Goal: Information Seeking & Learning: Check status

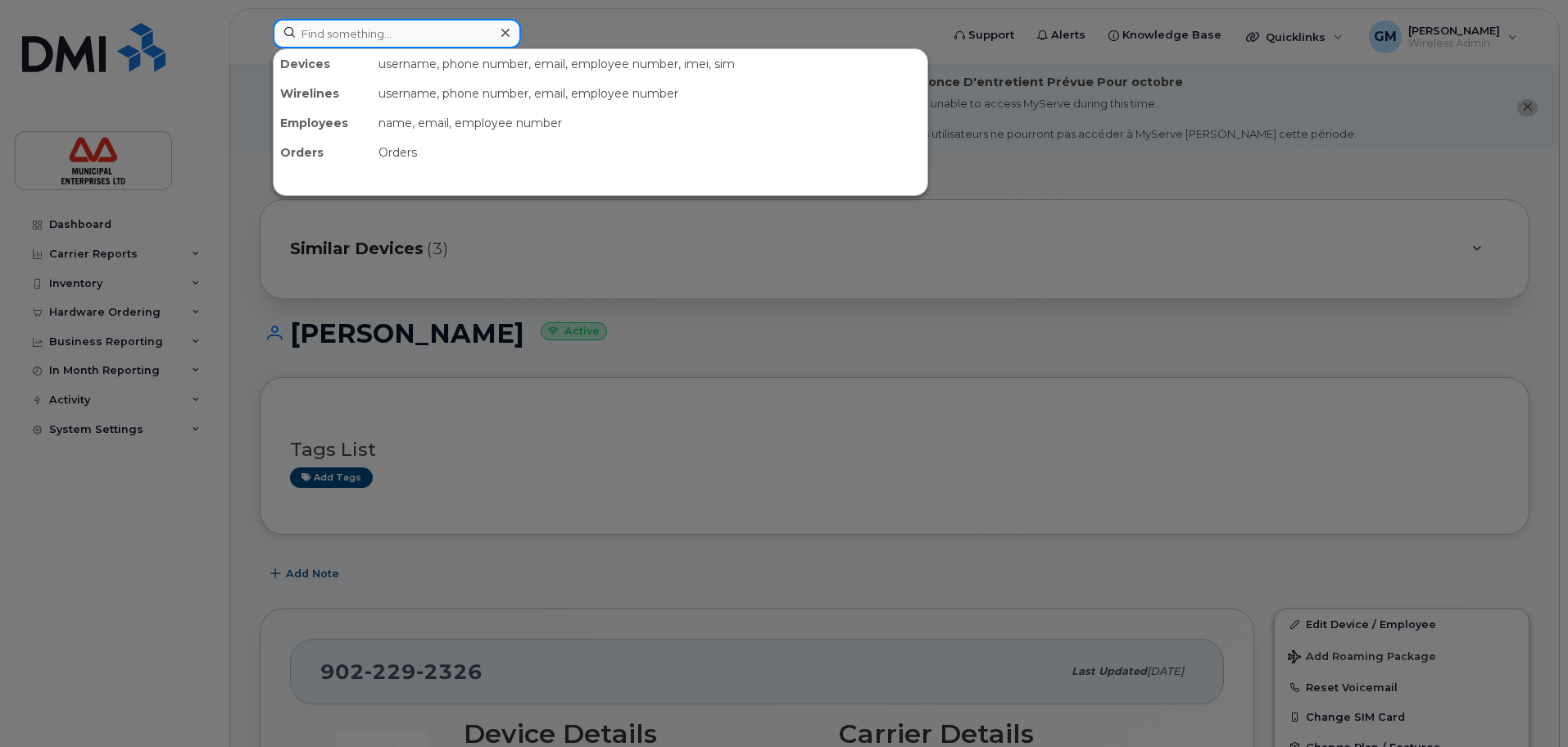
click at [340, 26] on input at bounding box center [397, 33] width 248 height 30
paste input "506-269-0300"
type input "[PHONE_NUMBER]"
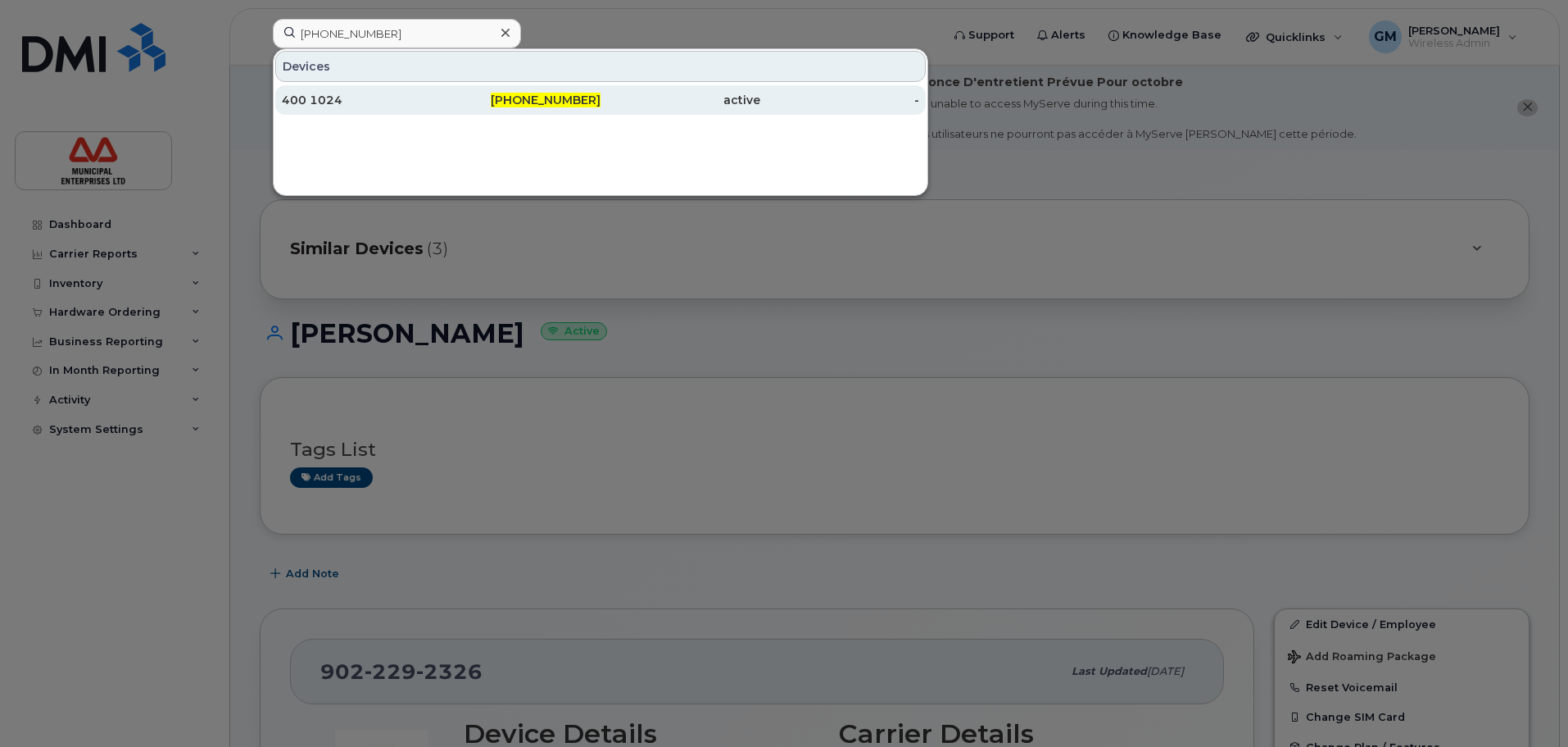
click at [382, 103] on div "400 1024" at bounding box center [362, 100] width 160 height 17
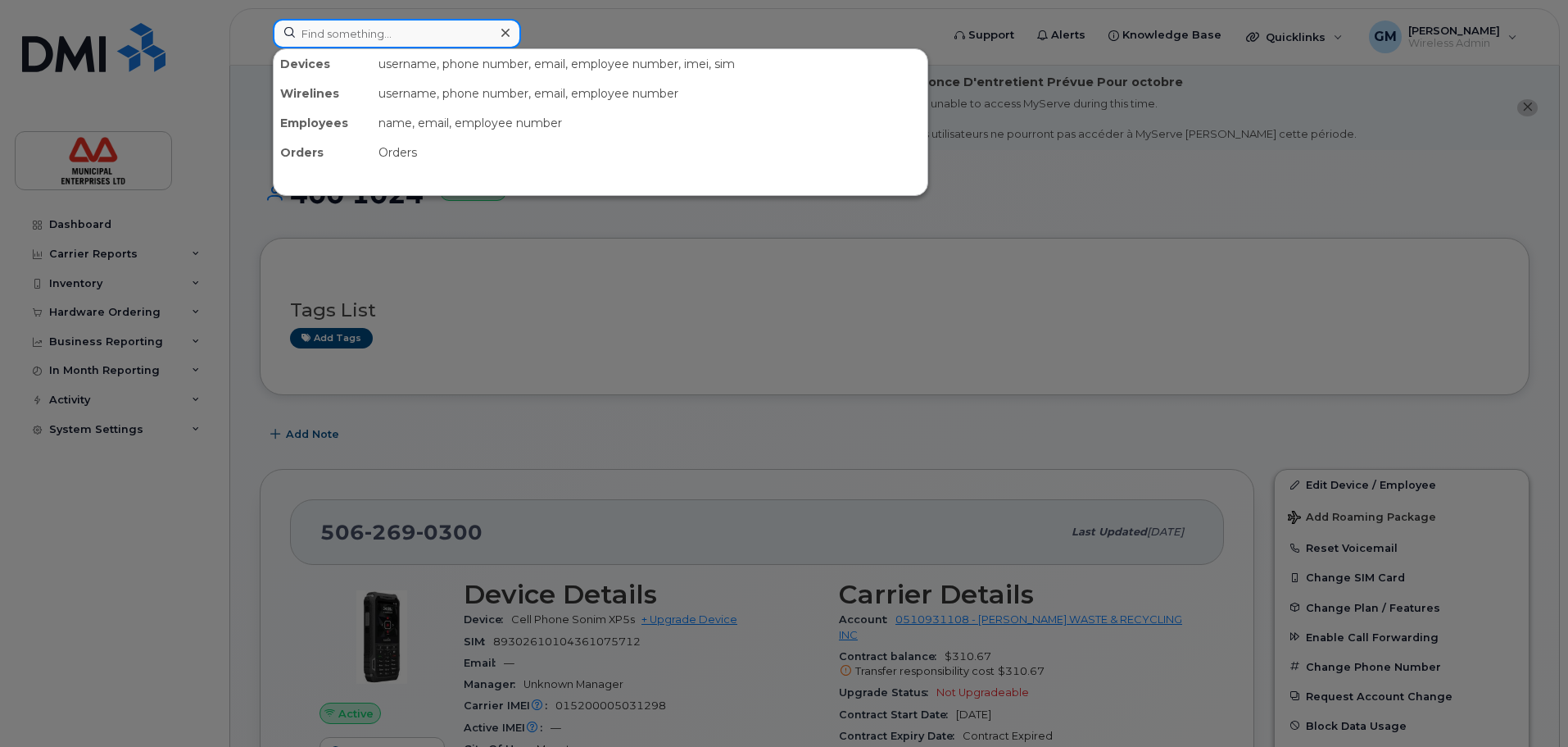
click at [363, 39] on input at bounding box center [397, 33] width 248 height 30
paste input "506-269-3750"
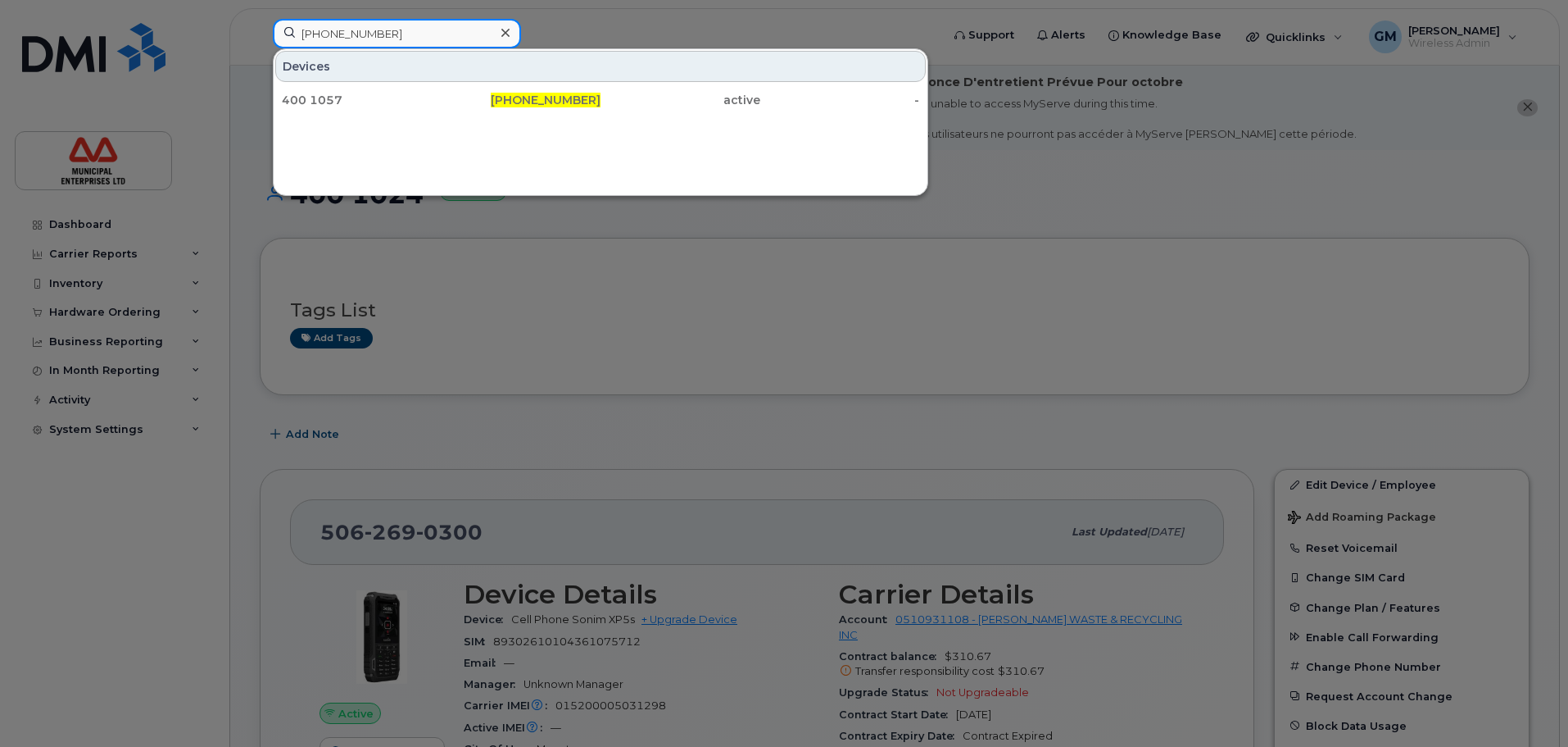
type input "506-269-3750"
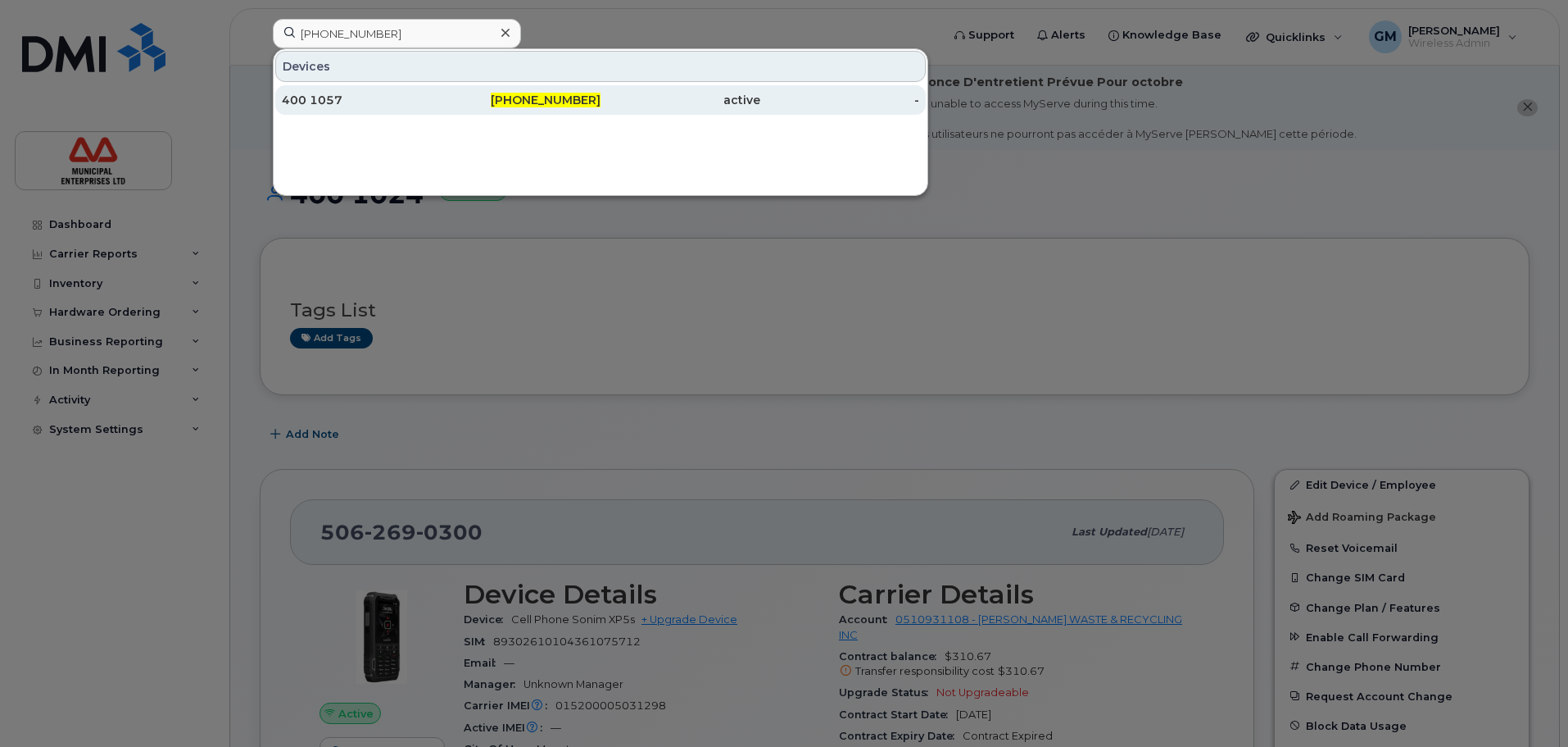
click at [387, 93] on div "400 1057" at bounding box center [362, 100] width 160 height 17
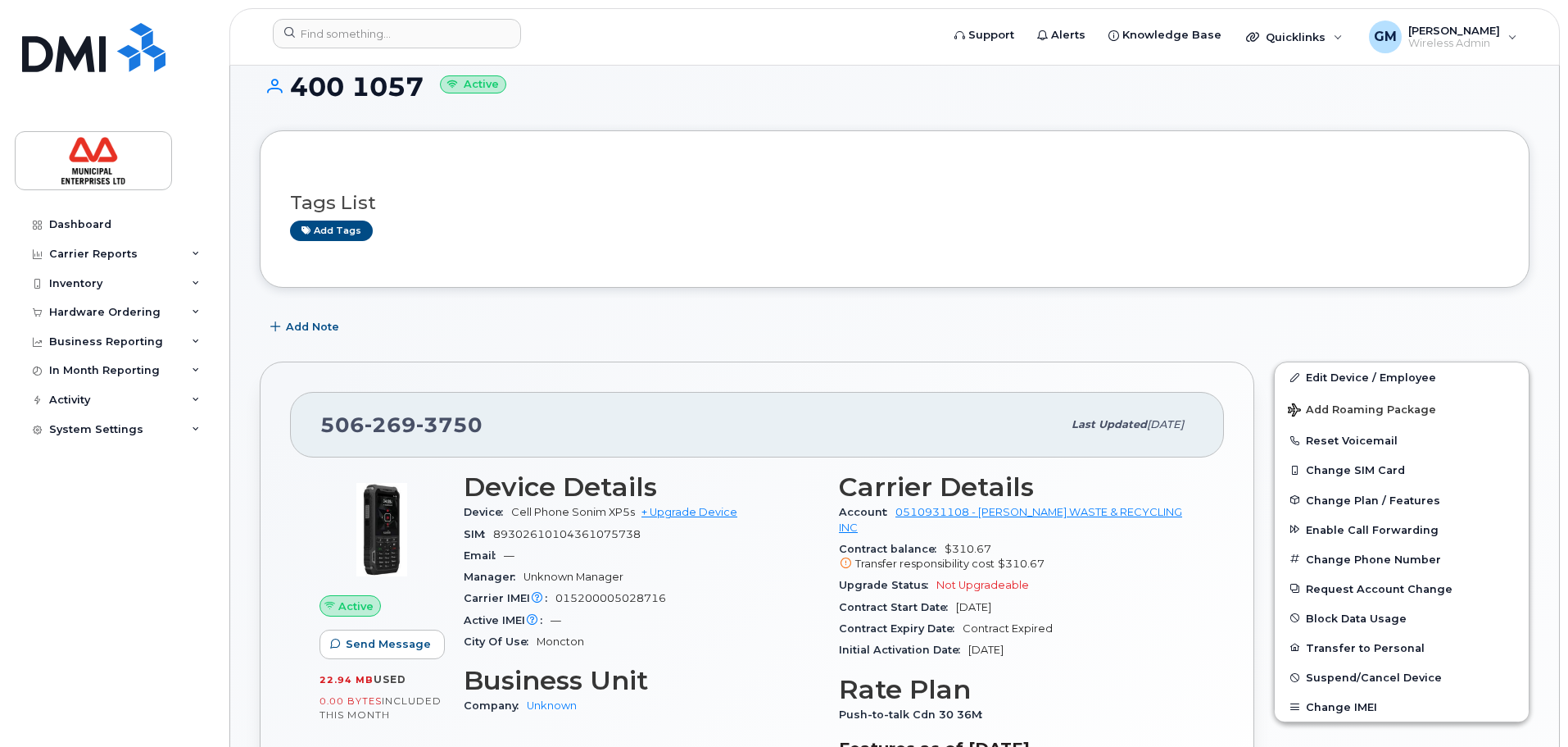
scroll to position [328, 0]
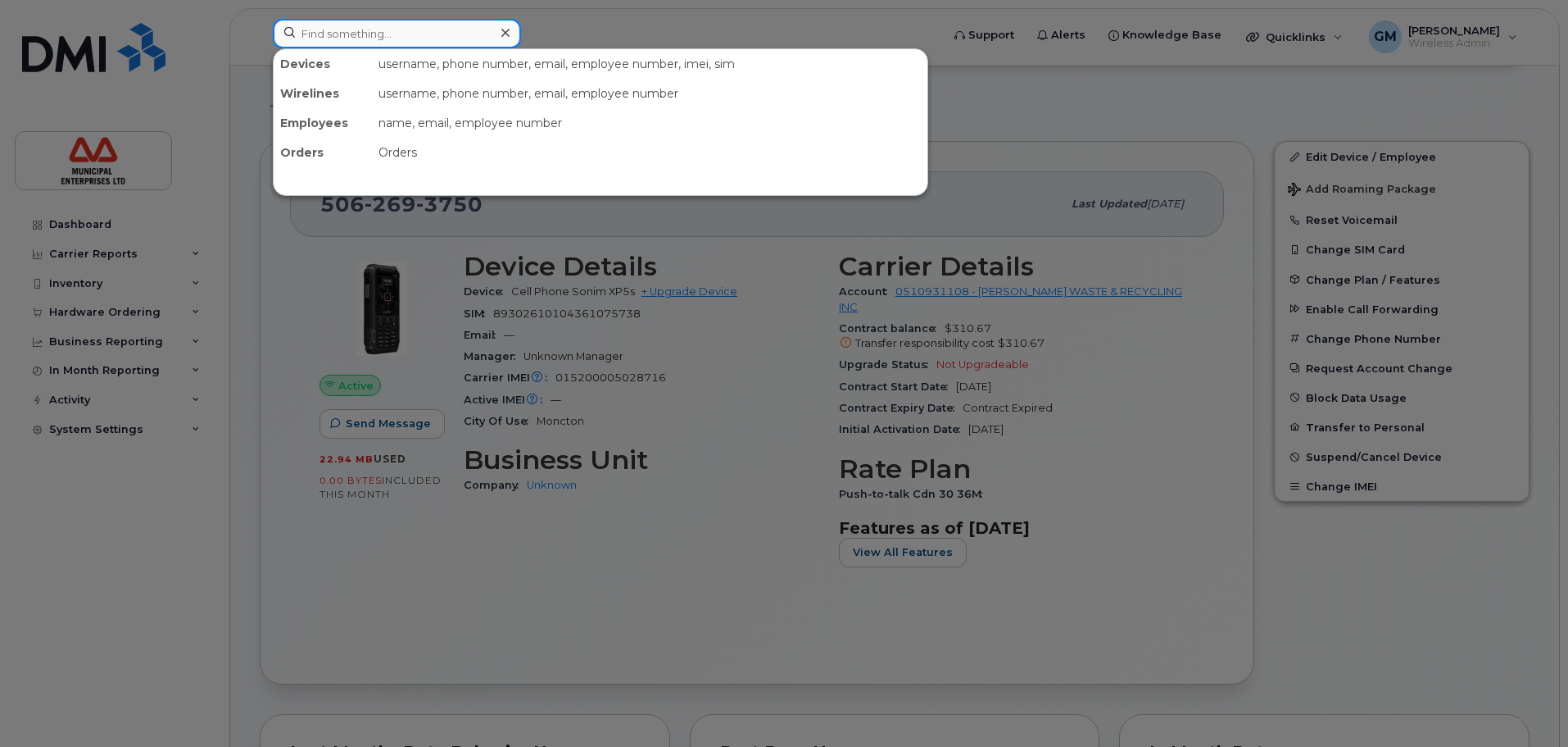
click at [445, 21] on input at bounding box center [397, 33] width 248 height 30
paste input "506-269-3751"
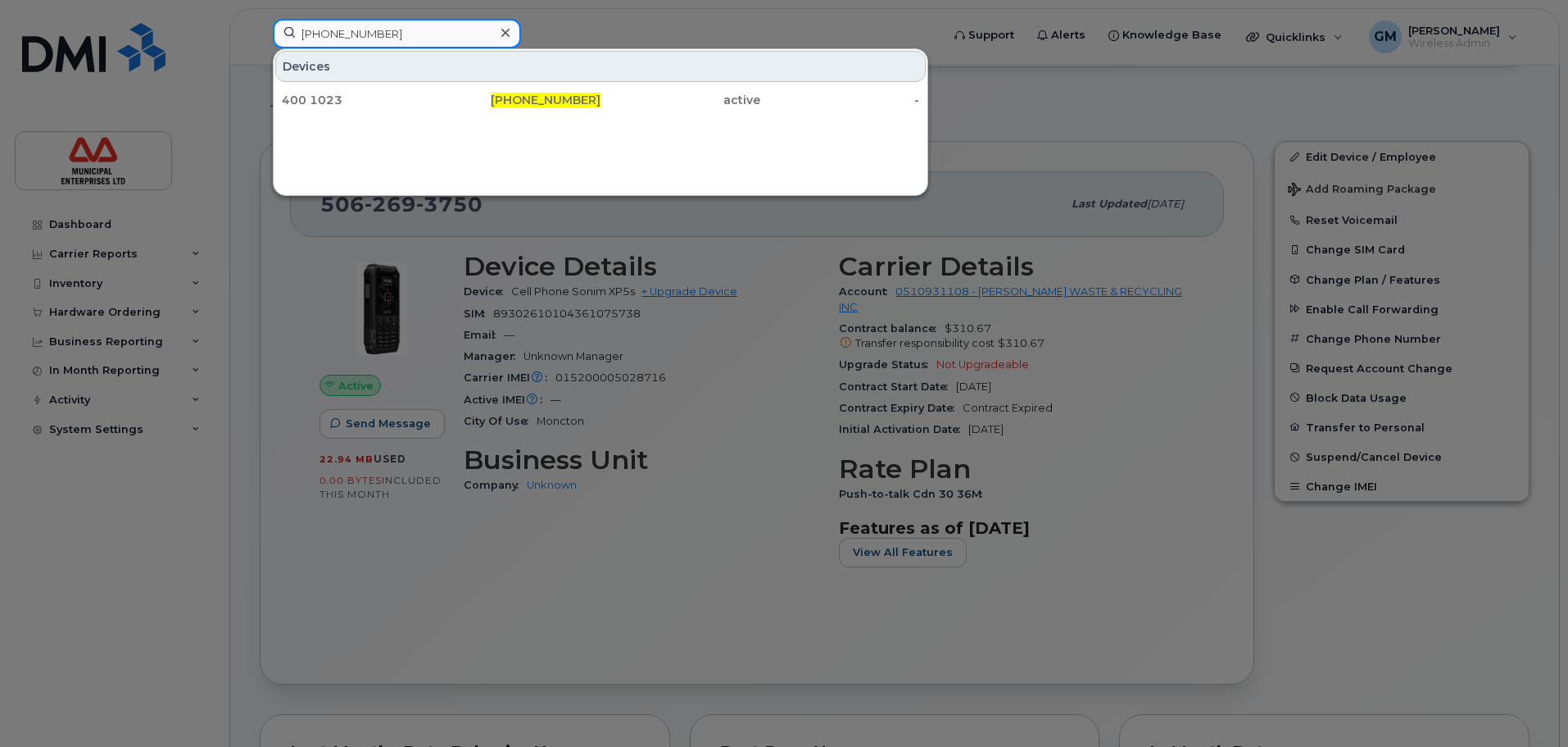
type input "506-269-3751"
click at [418, 26] on input "506-269-3751" at bounding box center [397, 33] width 248 height 30
drag, startPoint x: 418, startPoint y: 26, endPoint x: 0, endPoint y: 41, distance: 418.3
click at [260, 41] on div "506-269-3751 Devices 400 1023 506-269-3751 active -" at bounding box center [601, 36] width 683 height 36
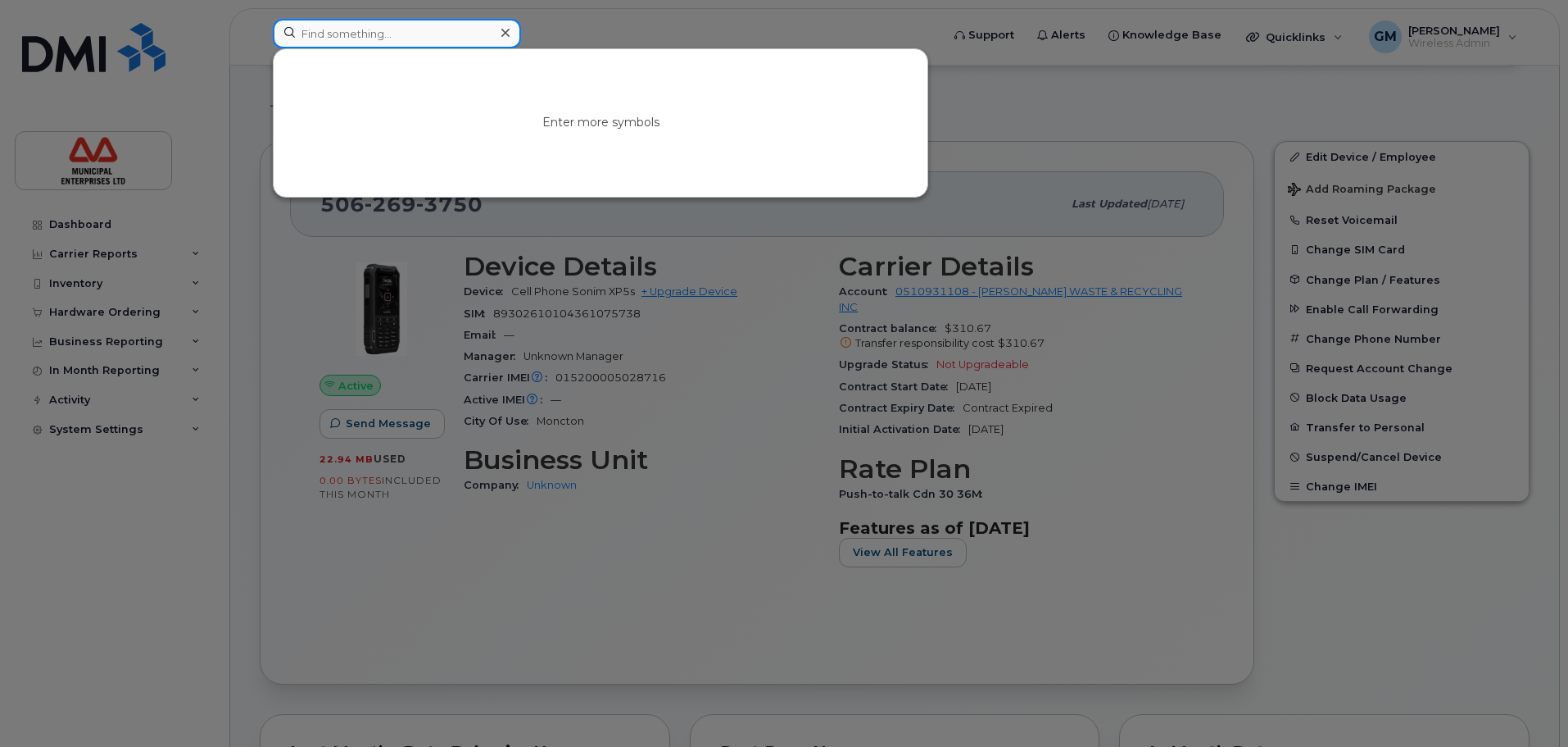
paste input "506-282-0216"
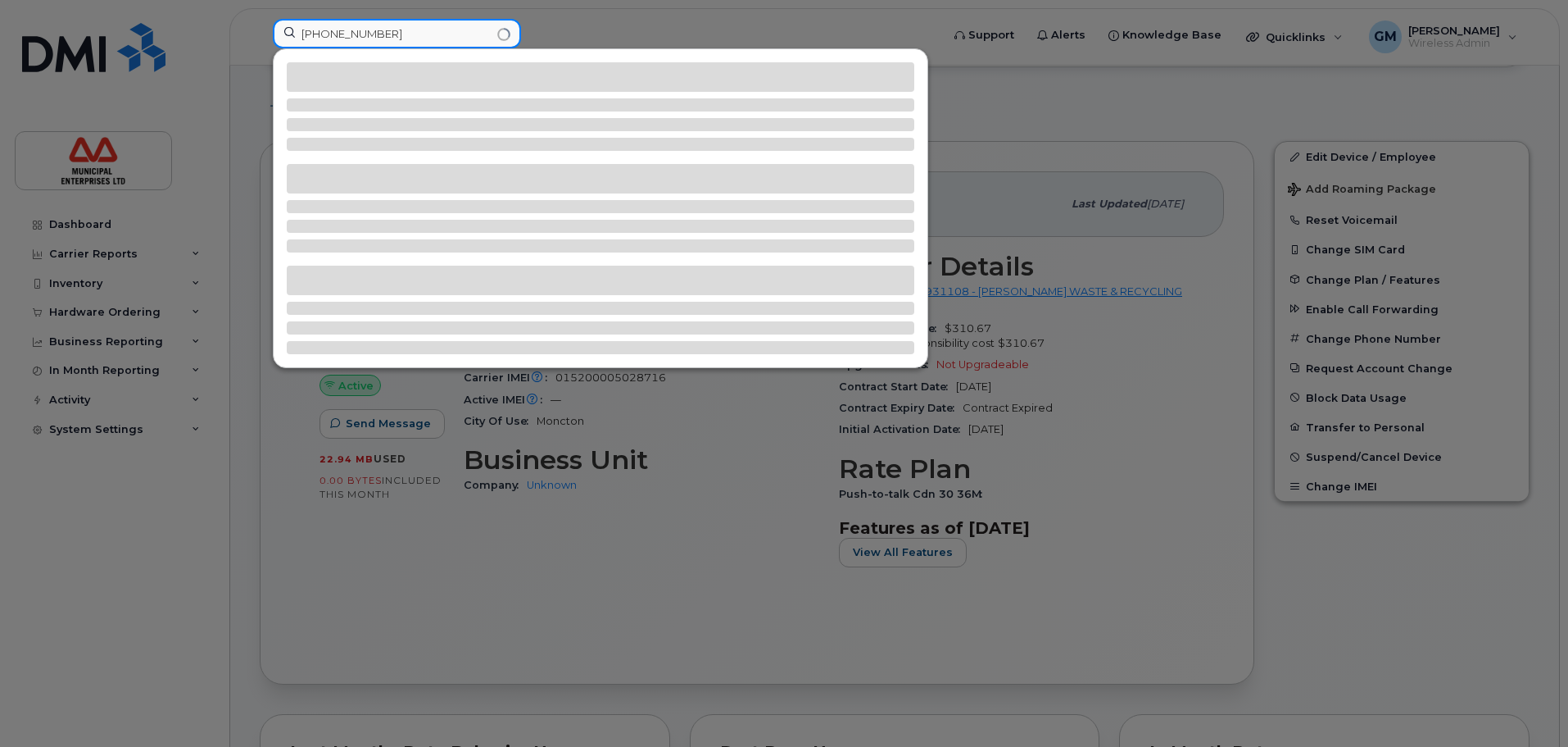
type input "506-282-0216"
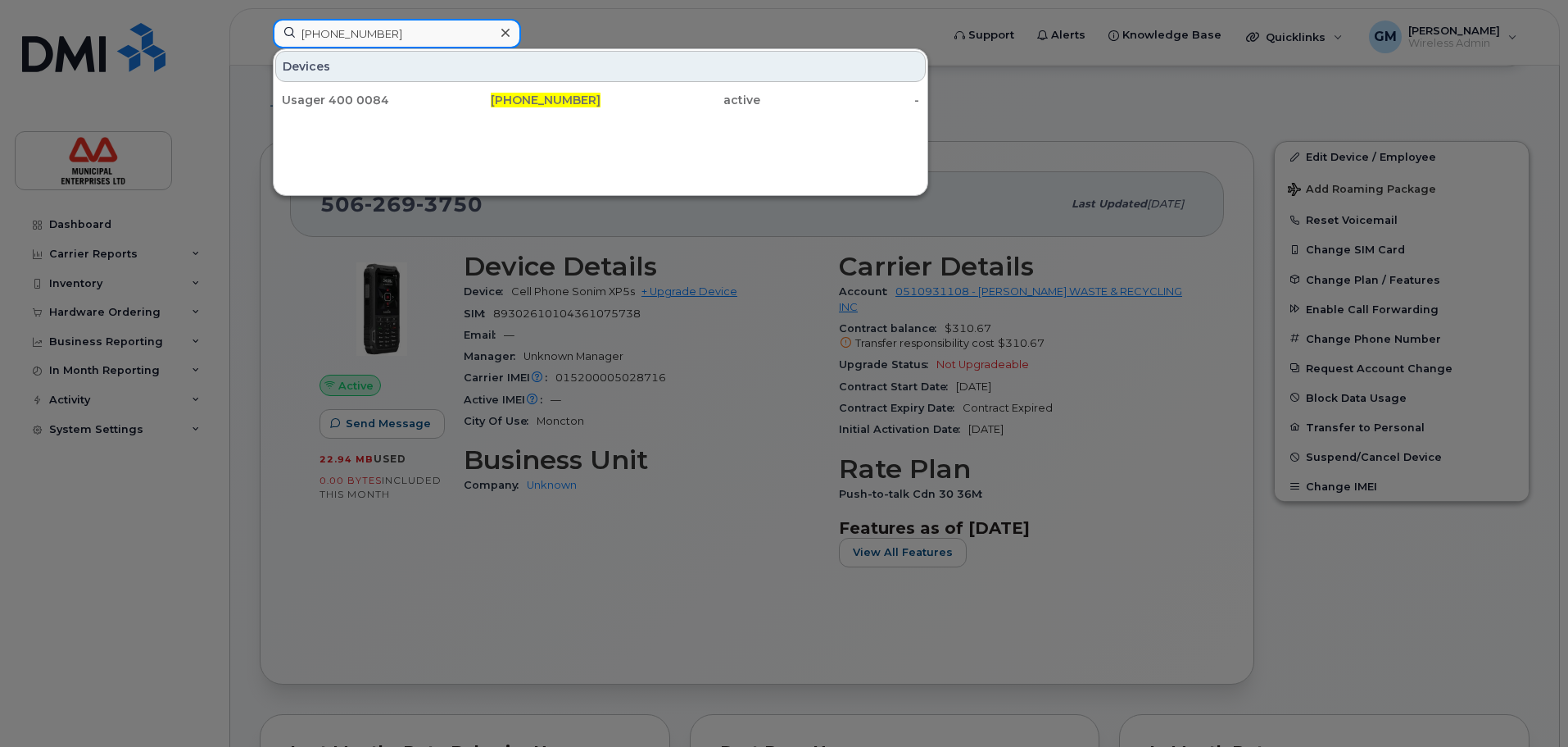
drag, startPoint x: 438, startPoint y: 37, endPoint x: 0, endPoint y: 37, distance: 438.0
click at [260, 37] on div "506-282-0216 Devices Usager 400 0084 506-282-0216 active -" at bounding box center [601, 36] width 683 height 36
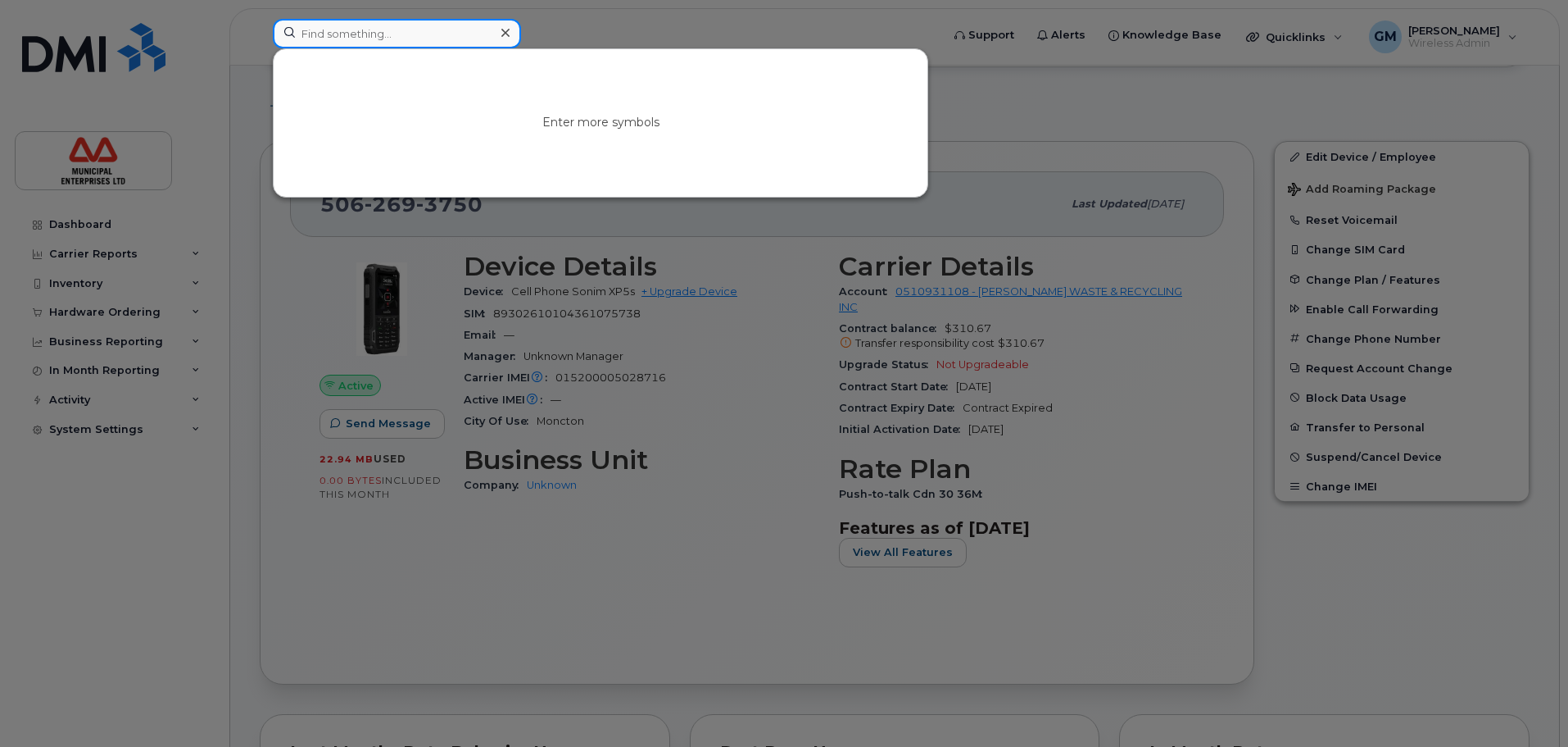
click at [363, 33] on input at bounding box center [397, 33] width 248 height 30
paste input "902-221-2871"
type input "902-221-2871"
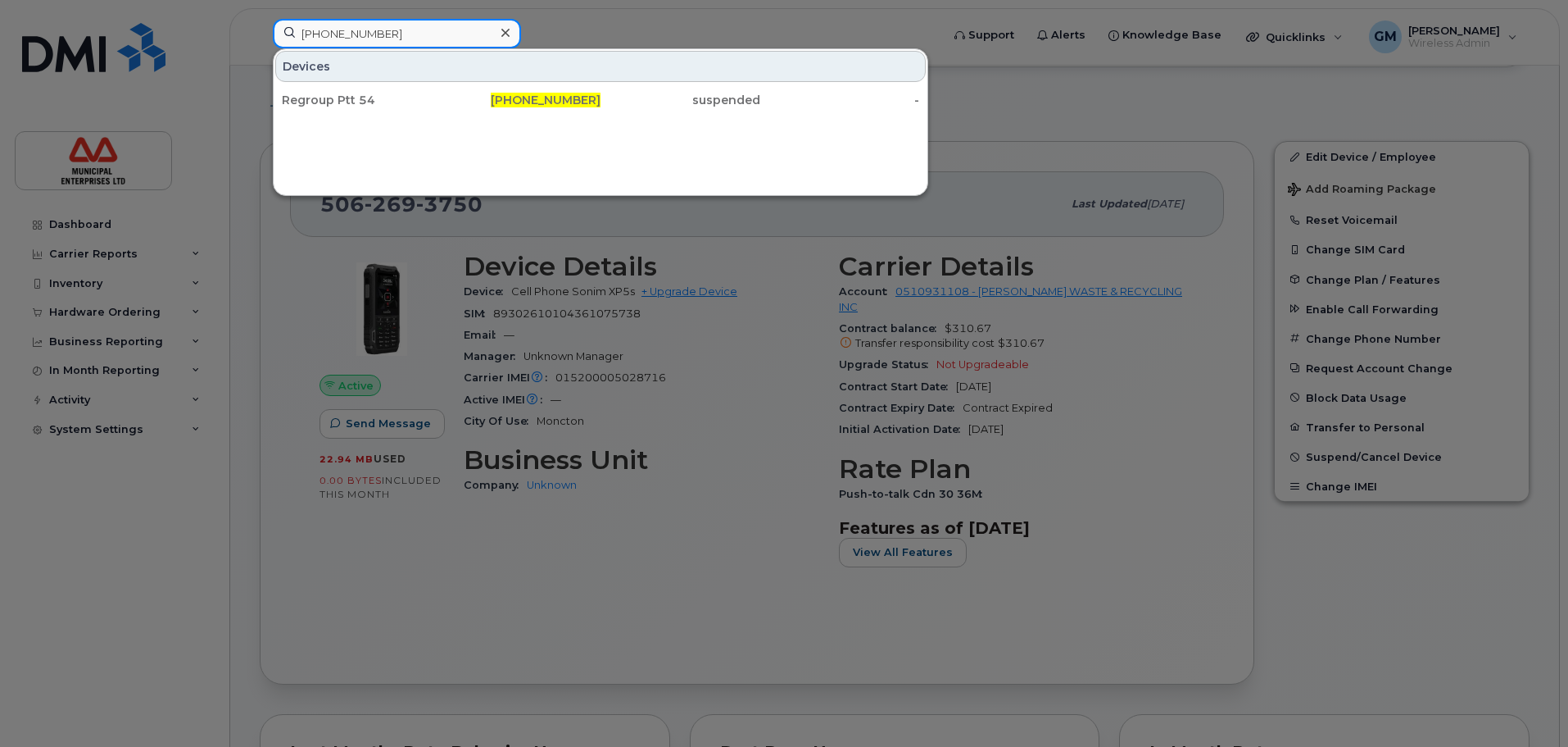
drag, startPoint x: 412, startPoint y: 35, endPoint x: 104, endPoint y: 26, distance: 308.1
click at [260, 26] on div "902-221-2871 Devices Regroup Ptt 54 902-221-2871 suspended -" at bounding box center [601, 36] width 683 height 36
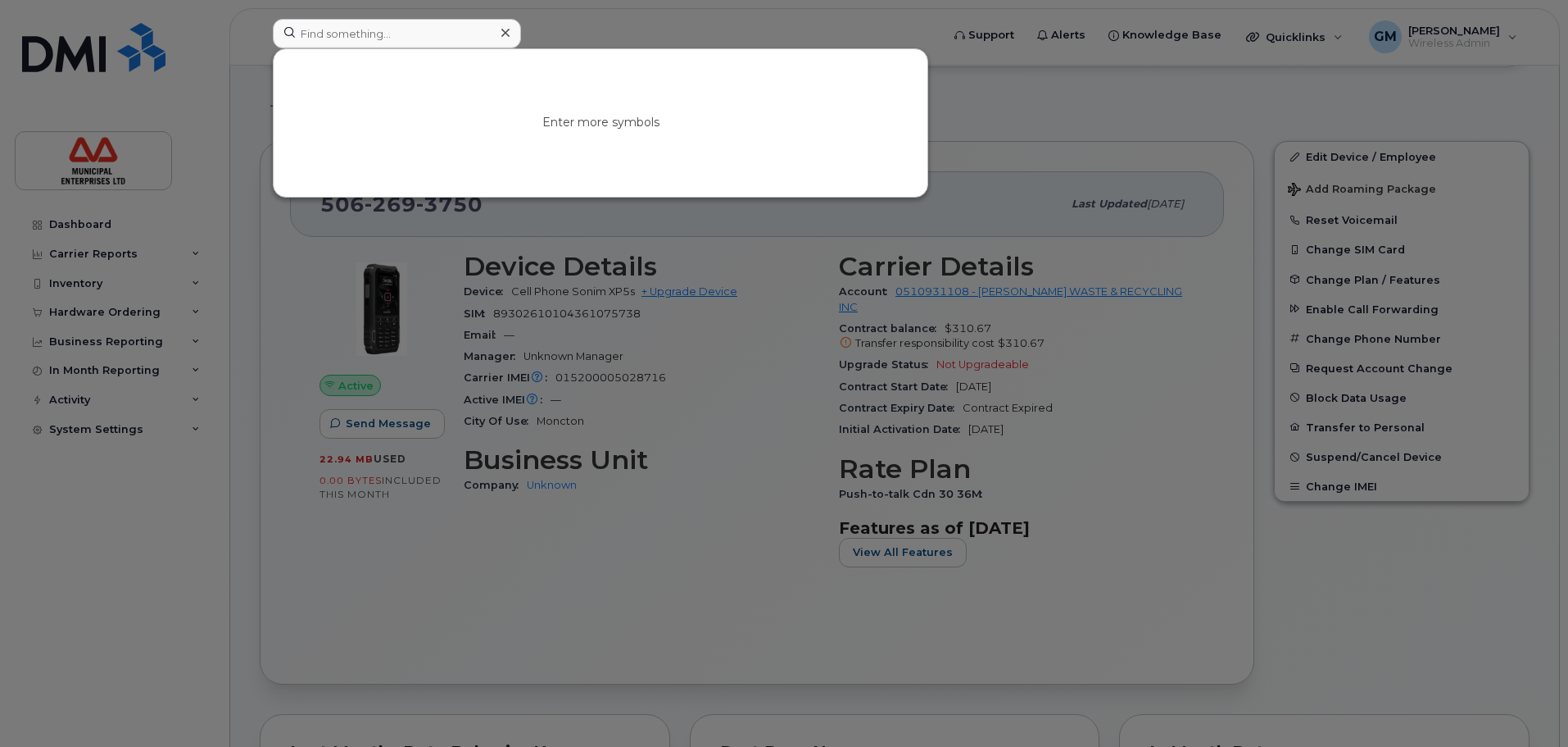
click at [1198, 106] on div at bounding box center [784, 373] width 1568 height 747
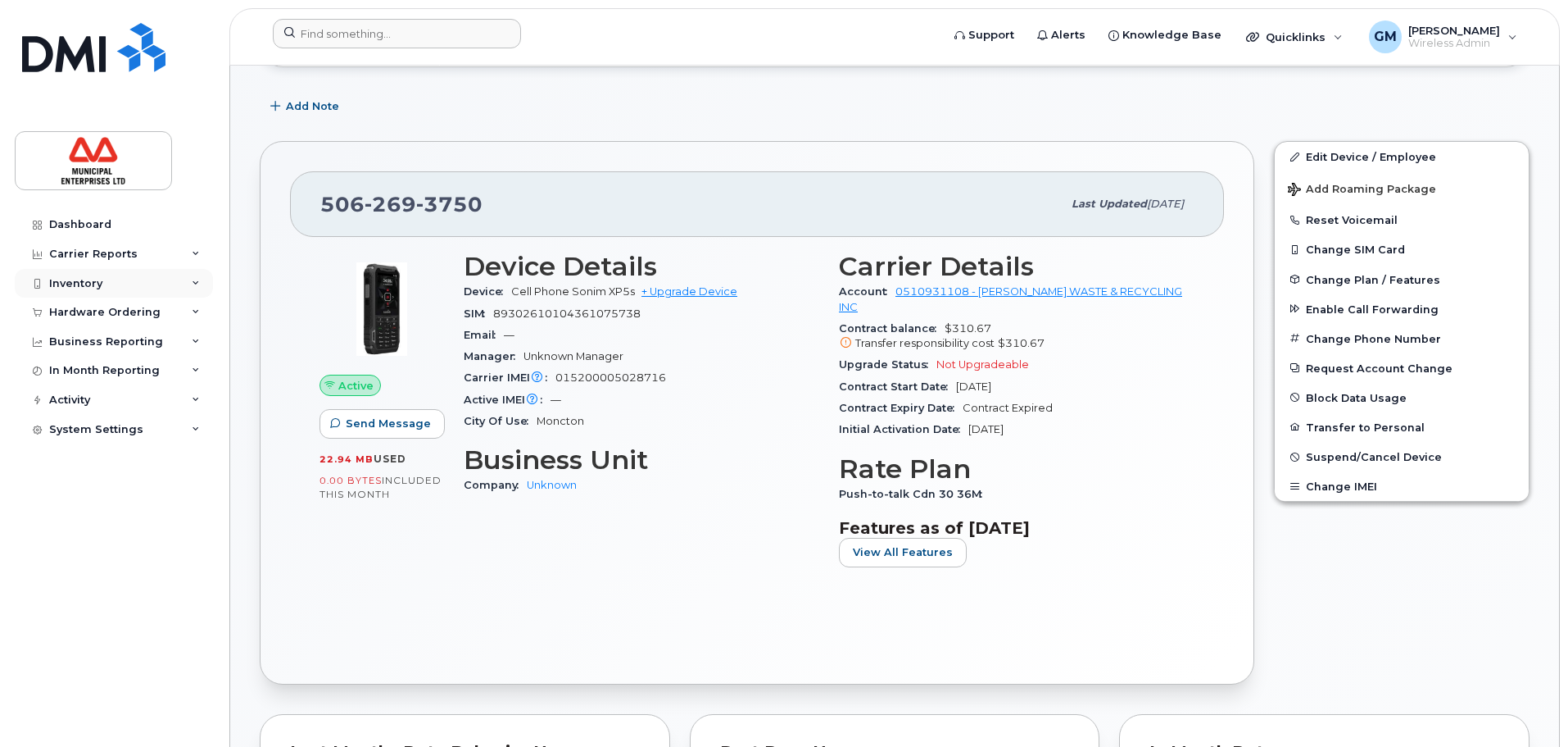
click at [77, 271] on div "Inventory" at bounding box center [114, 283] width 198 height 30
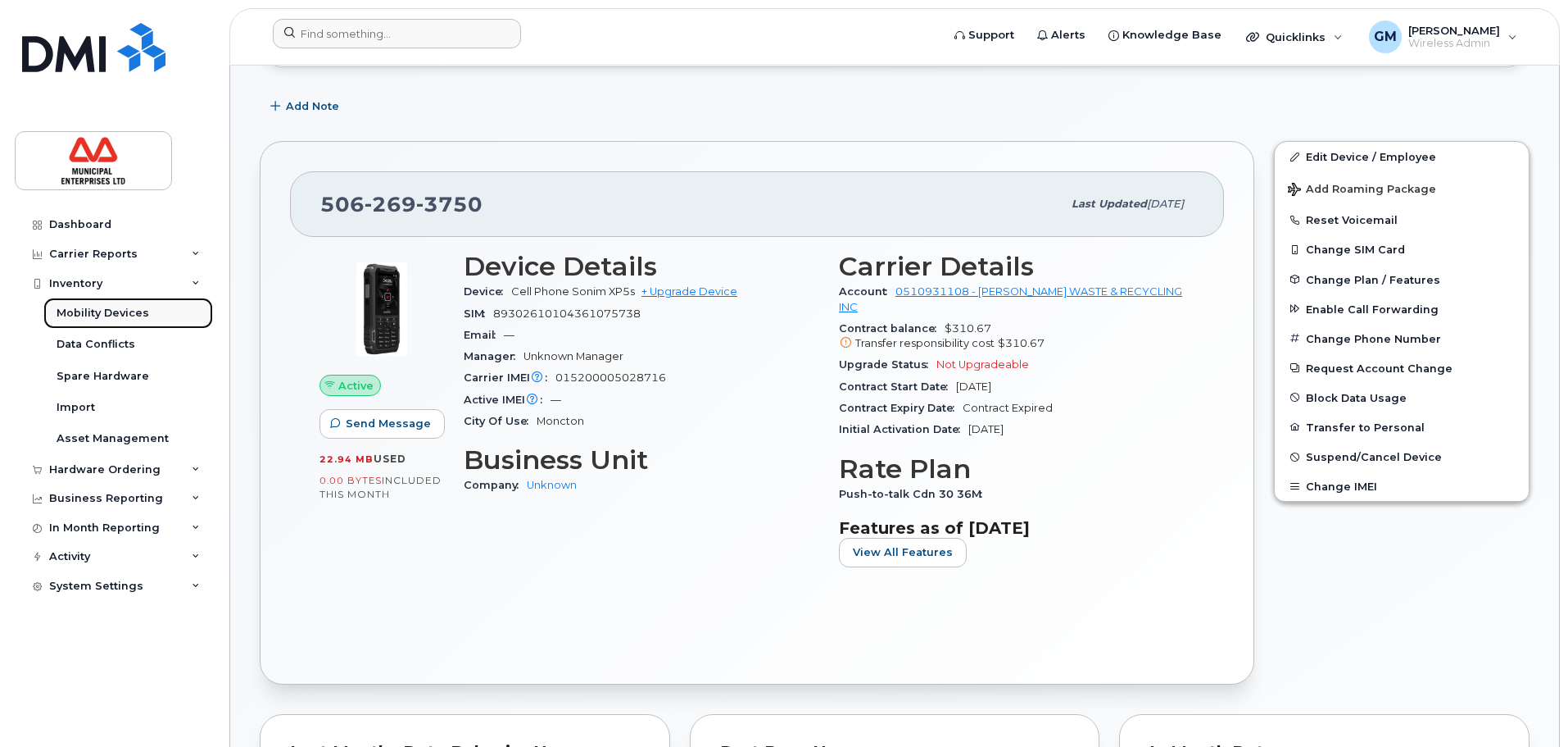
click at [96, 318] on div "Mobility Devices" at bounding box center [103, 313] width 93 height 15
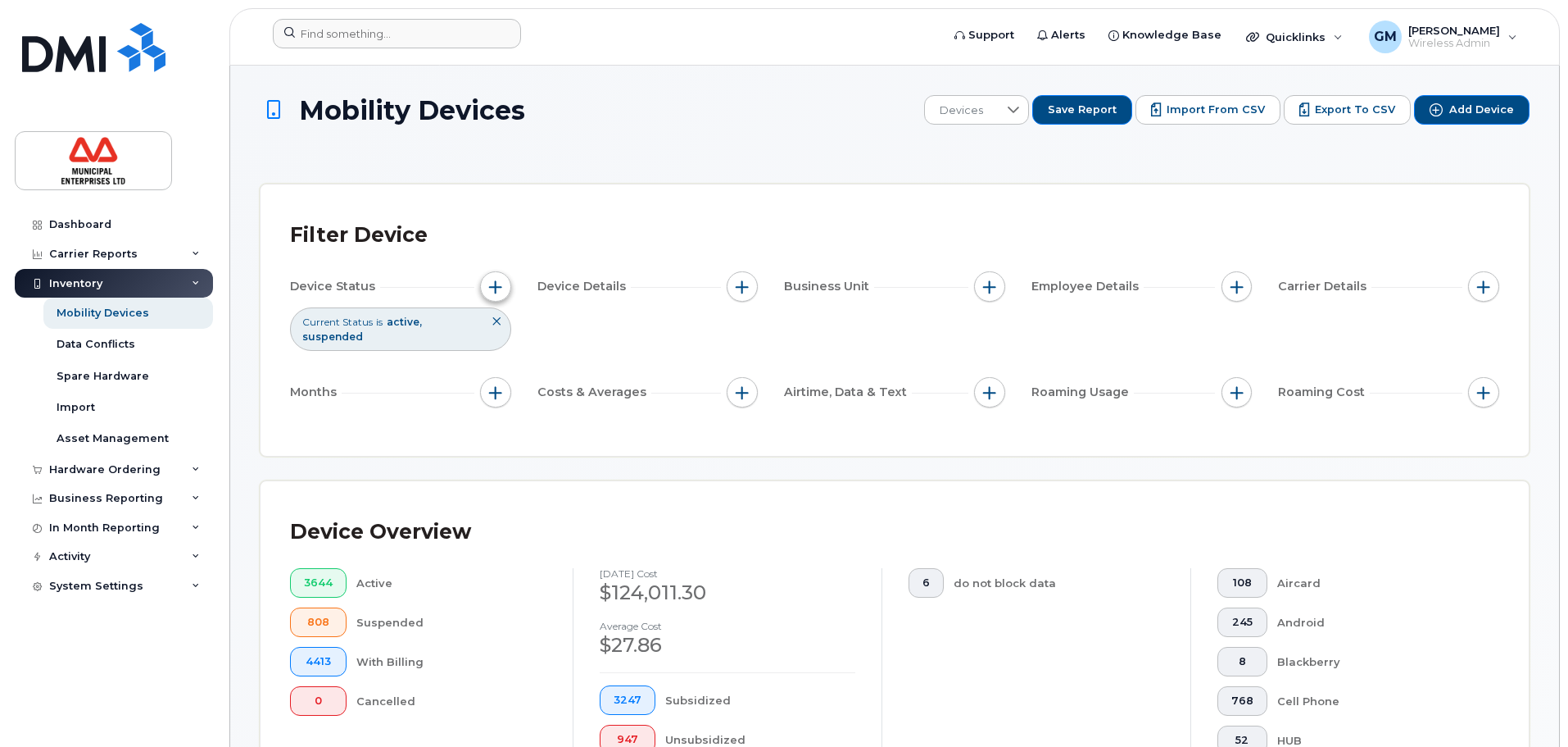
click at [493, 290] on span "button" at bounding box center [496, 287] width 13 height 13
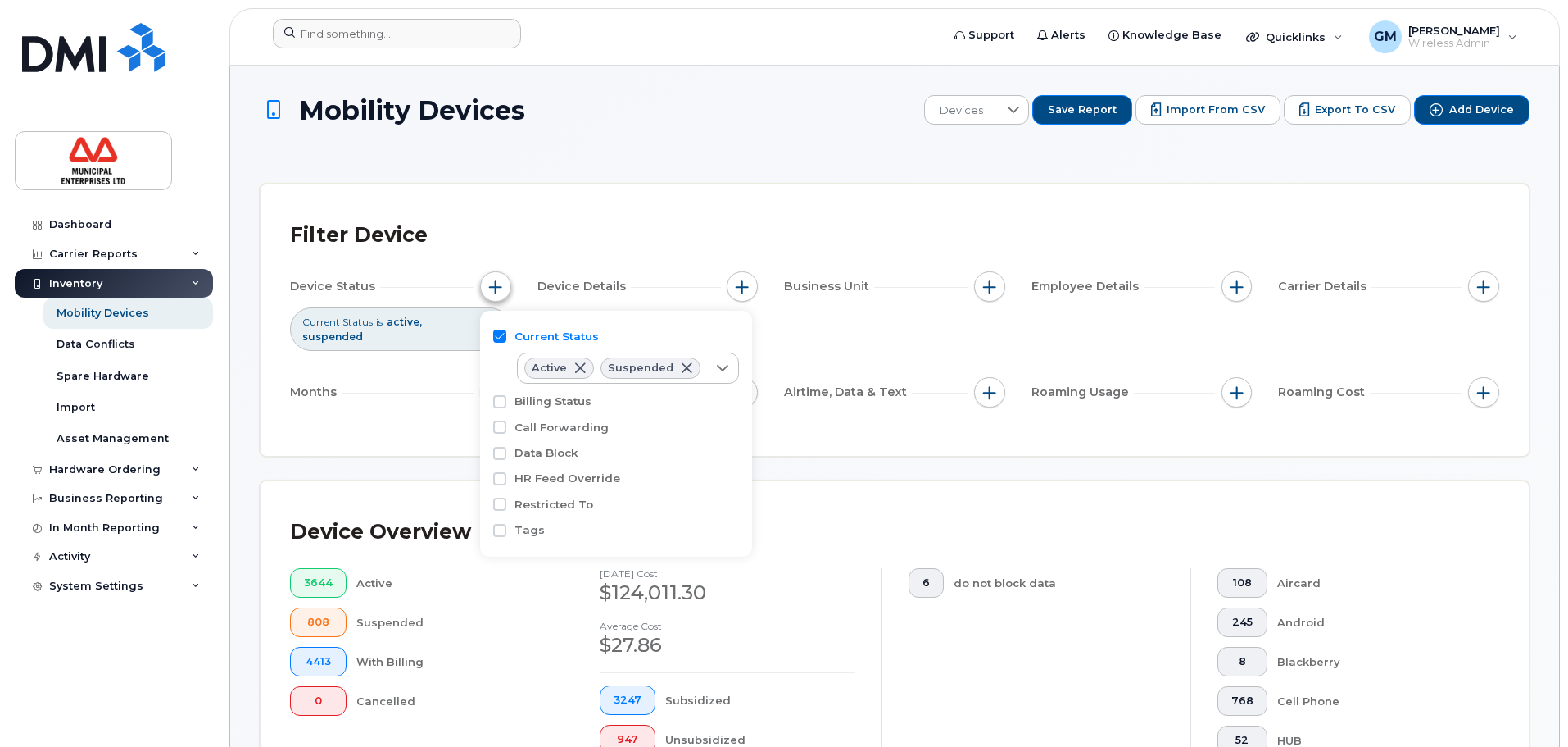
click at [494, 290] on span "button" at bounding box center [496, 287] width 13 height 13
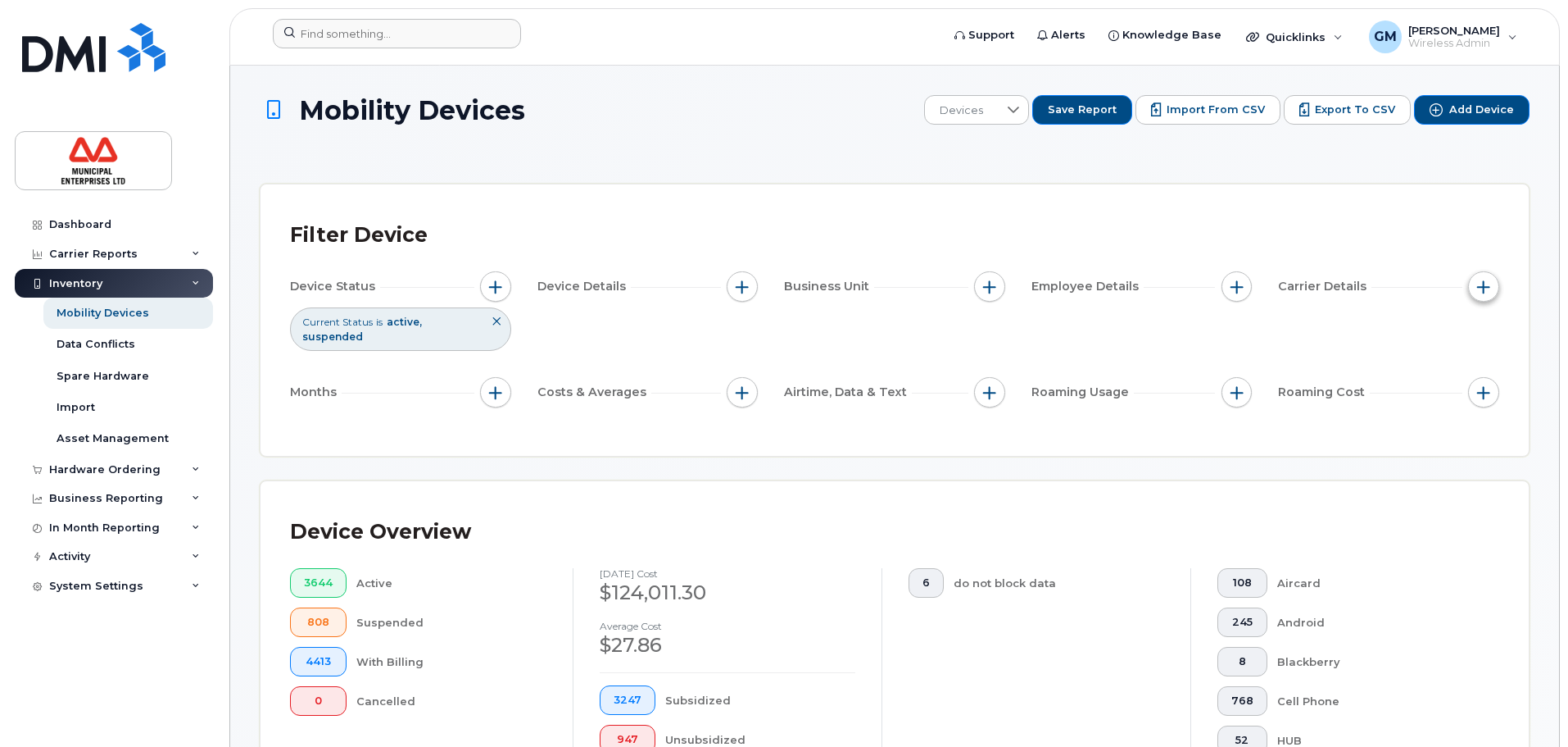
click at [1478, 287] on span "button" at bounding box center [1483, 287] width 13 height 13
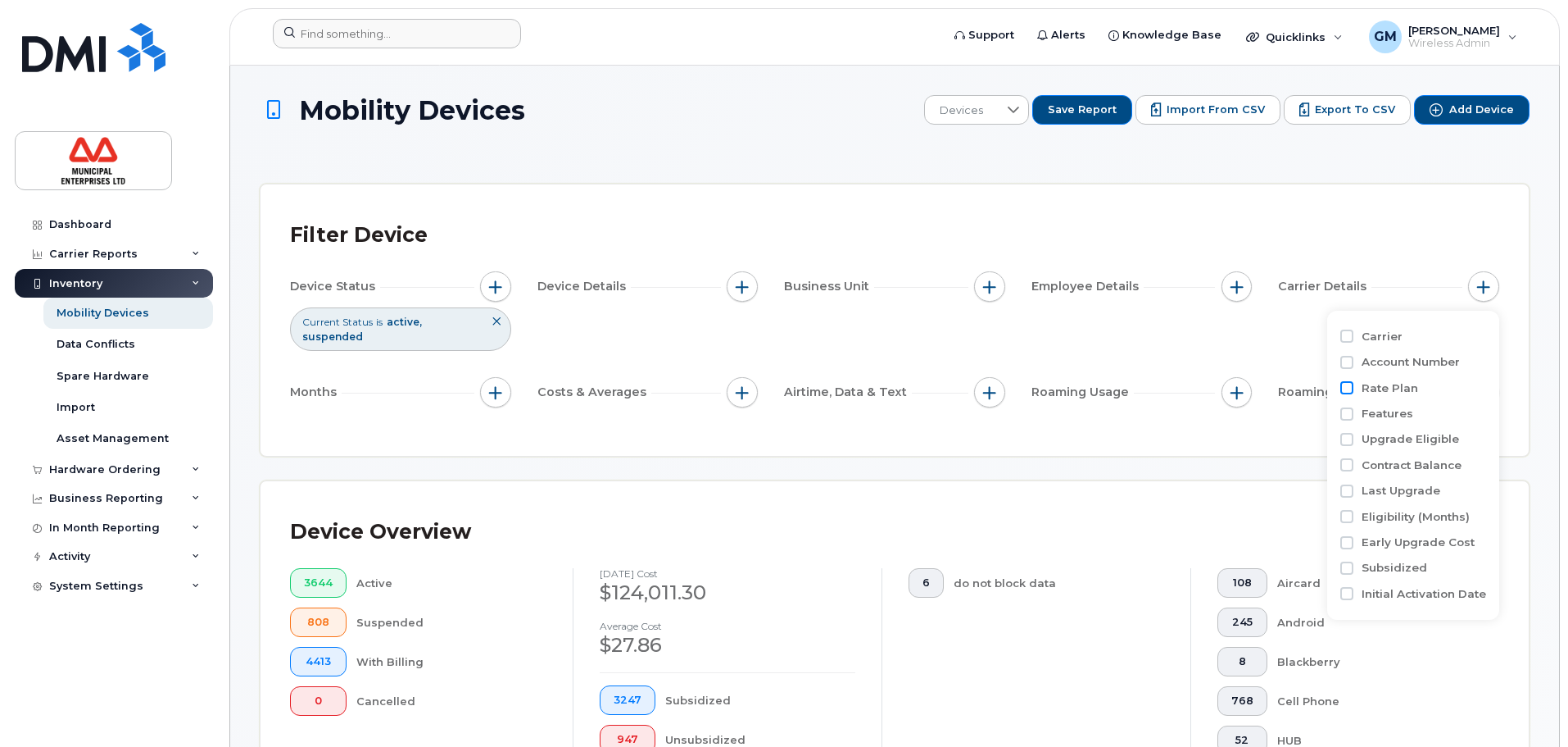
click at [1348, 389] on input "Rate Plan" at bounding box center [1347, 388] width 13 height 13
checkbox input "true"
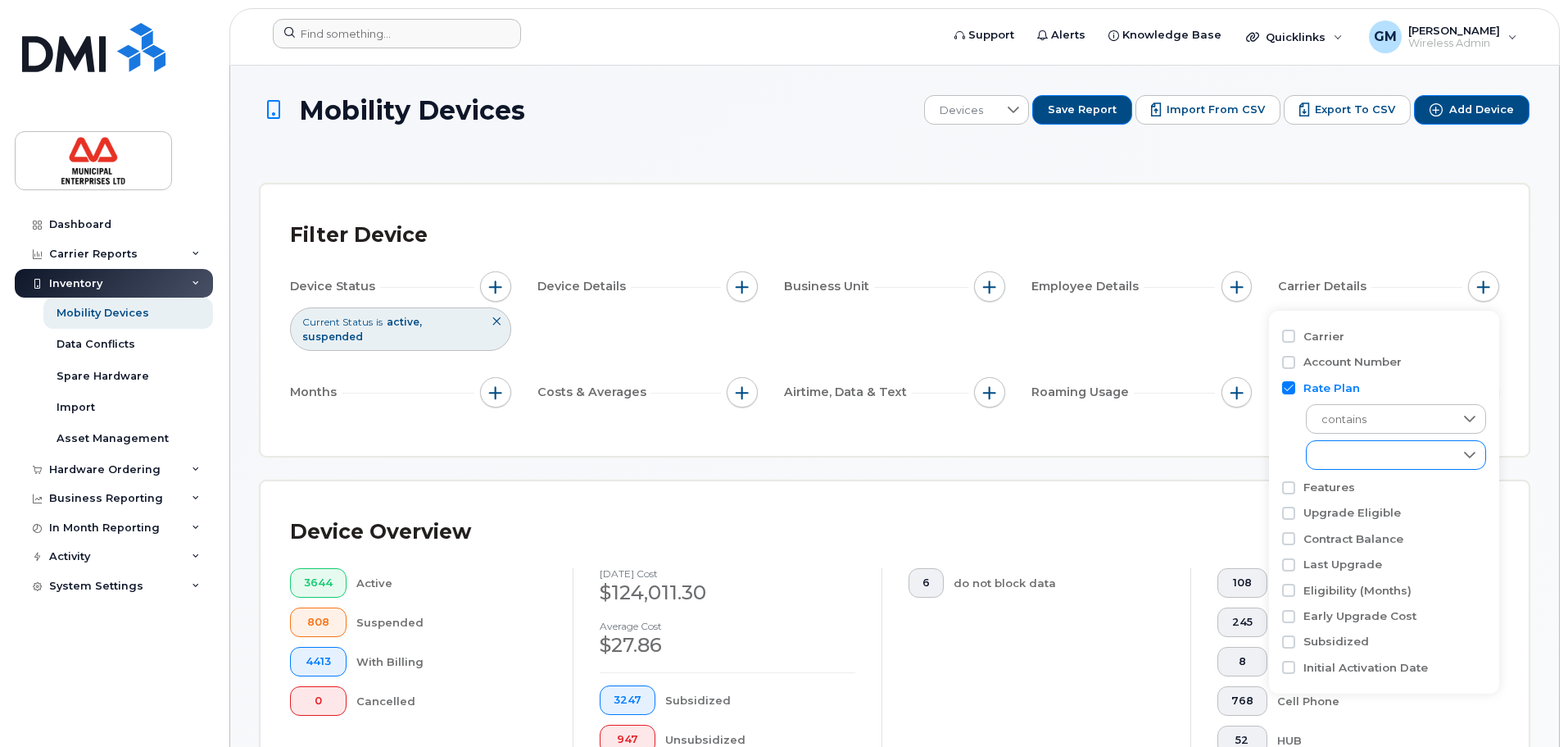
click at [1378, 458] on div "empty" at bounding box center [1379, 454] width 147 height 28
click at [1324, 612] on input "BYOD Push-to-talk Cdn 25" at bounding box center [1326, 611] width 13 height 13
checkbox input "true"
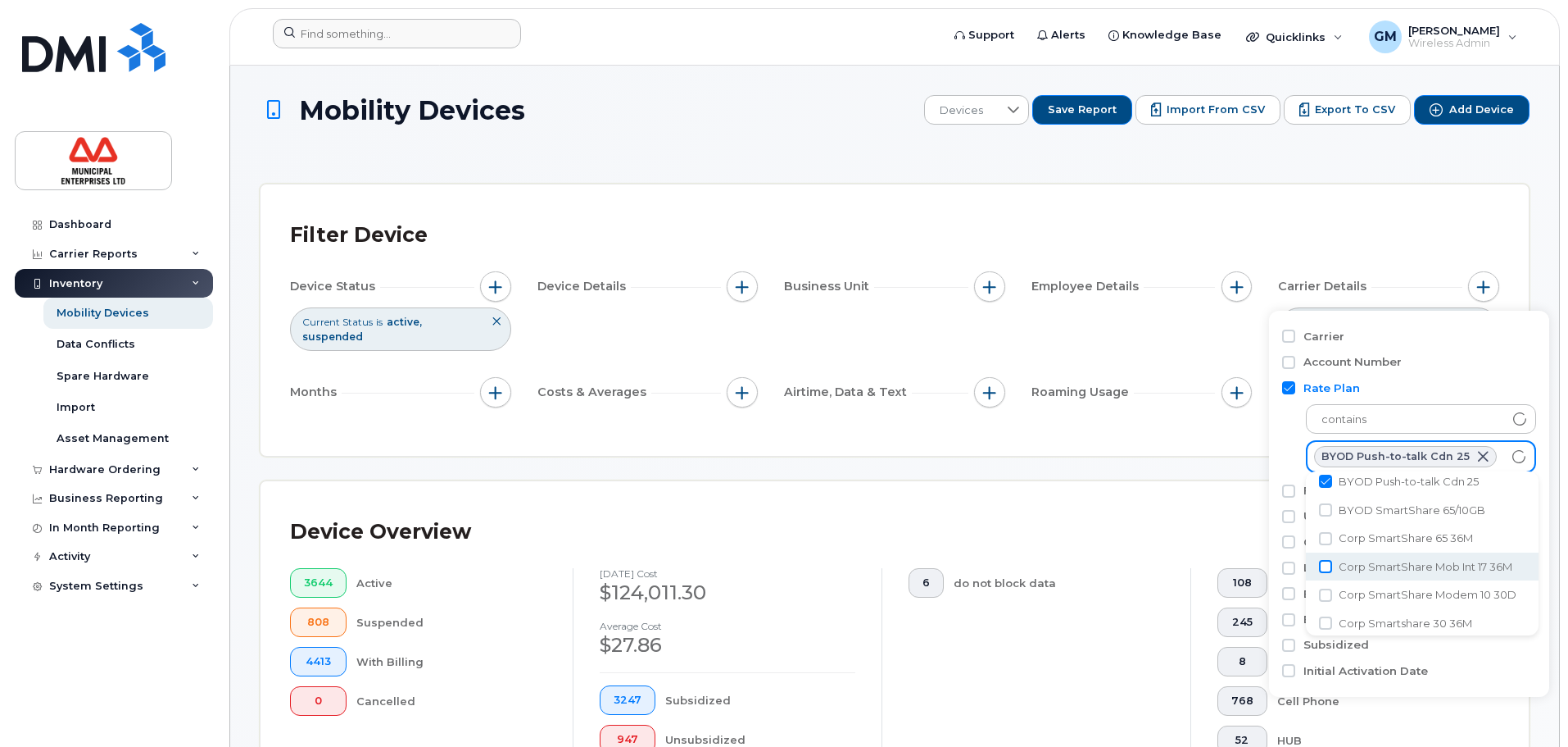
scroll to position [164, 0]
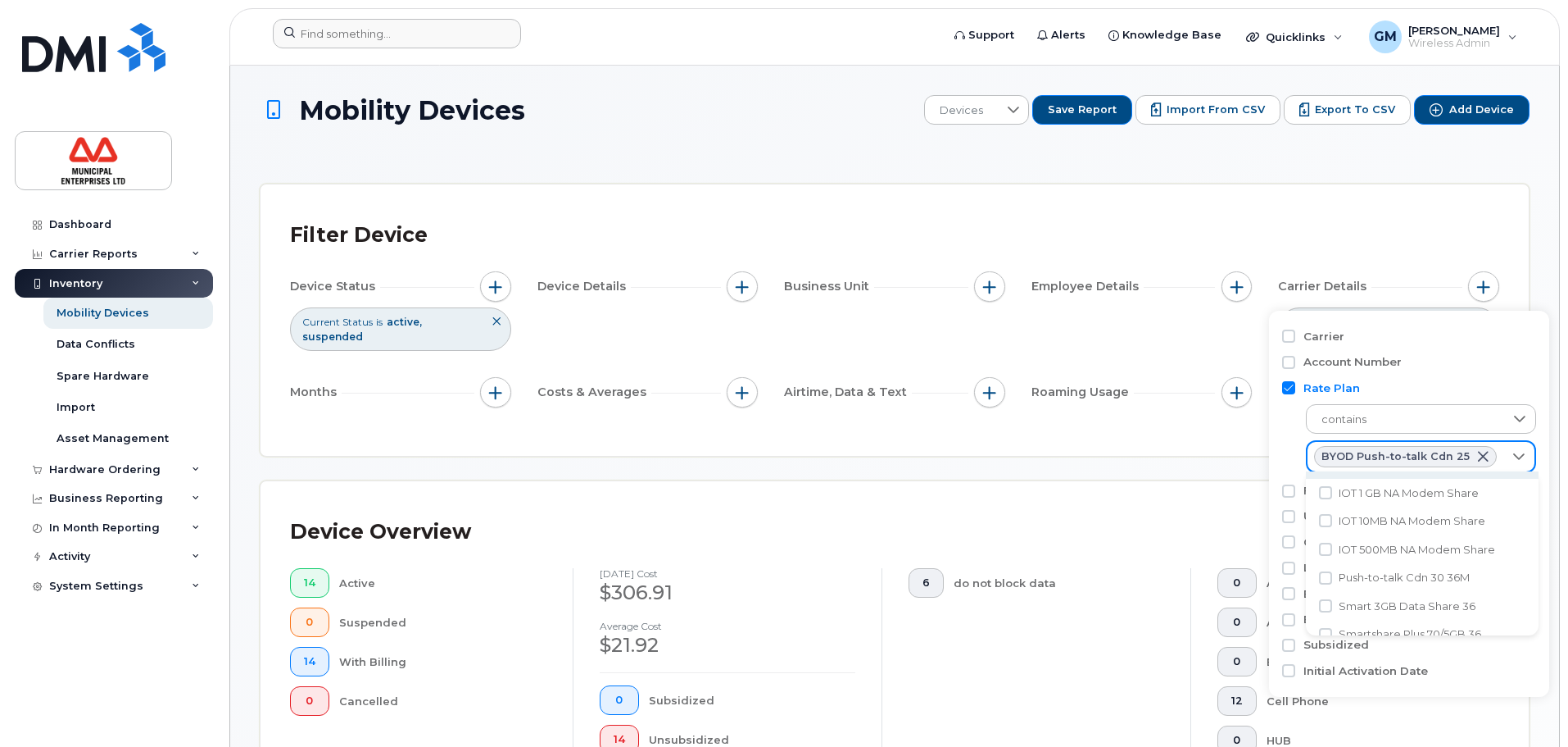
scroll to position [290, 0]
click at [1327, 583] on input "Push-to-talk Cdn 30 36M" at bounding box center [1326, 577] width 13 height 13
checkbox input "true"
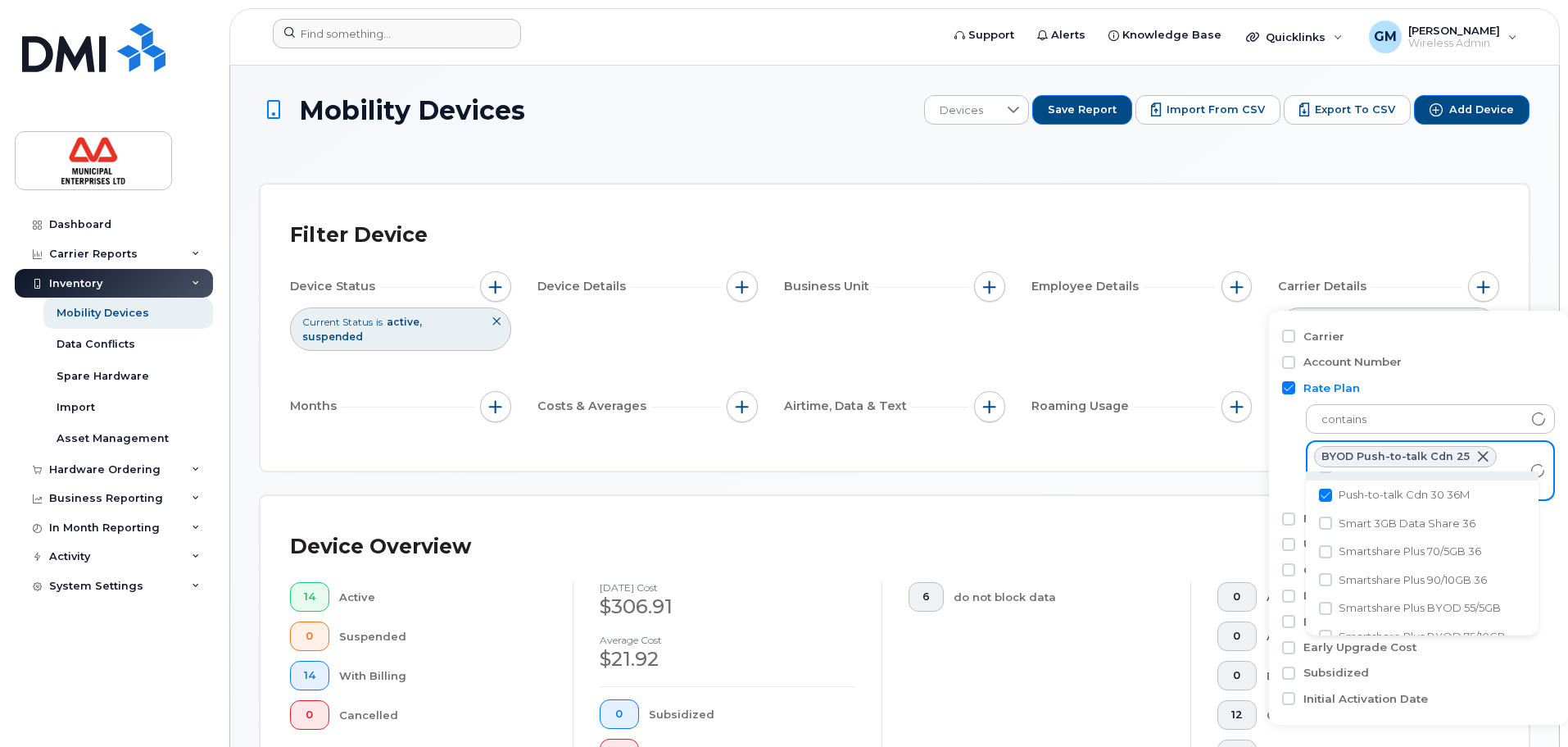
scroll to position [454, 0]
click at [1176, 514] on div "Device Overview 14 Active 0 Suspended 14 With Billing 0 Cancelled August 2025 c…" at bounding box center [895, 682] width 1268 height 372
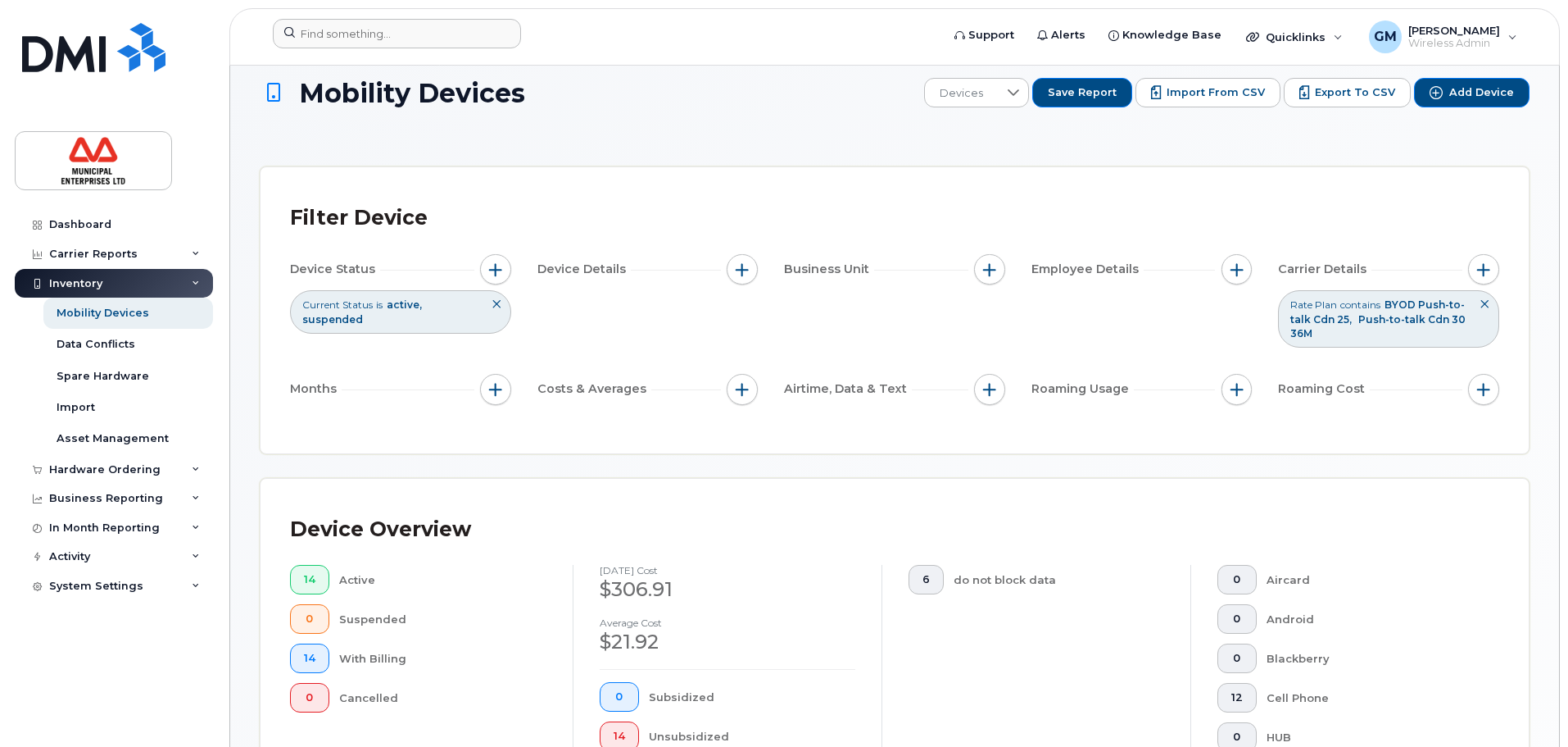
scroll to position [0, 0]
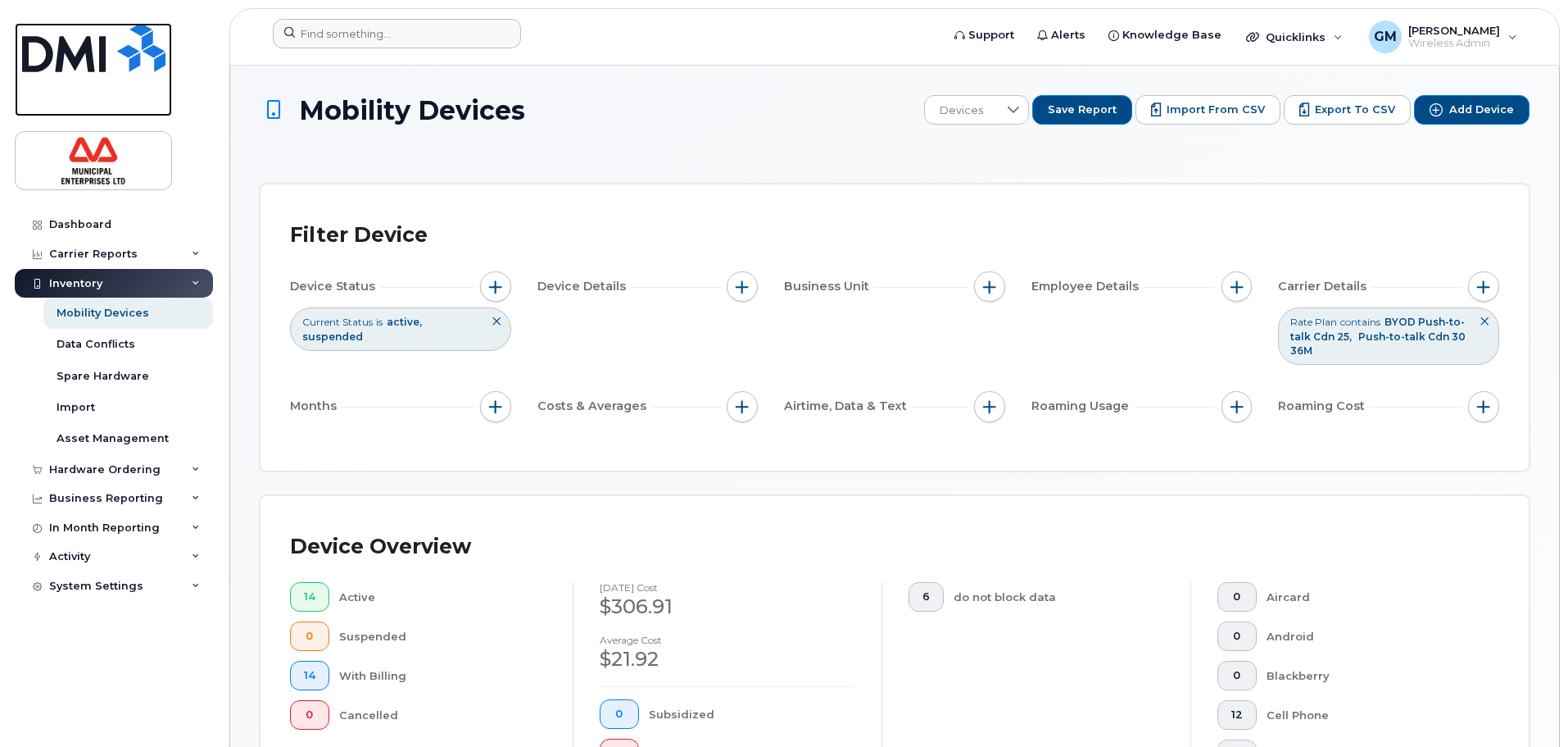
click at [106, 53] on img at bounding box center [93, 47] width 143 height 49
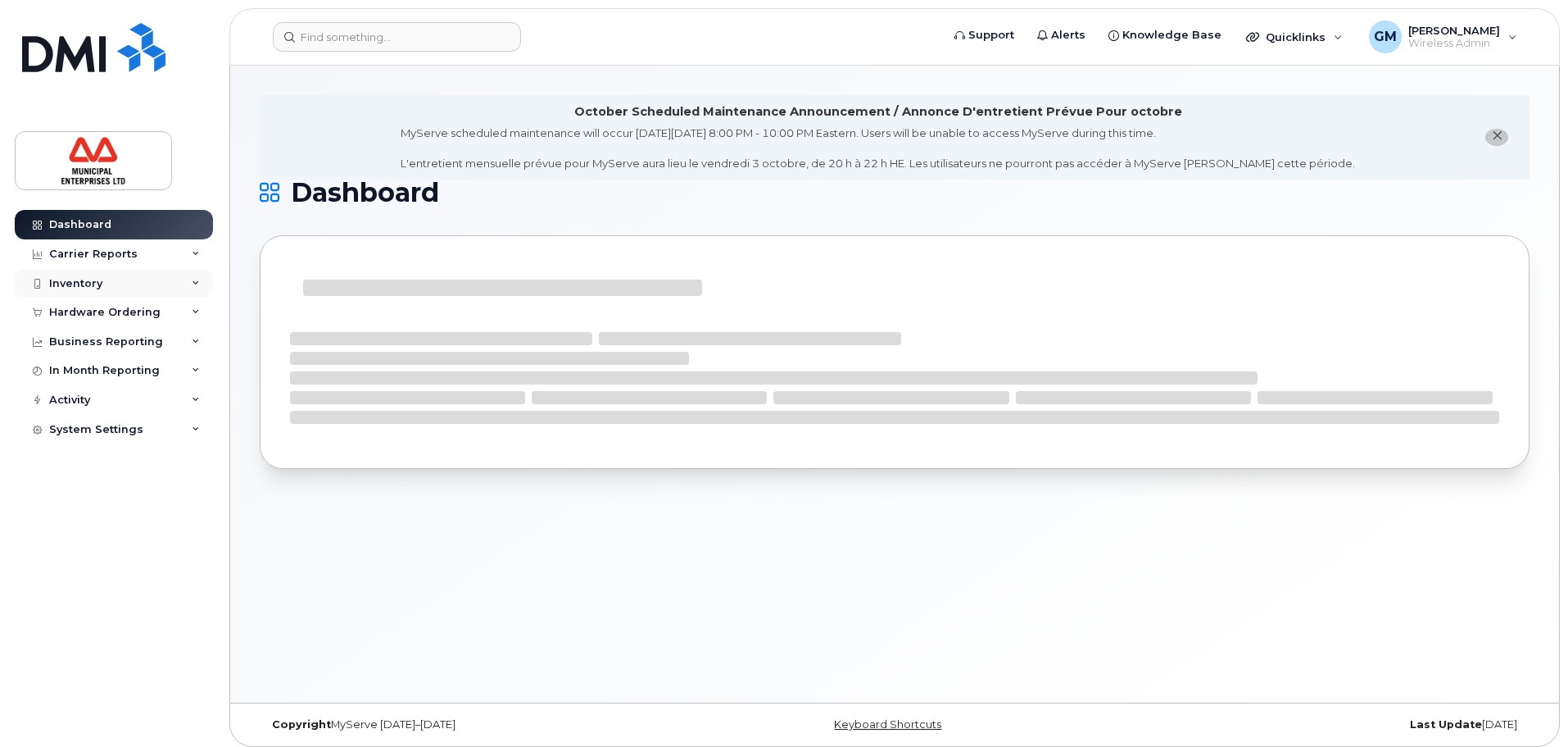
click at [200, 286] on div "Inventory" at bounding box center [114, 283] width 198 height 30
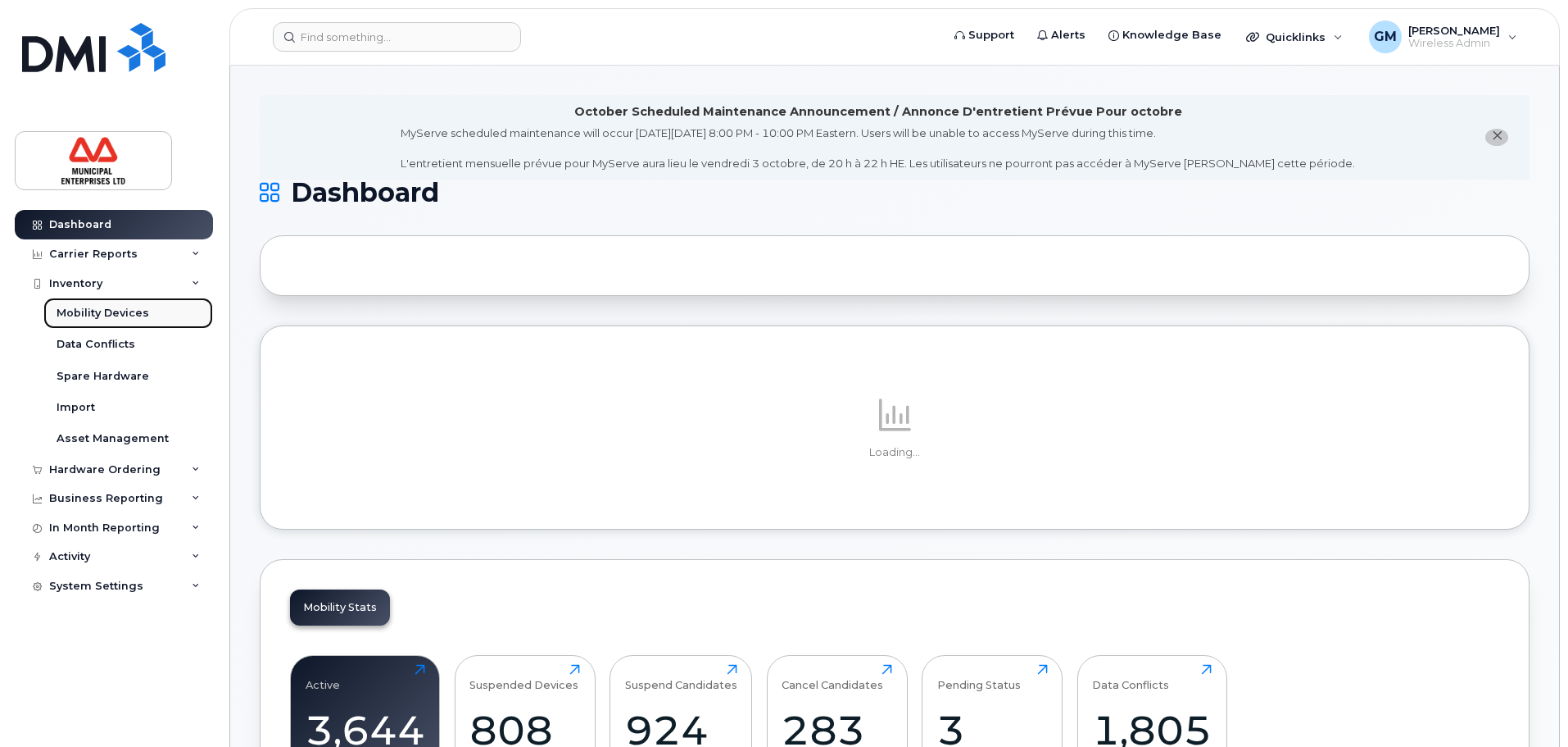
click at [133, 308] on div "Mobility Devices" at bounding box center [103, 313] width 93 height 15
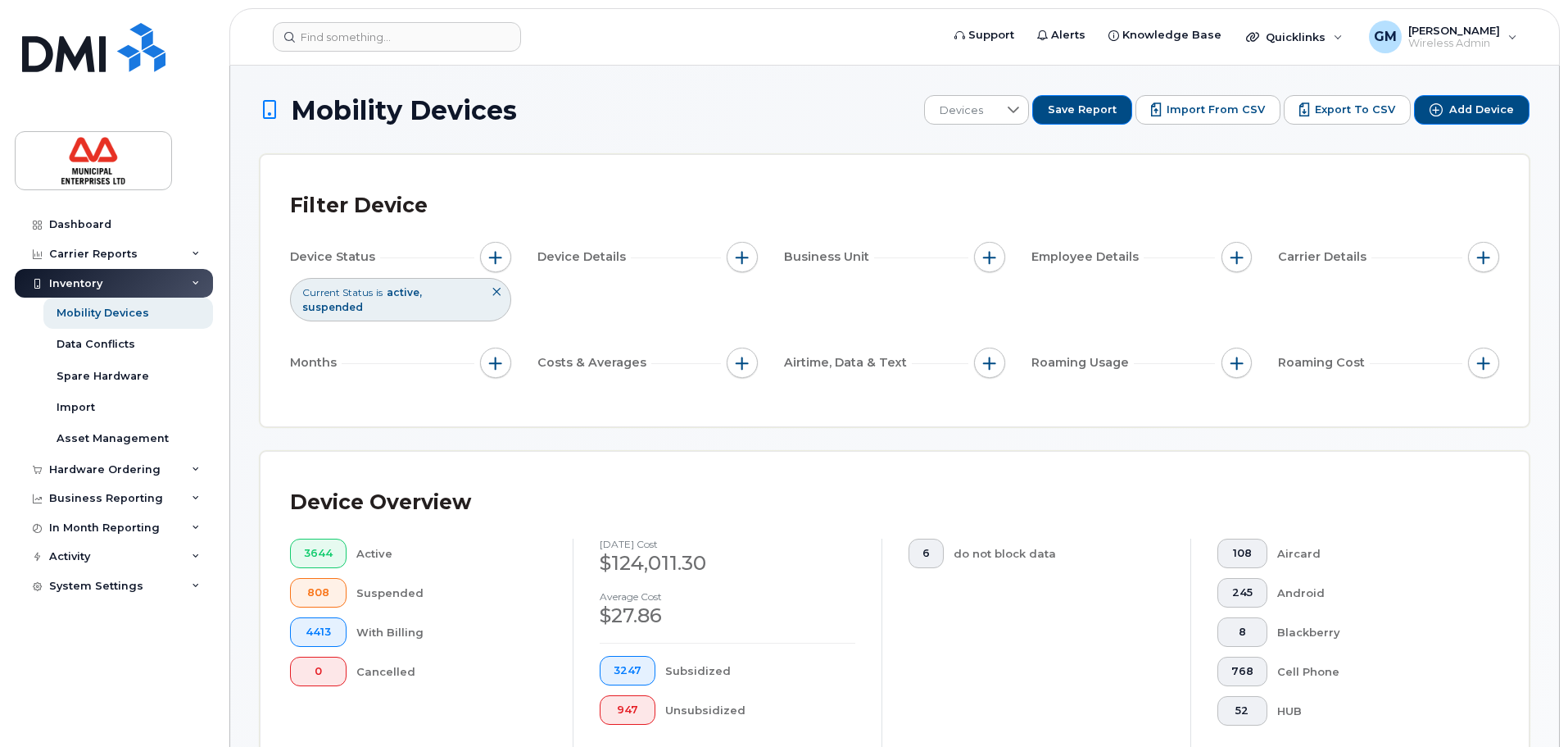
click at [400, 297] on span "active" at bounding box center [404, 292] width 35 height 12
click at [462, 282] on div "Current Status is active suspended" at bounding box center [400, 299] width 221 height 43
click at [495, 255] on span "button" at bounding box center [496, 257] width 13 height 13
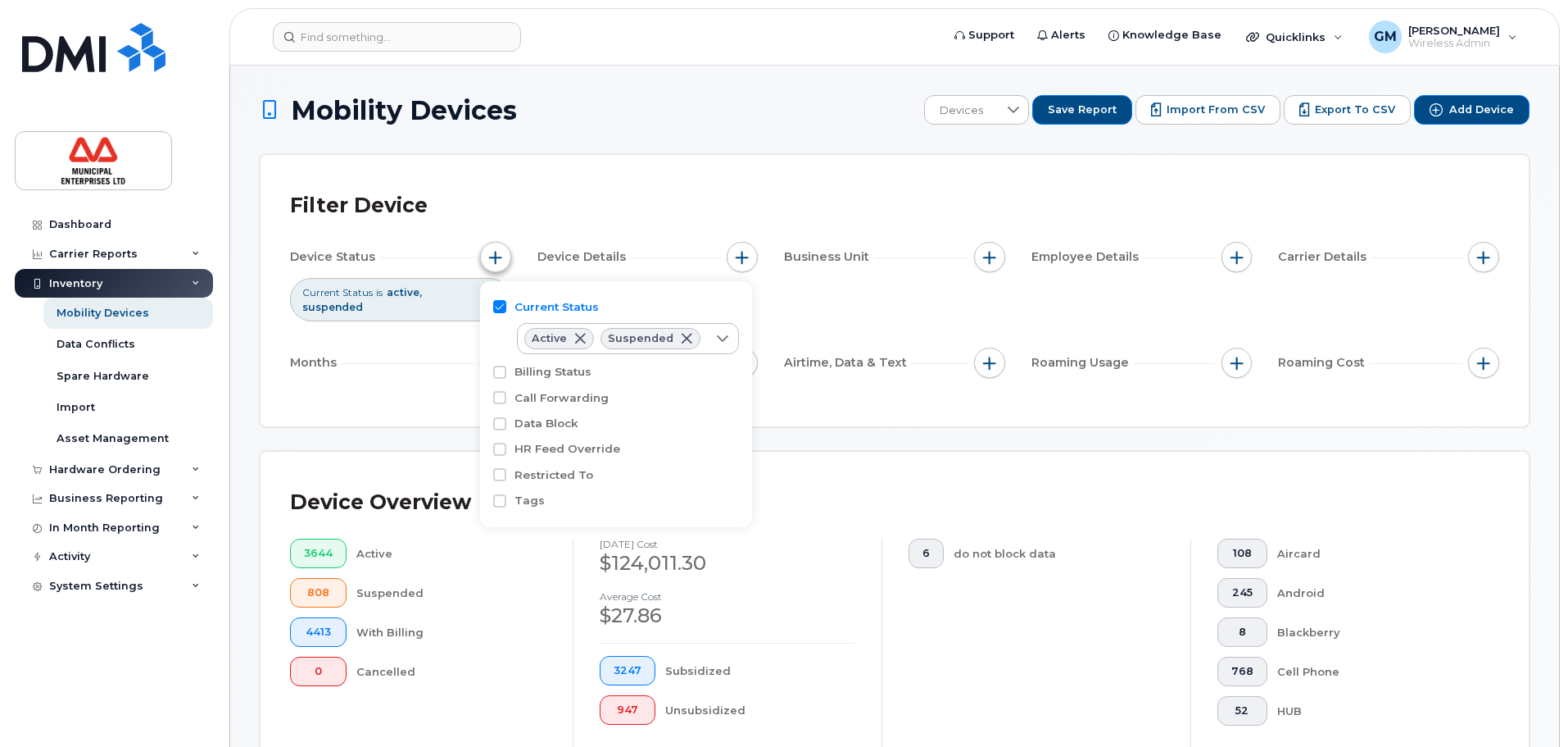
click at [492, 255] on span "button" at bounding box center [496, 257] width 13 height 13
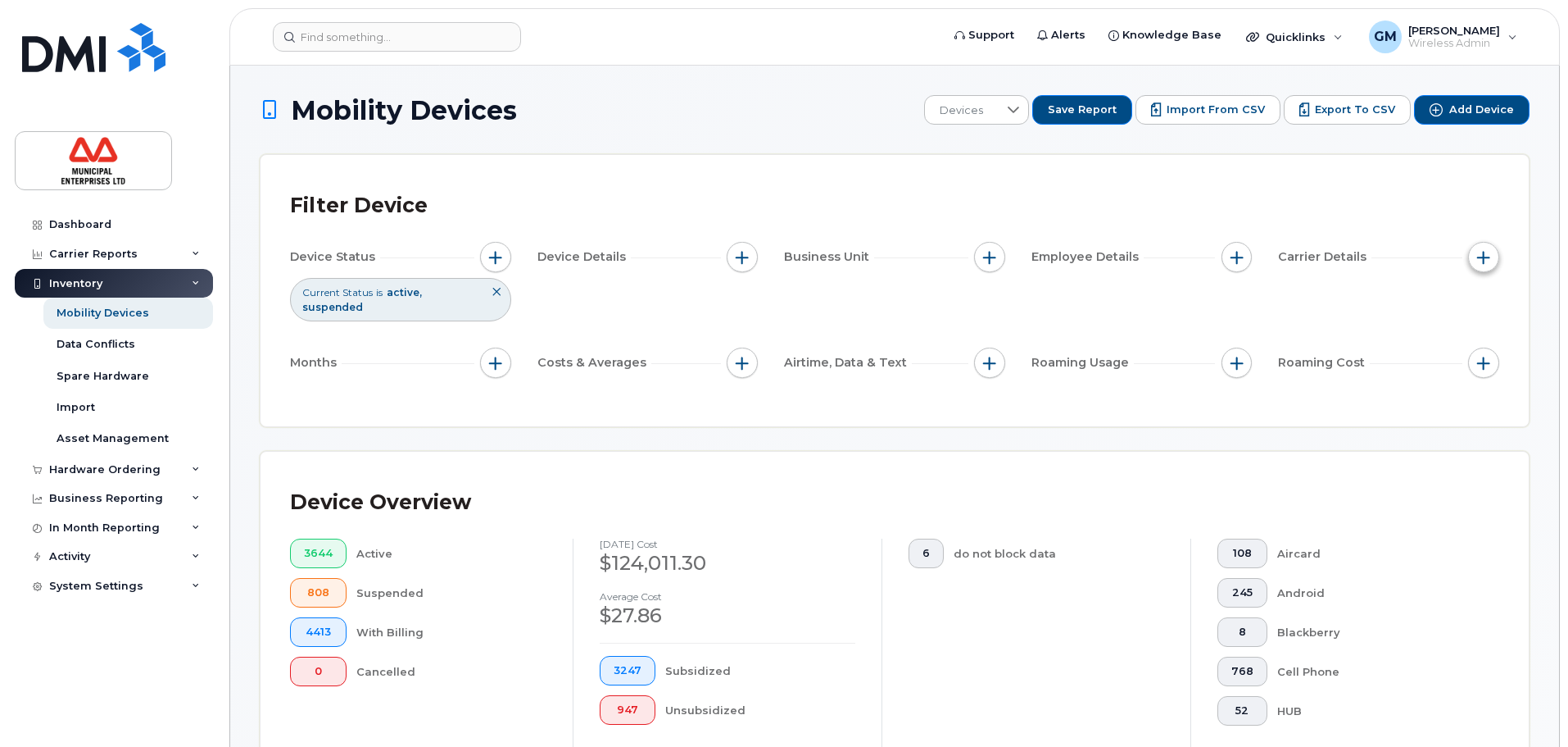
click at [1478, 262] on span "button" at bounding box center [1483, 257] width 13 height 13
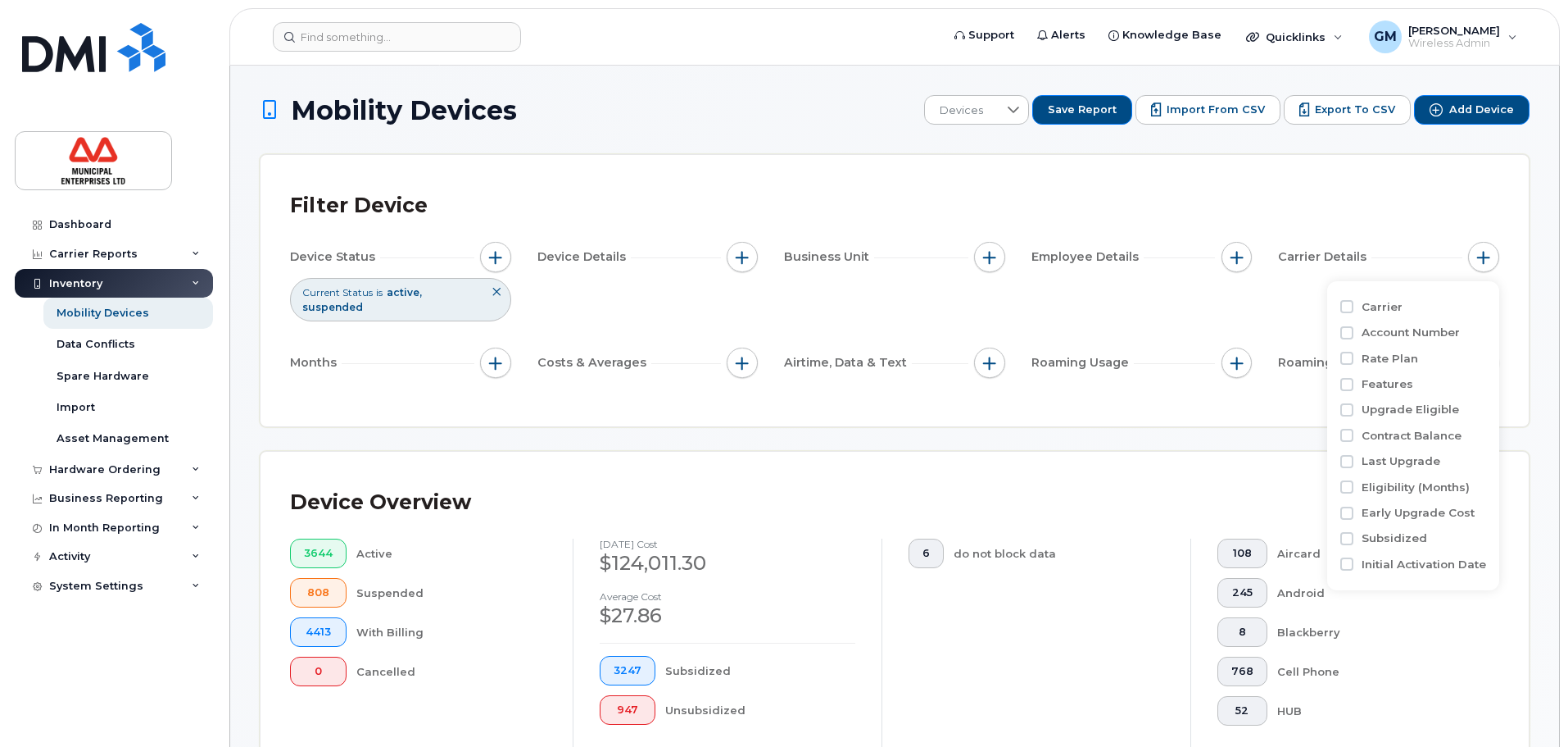
click at [1064, 310] on div "Device Status Current Status is active suspended Device Details Business Unit E…" at bounding box center [894, 313] width 1209 height 143
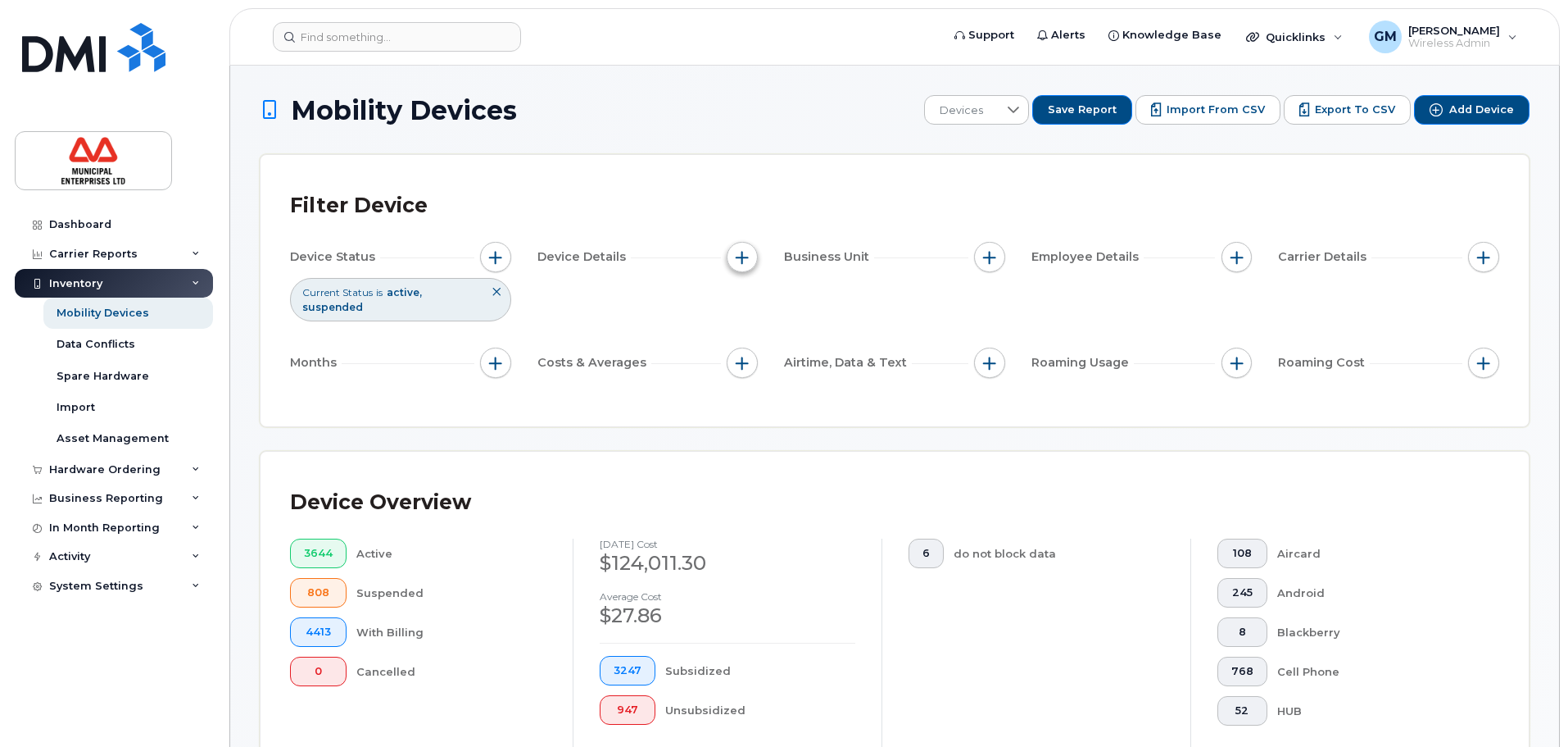
drag, startPoint x: 724, startPoint y: 262, endPoint x: 738, endPoint y: 262, distance: 14.0
click at [725, 262] on div "Device Details" at bounding box center [648, 257] width 221 height 31
click at [738, 262] on span "button" at bounding box center [742, 257] width 13 height 13
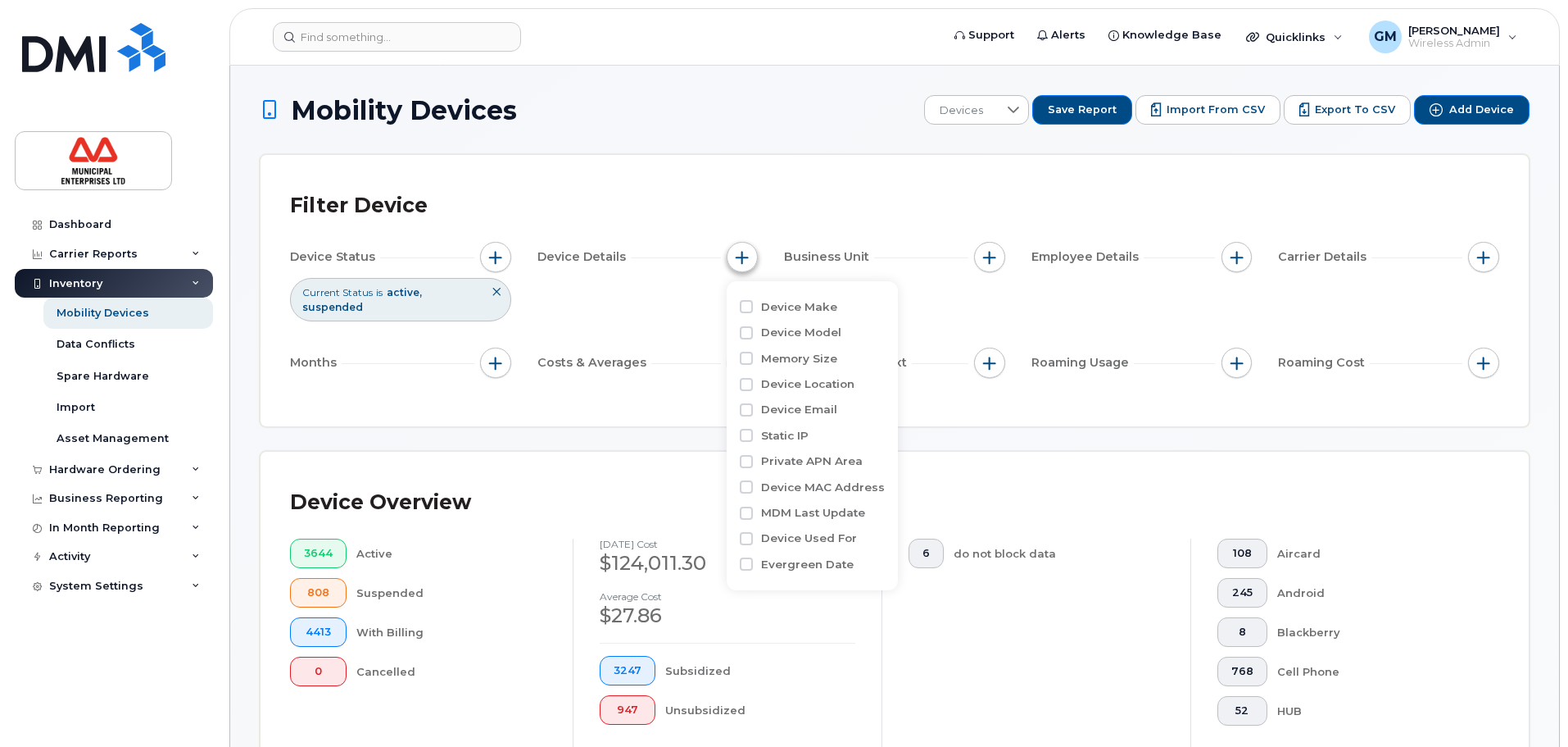
click at [737, 262] on span "button" at bounding box center [742, 257] width 13 height 13
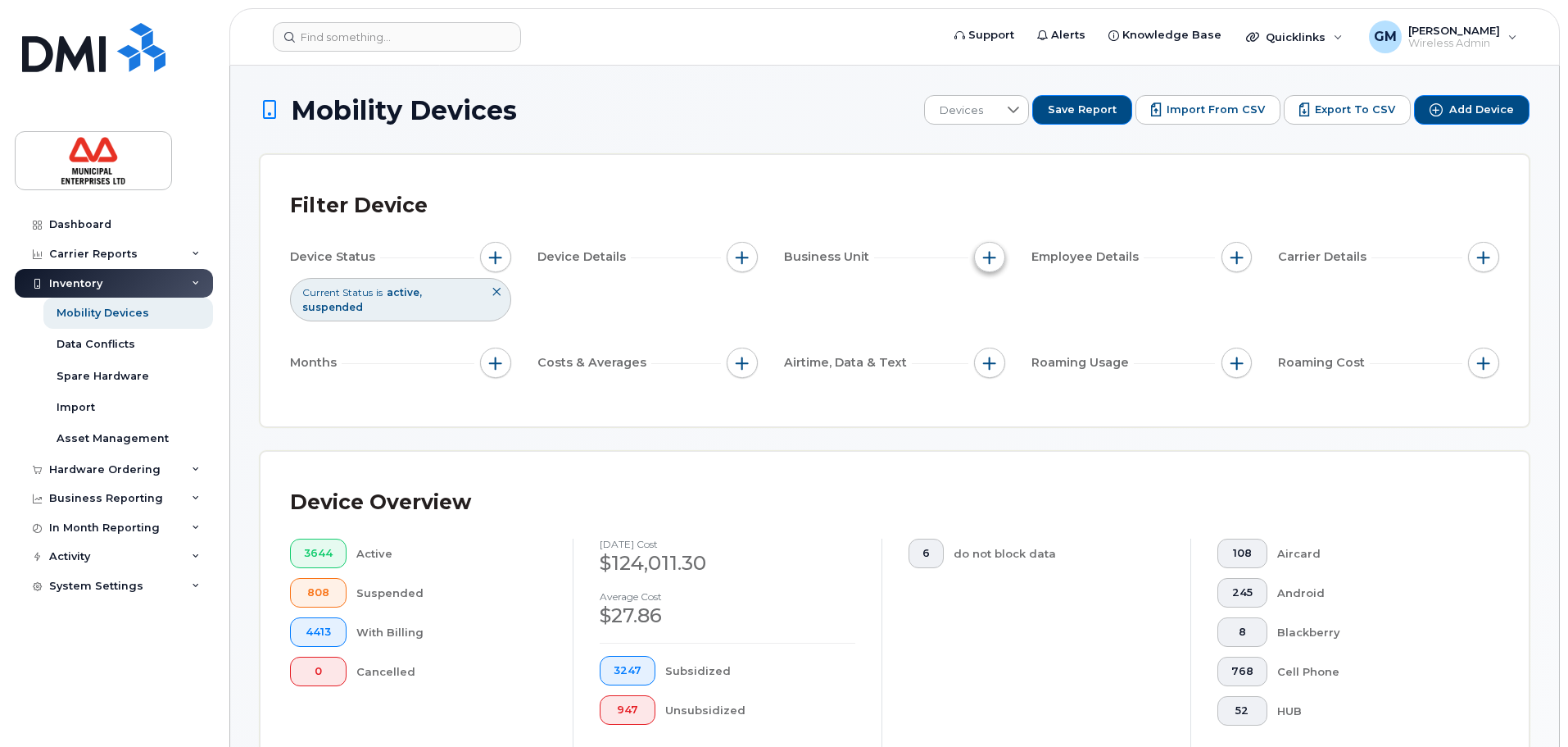
click at [992, 252] on span "button" at bounding box center [990, 257] width 13 height 13
click at [1232, 264] on button "button" at bounding box center [1237, 257] width 31 height 31
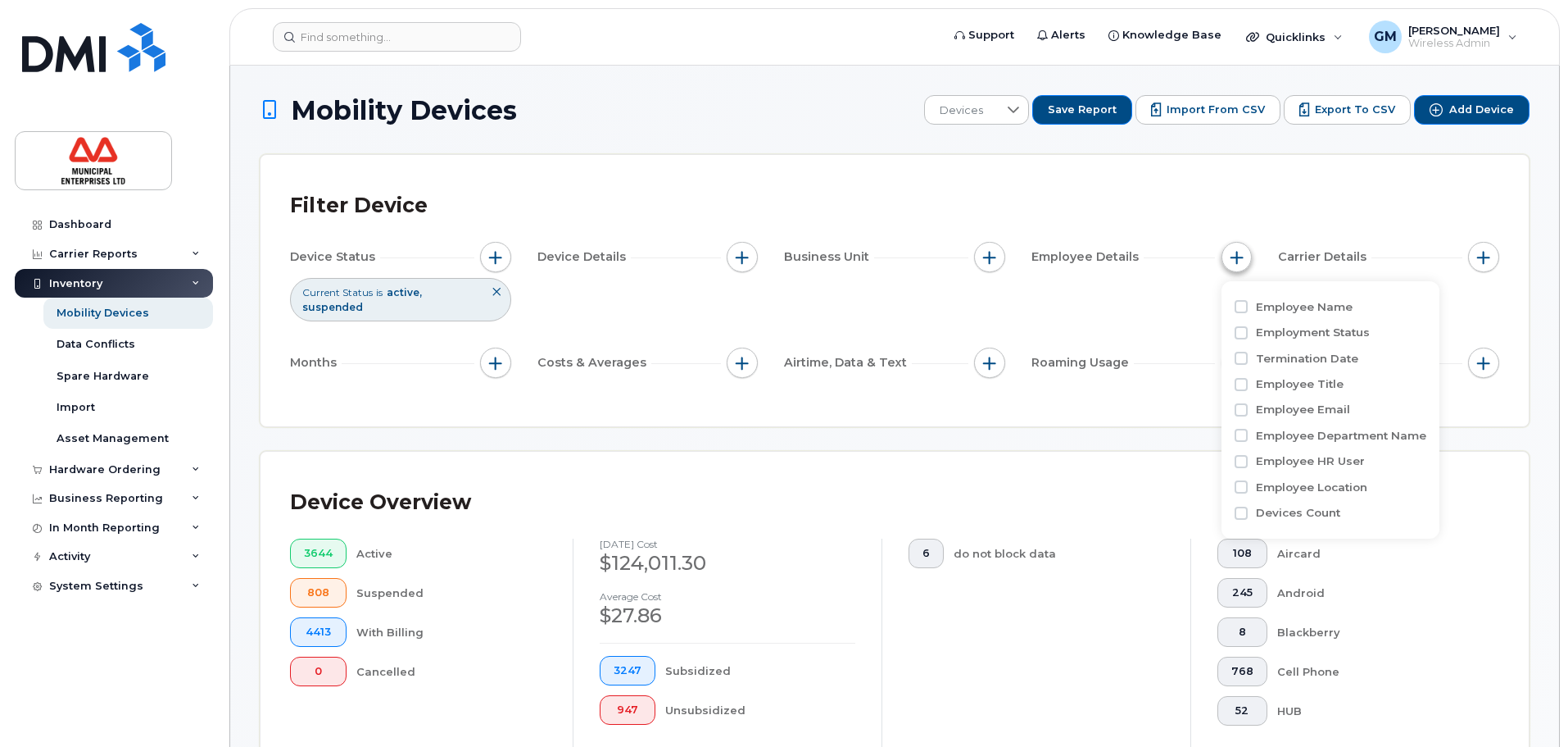
click at [1232, 264] on button "button" at bounding box center [1237, 257] width 31 height 31
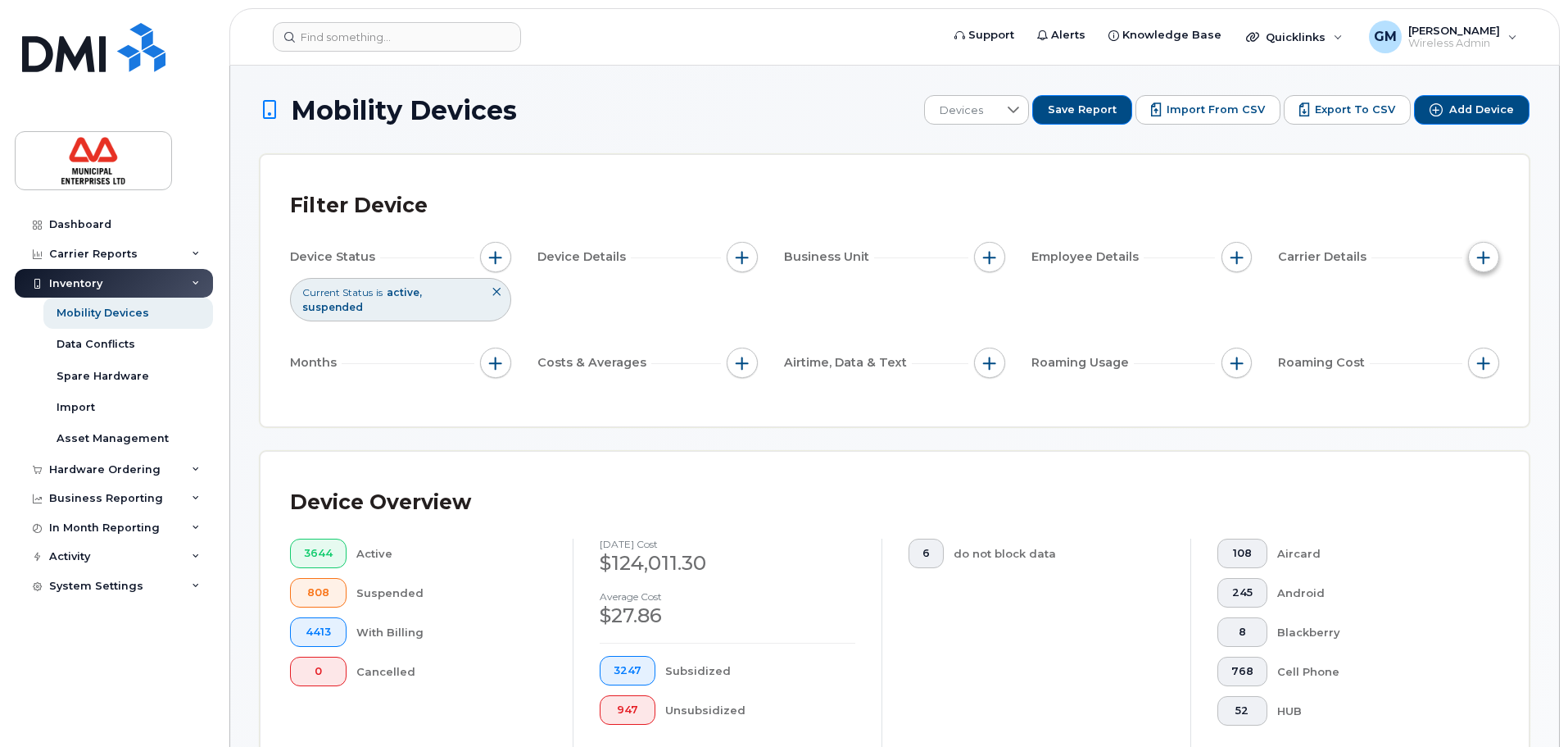
click at [1487, 268] on button "button" at bounding box center [1484, 257] width 31 height 31
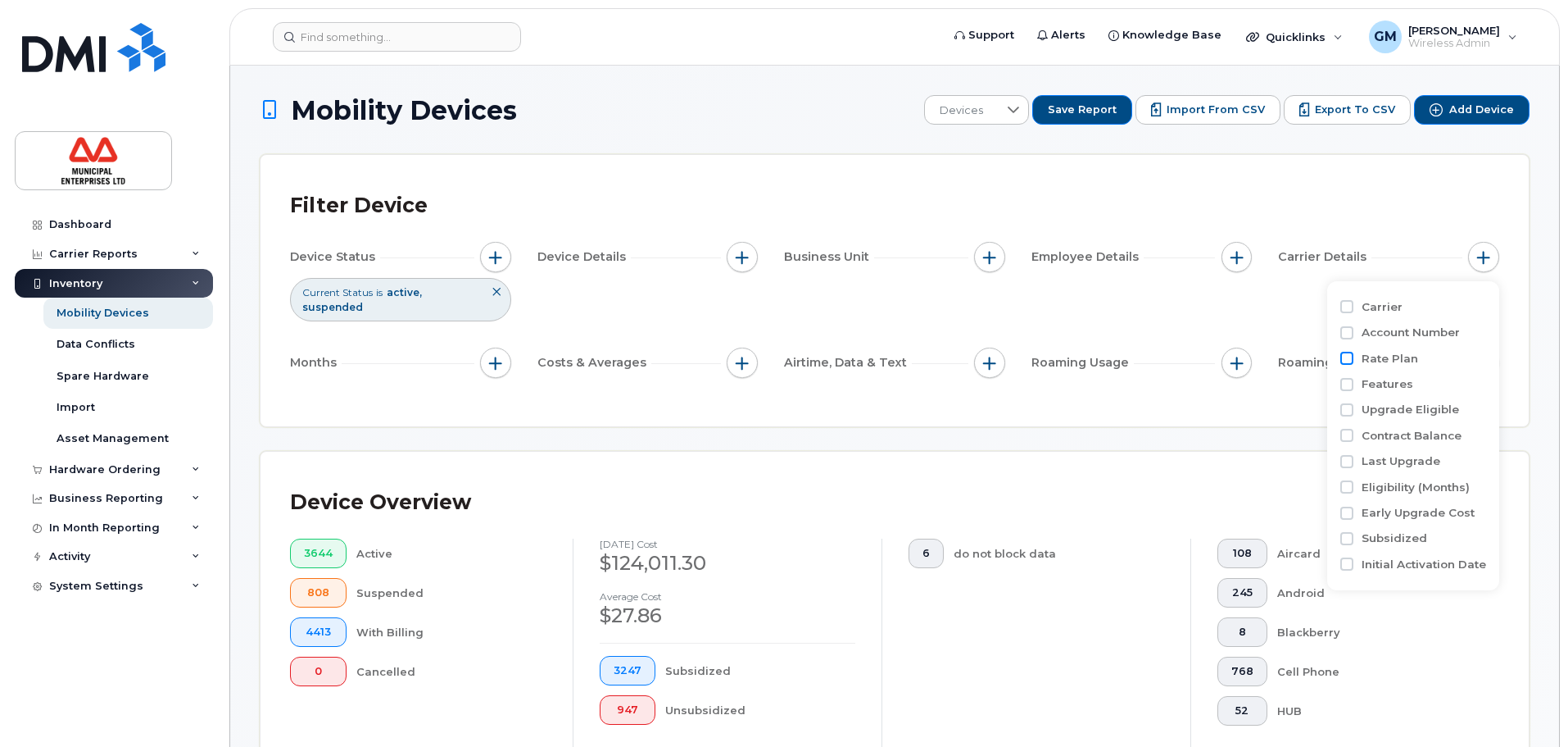
click at [1352, 361] on input "Rate Plan" at bounding box center [1347, 358] width 13 height 13
checkbox input "true"
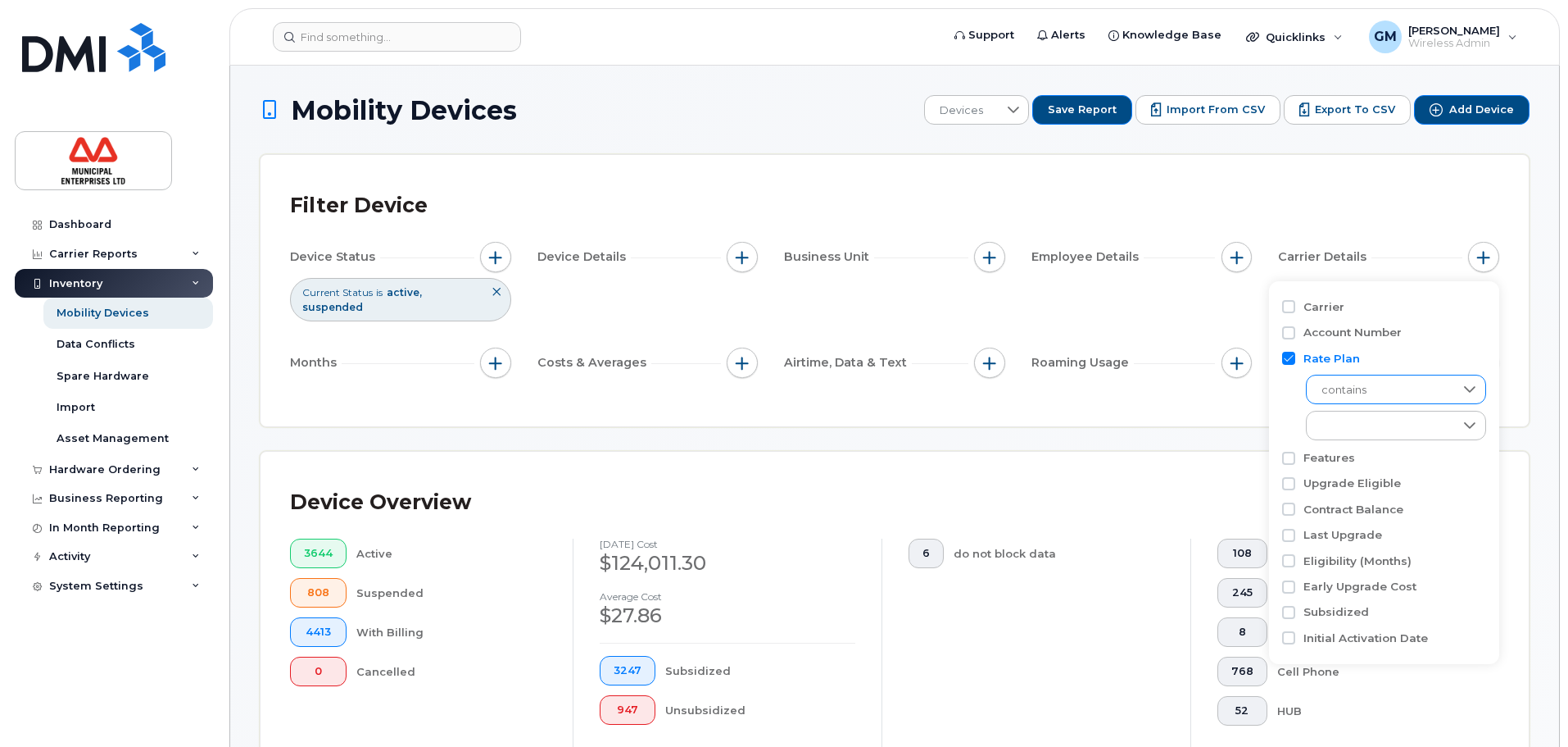
click at [1388, 390] on span "contains" at bounding box center [1379, 391] width 147 height 30
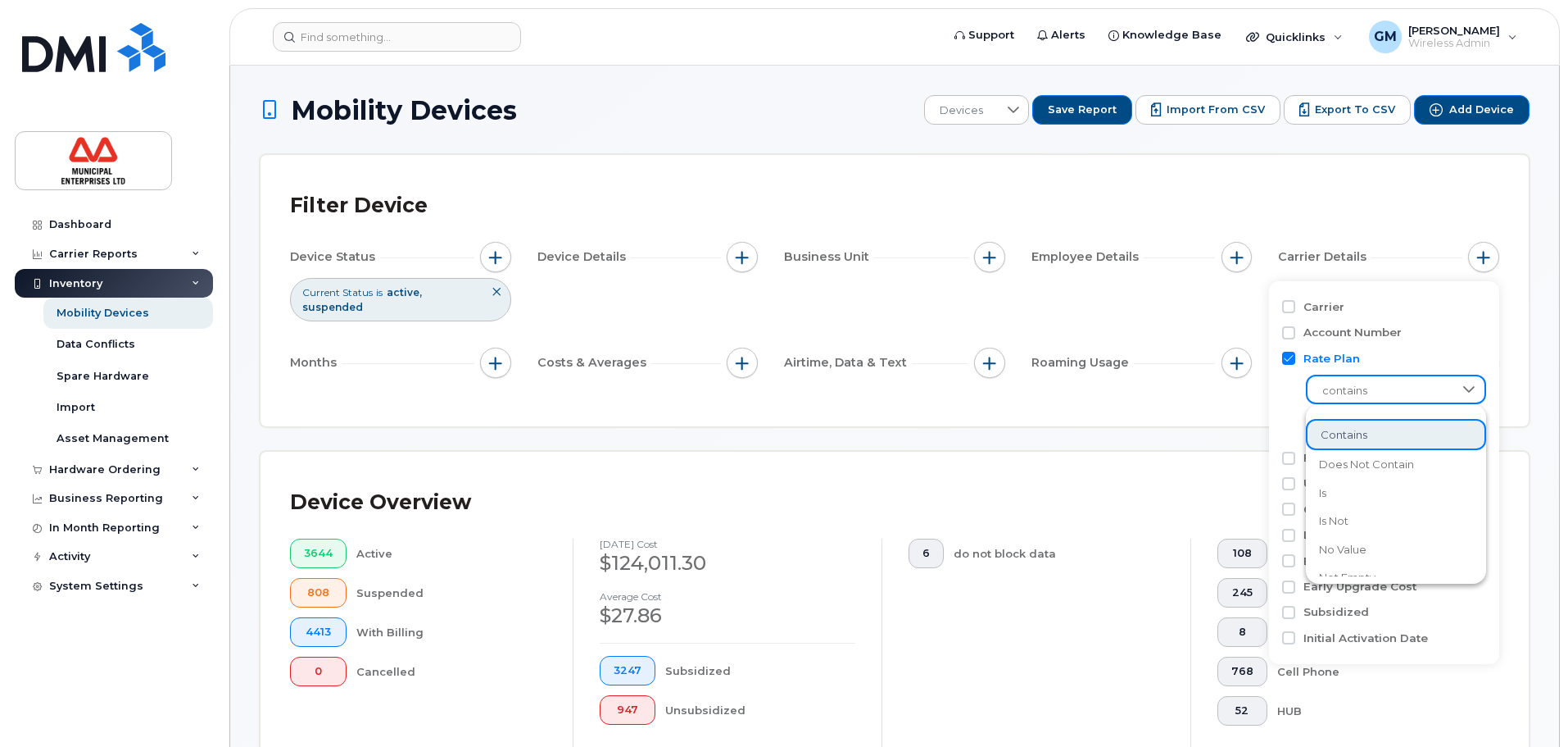
click at [1388, 390] on span "contains" at bounding box center [1380, 391] width 146 height 30
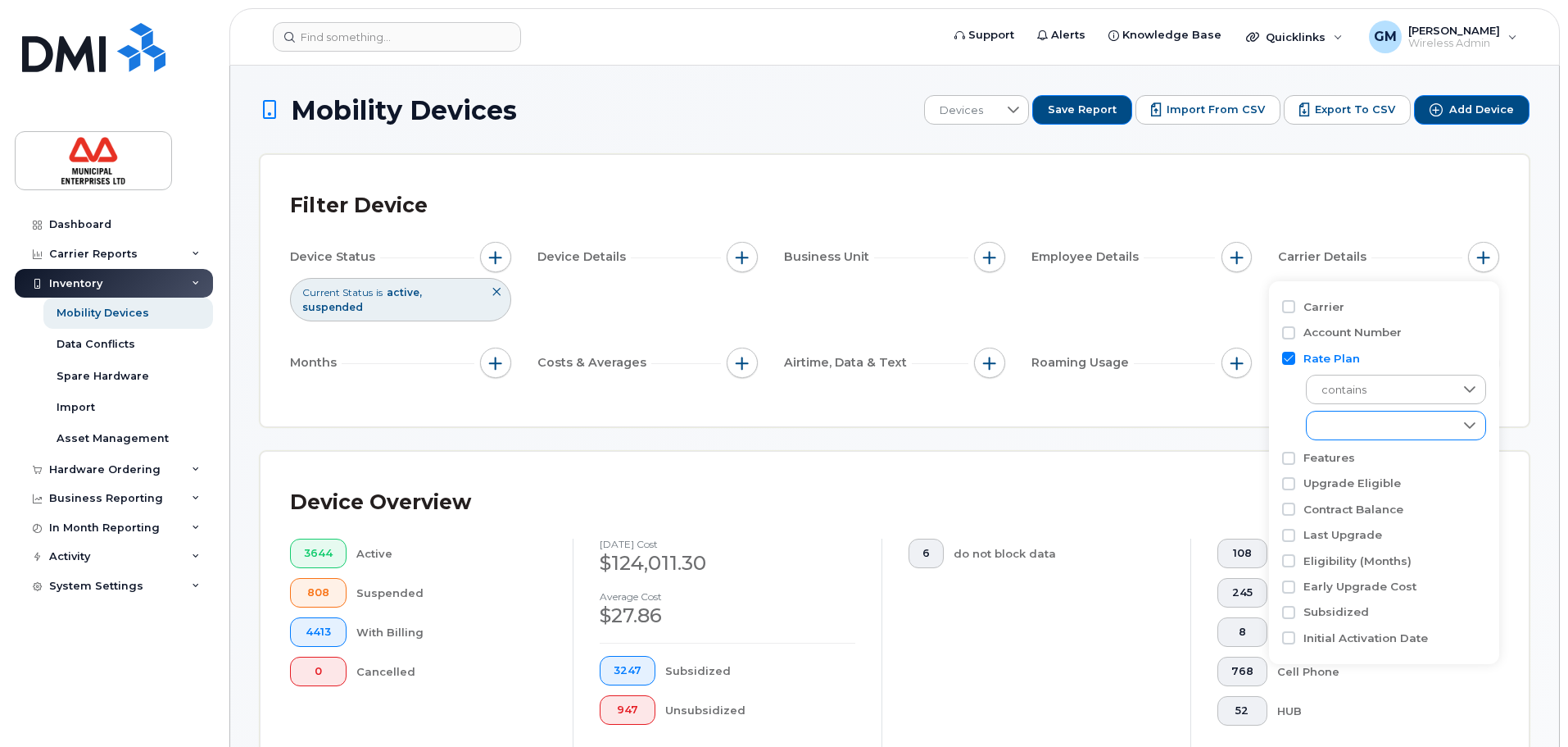
click at [1389, 417] on div "empty" at bounding box center [1379, 426] width 147 height 28
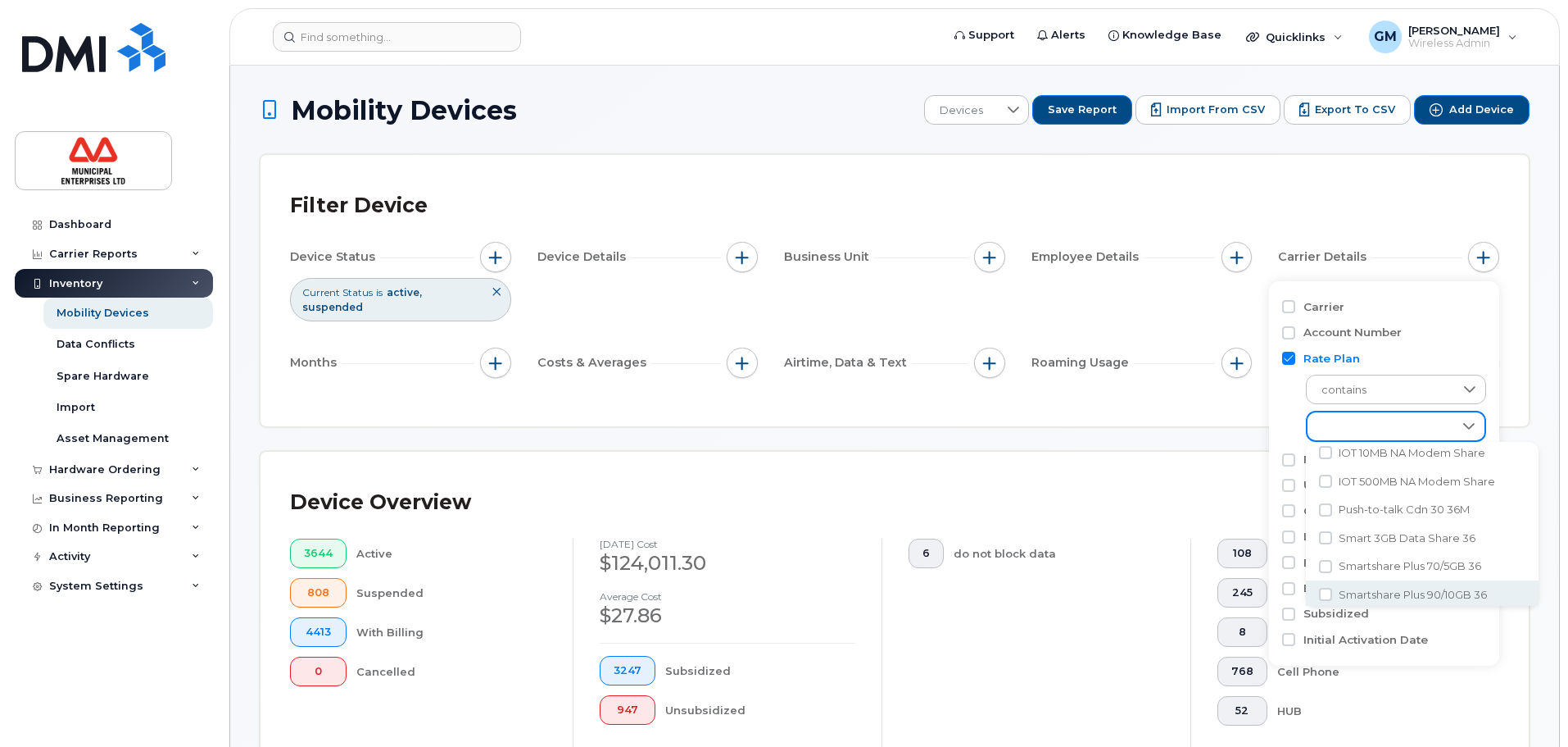
scroll to position [331, 0]
click at [1322, 505] on input "Push-to-talk Cdn 30 36M" at bounding box center [1326, 506] width 13 height 13
checkbox input "true"
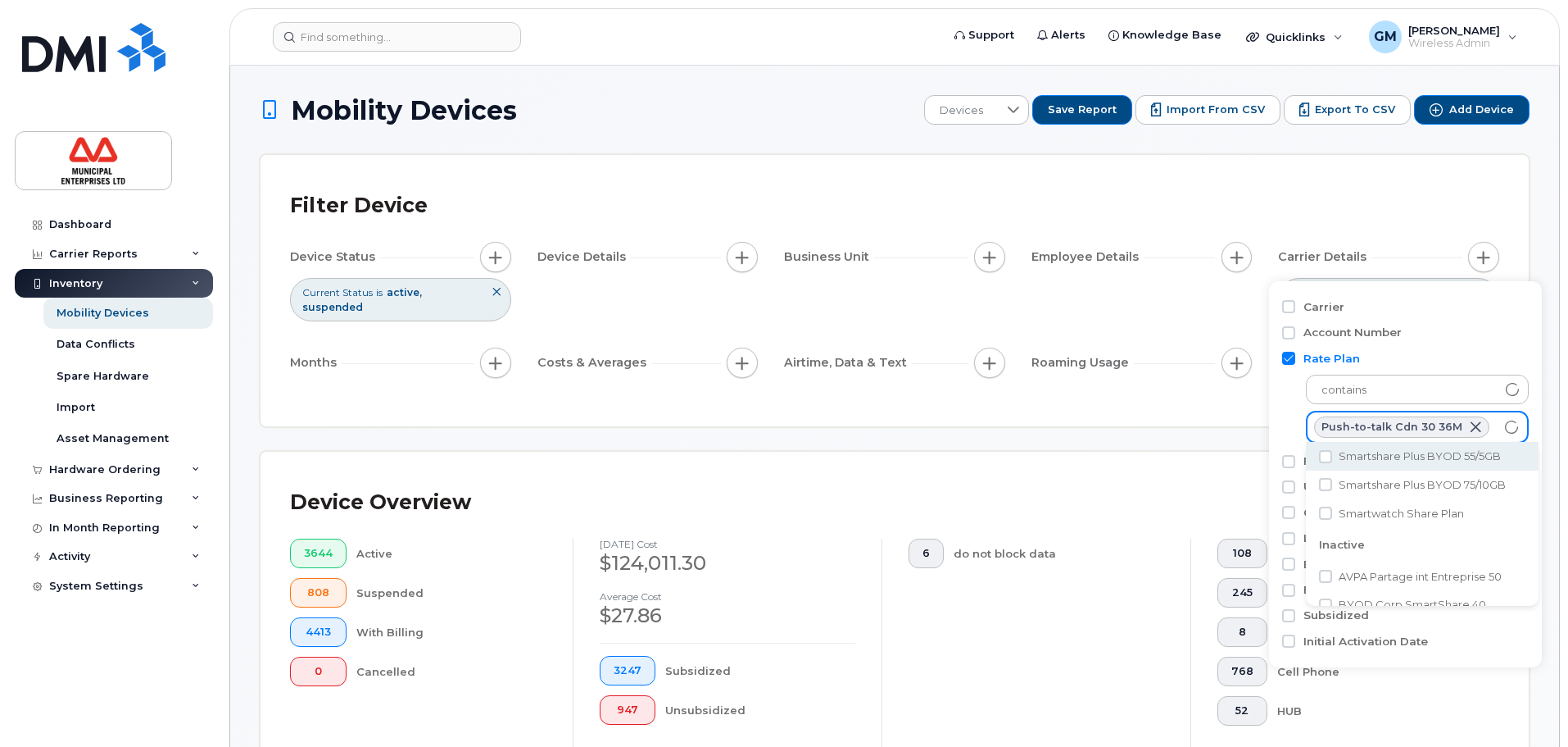
scroll to position [495, 0]
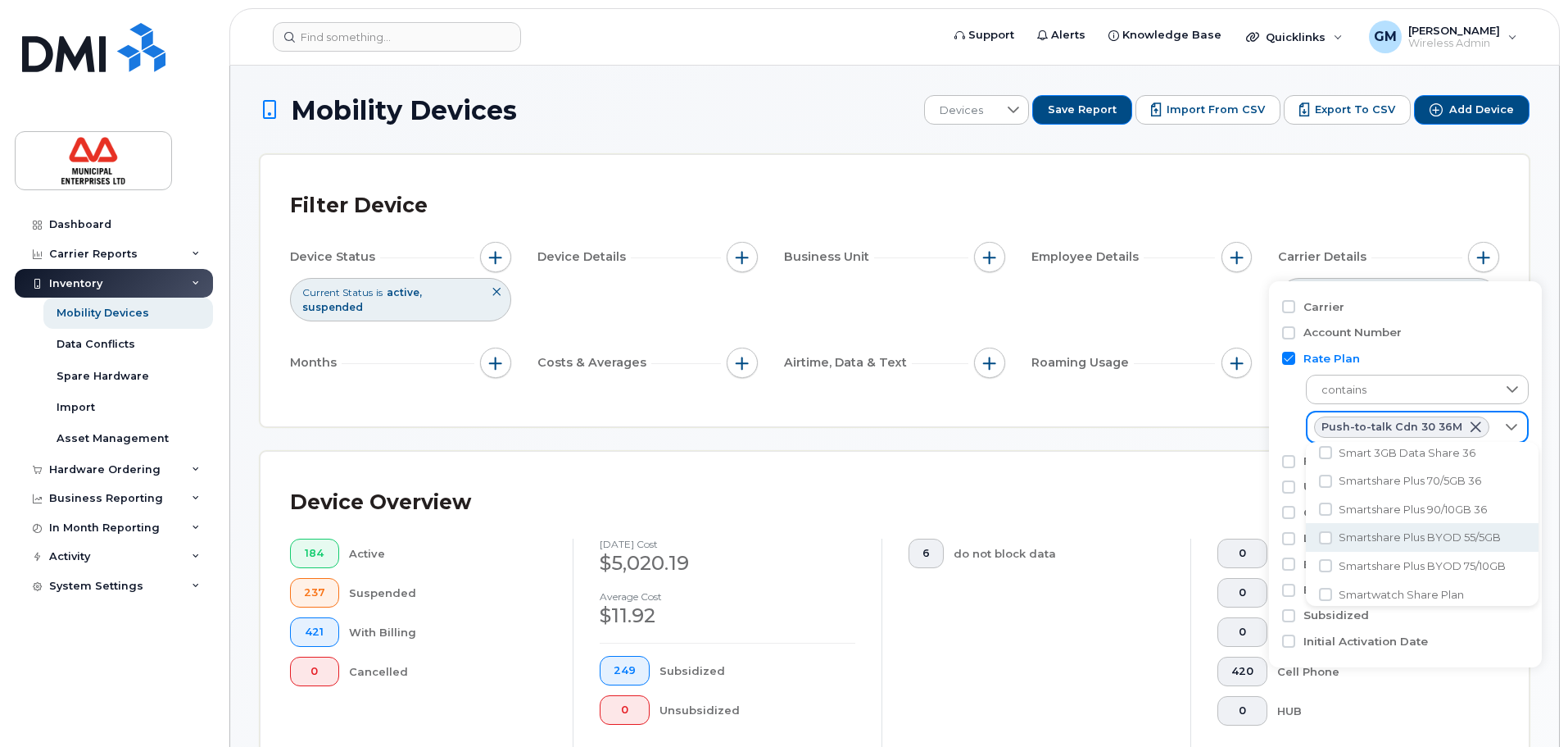
scroll to position [410, 0]
click at [1248, 420] on div "Filter Device Device Status Current Status is active suspended Device Details B…" at bounding box center [895, 290] width 1268 height 271
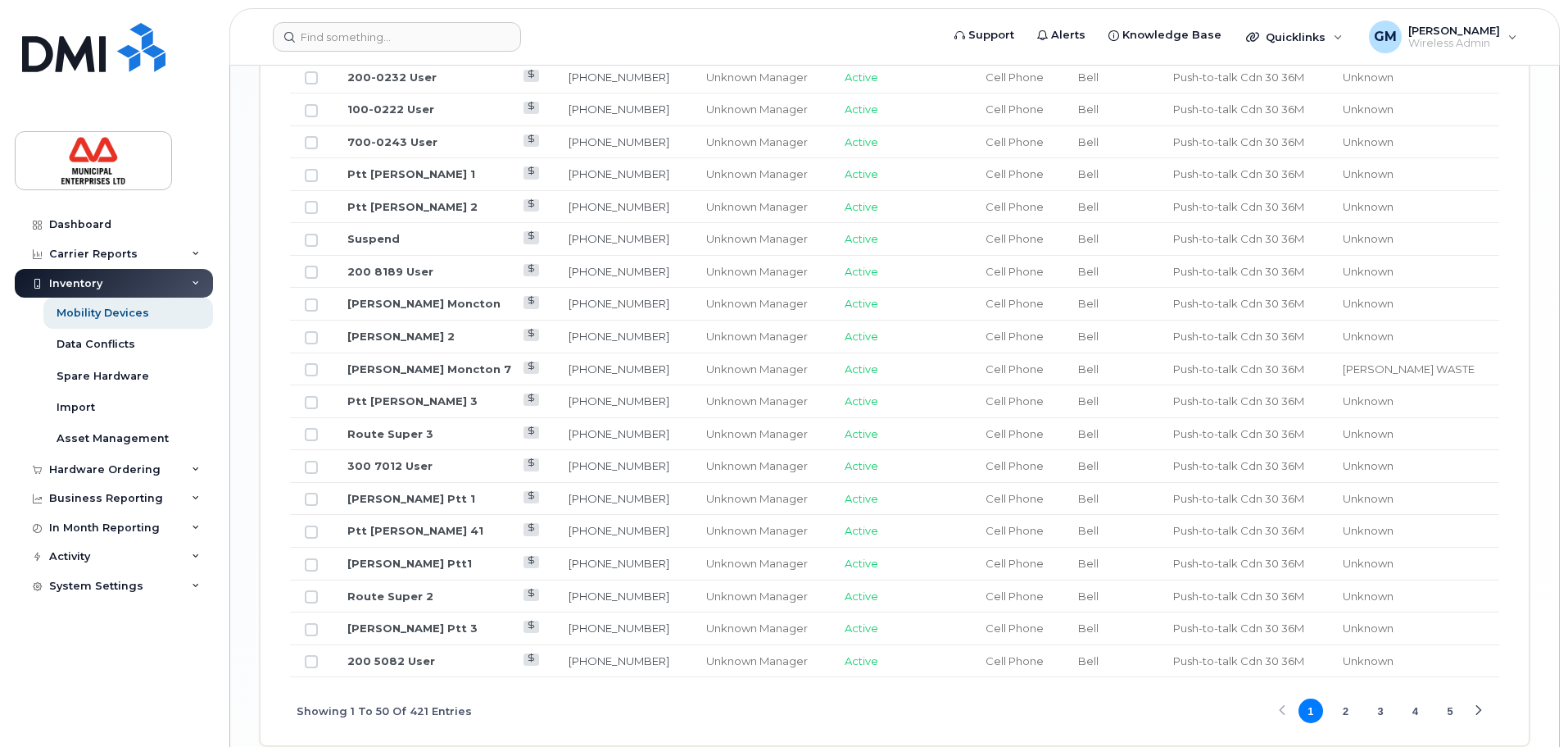
scroll to position [2043, 0]
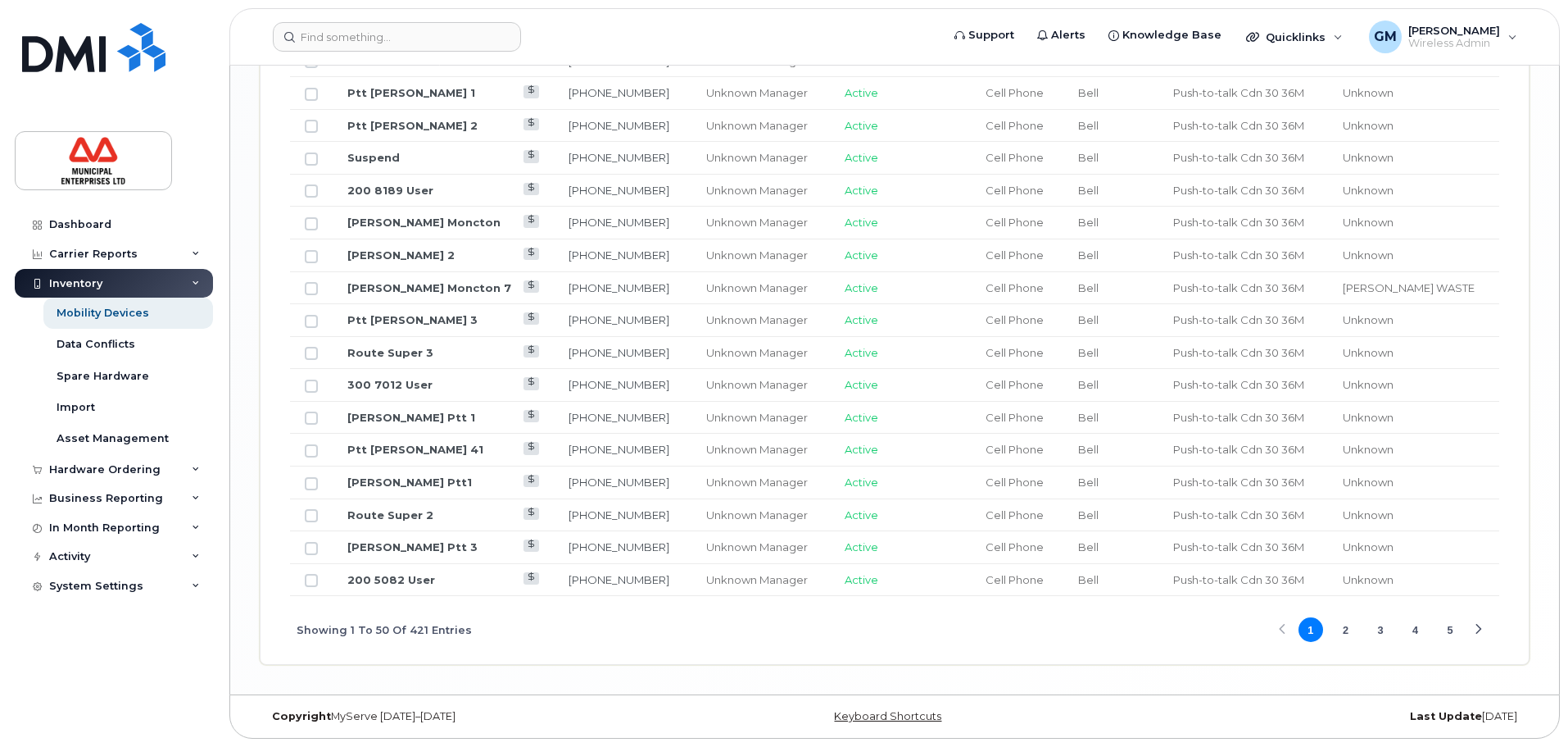
click at [1340, 632] on button "2" at bounding box center [1345, 629] width 25 height 25
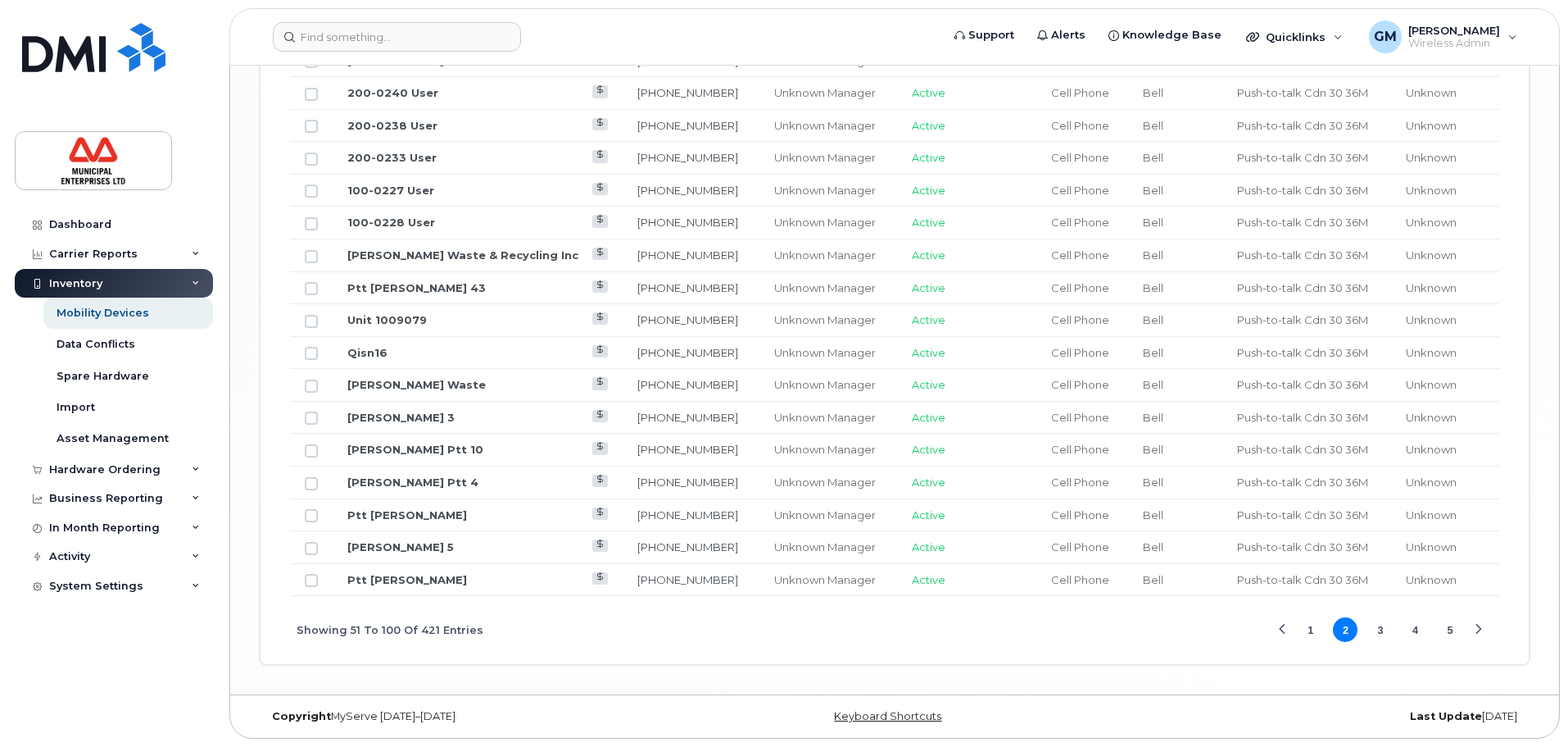
click at [1384, 627] on button "3" at bounding box center [1380, 629] width 25 height 25
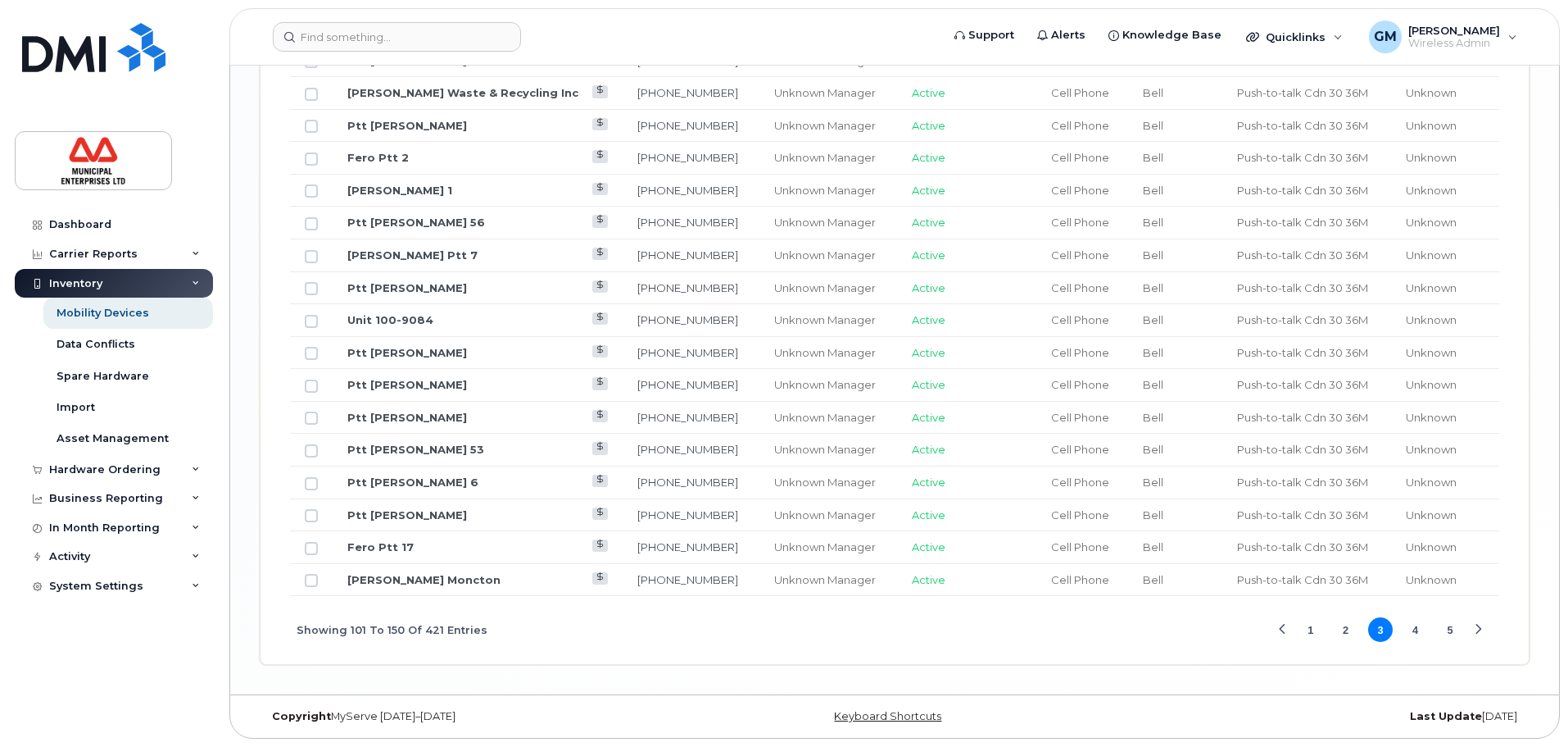
click at [1420, 636] on button "4" at bounding box center [1415, 629] width 25 height 25
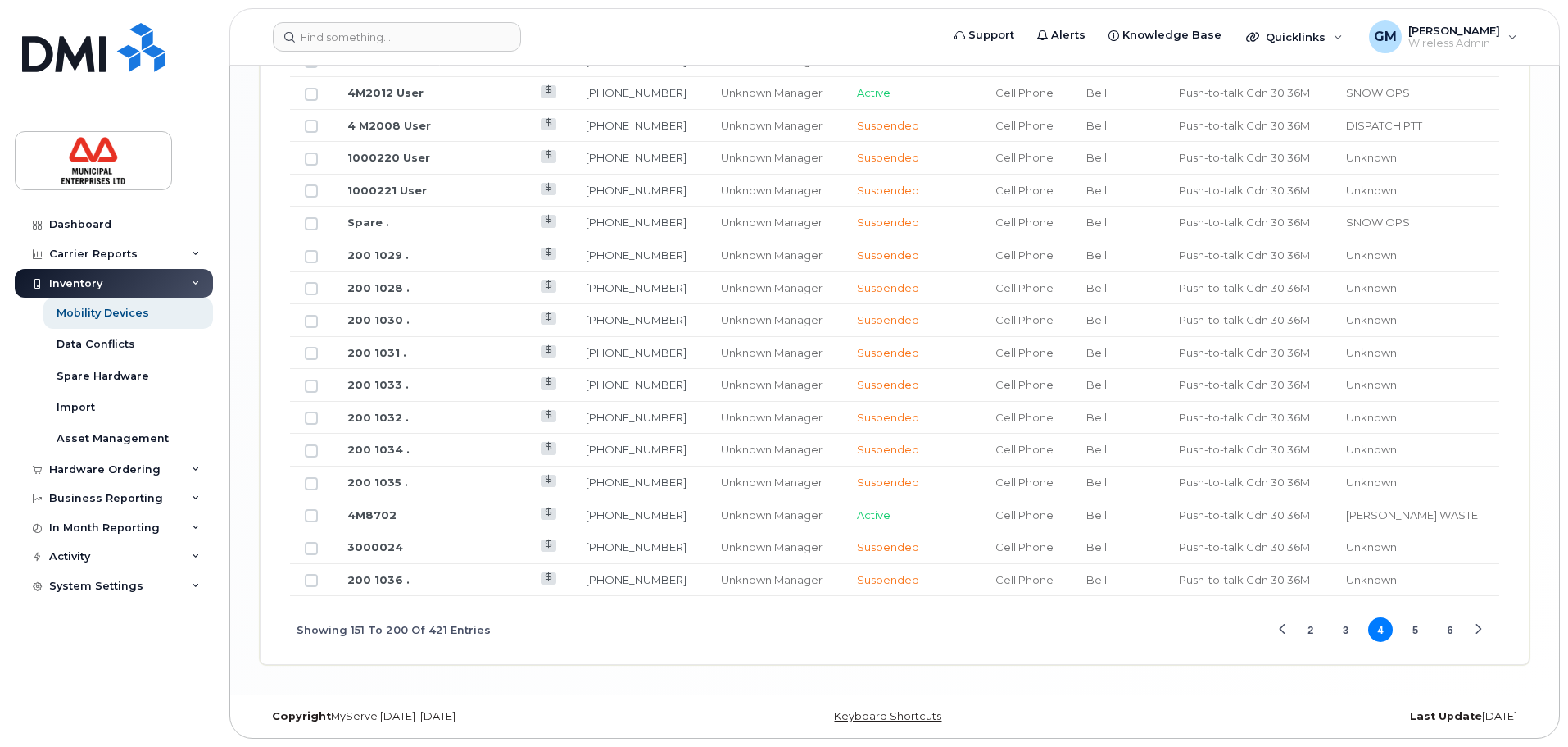
click at [1349, 628] on button "3" at bounding box center [1345, 629] width 25 height 25
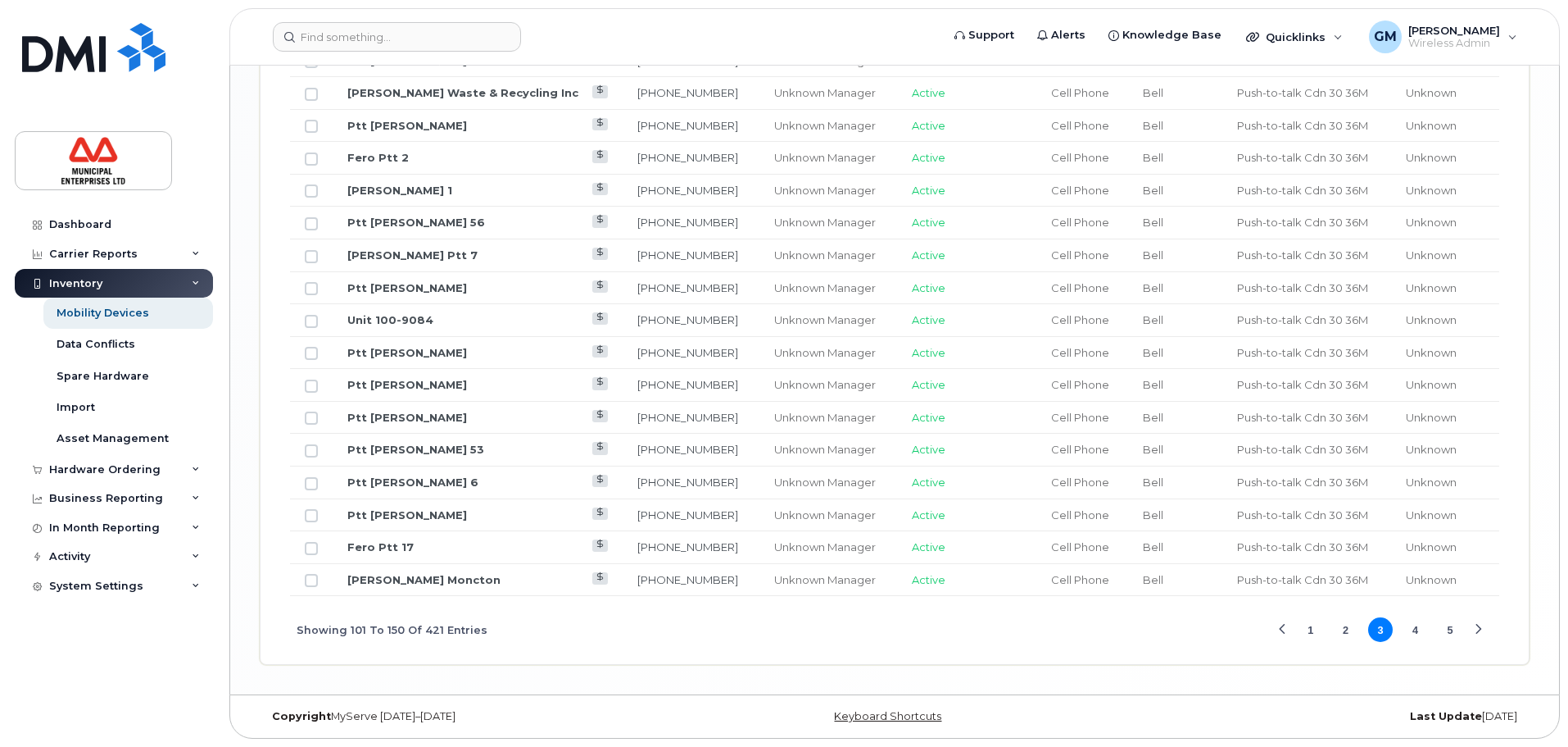
click at [1484, 632] on div "Next Page" at bounding box center [1478, 630] width 11 height 11
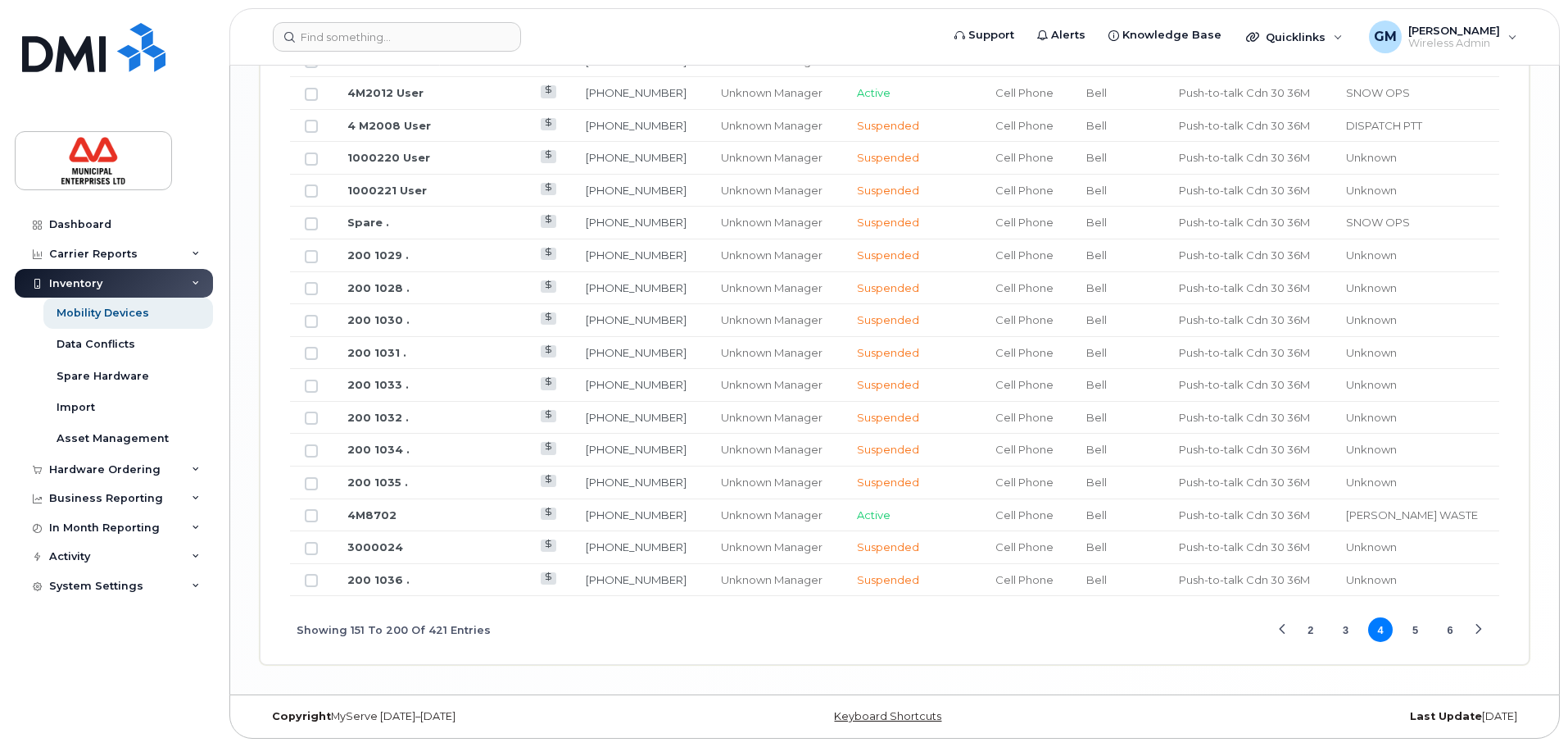
click at [1480, 628] on div "Next Page" at bounding box center [1478, 630] width 11 height 11
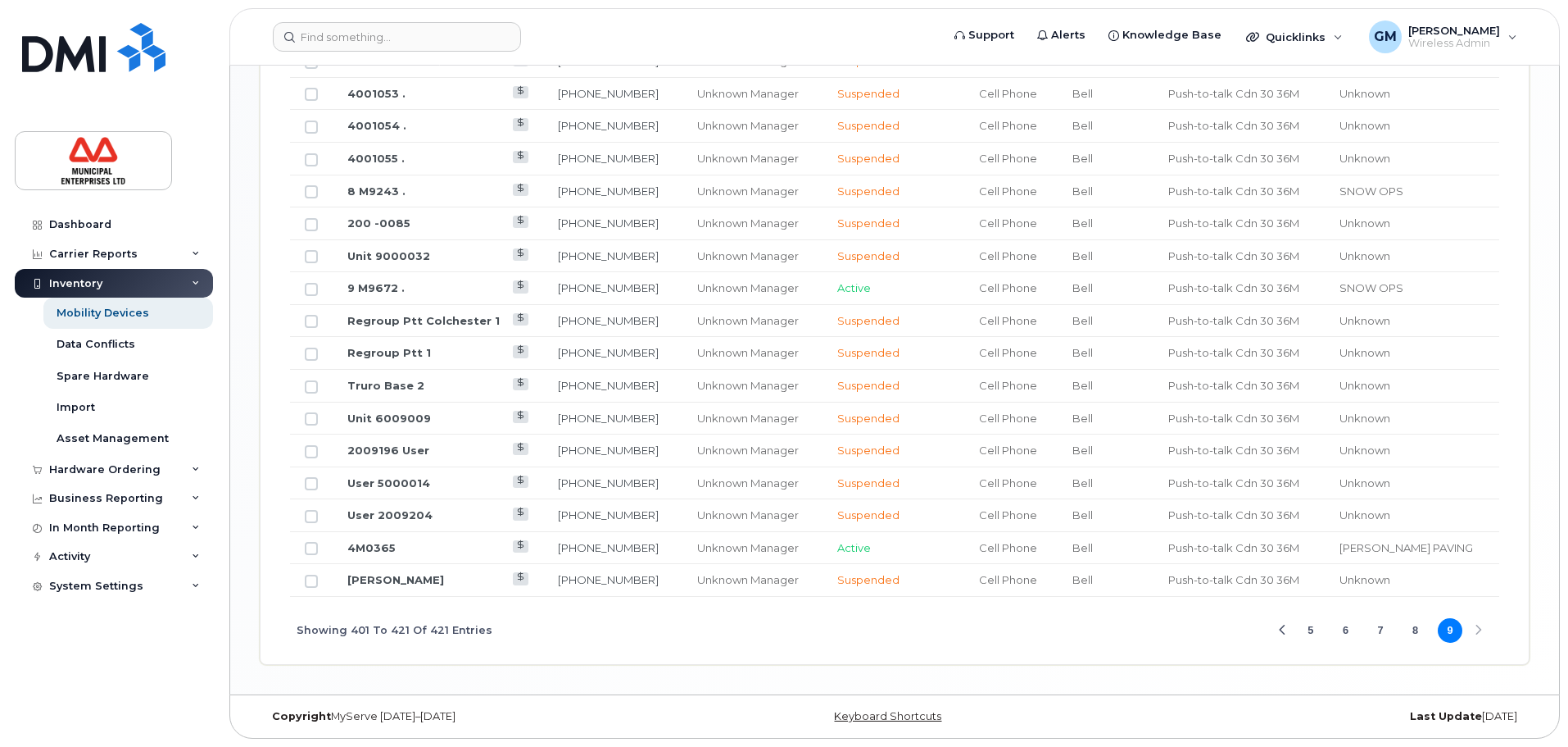
scroll to position [1102, 0]
click at [1285, 633] on div "Previous Page" at bounding box center [1282, 631] width 11 height 11
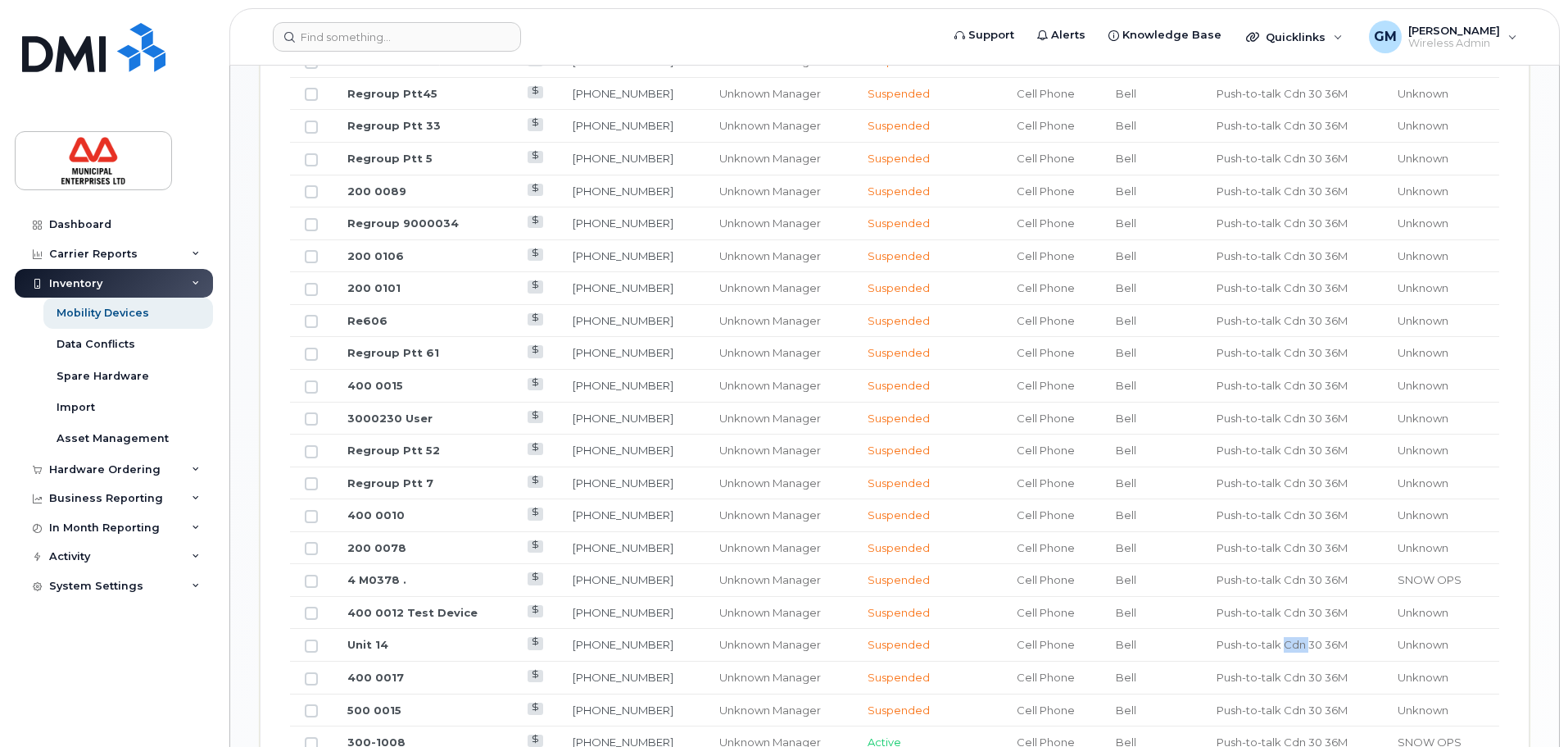
click at [1285, 633] on td "Push-to-talk Cdn 30 36M" at bounding box center [1292, 644] width 181 height 32
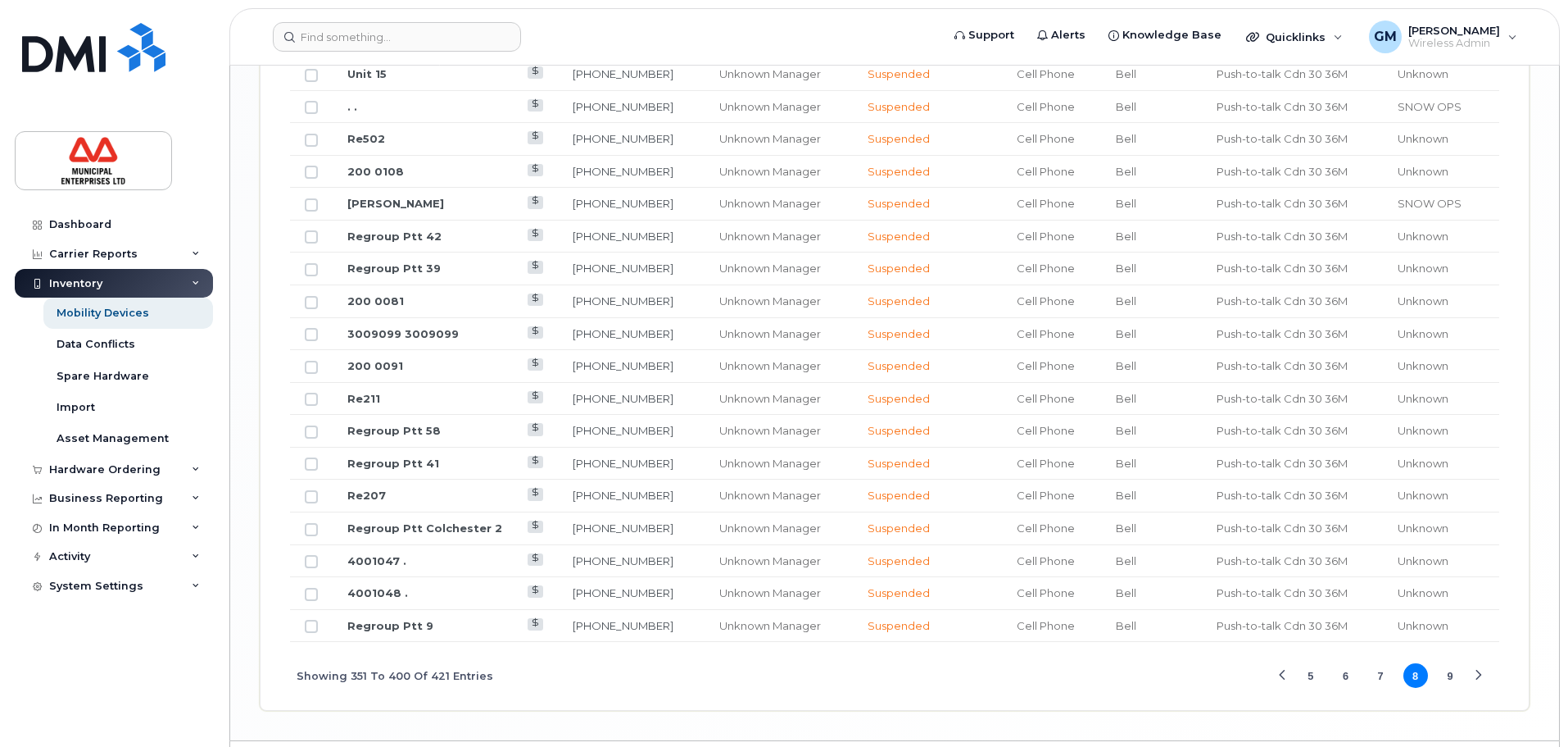
scroll to position [2043, 0]
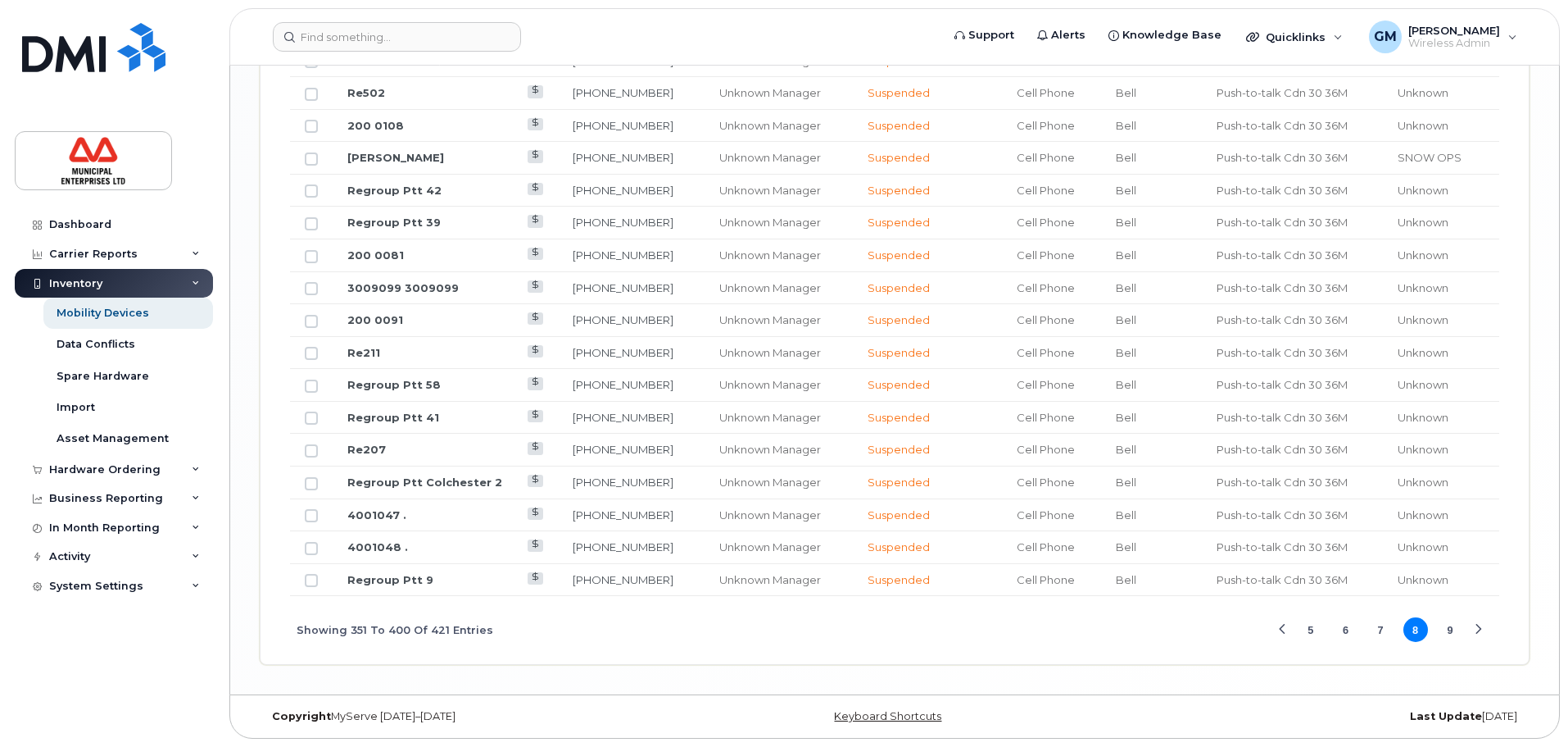
click at [1288, 632] on button "Previous Page" at bounding box center [1281, 629] width 25 height 25
click at [1284, 632] on div "Previous Page" at bounding box center [1282, 630] width 11 height 11
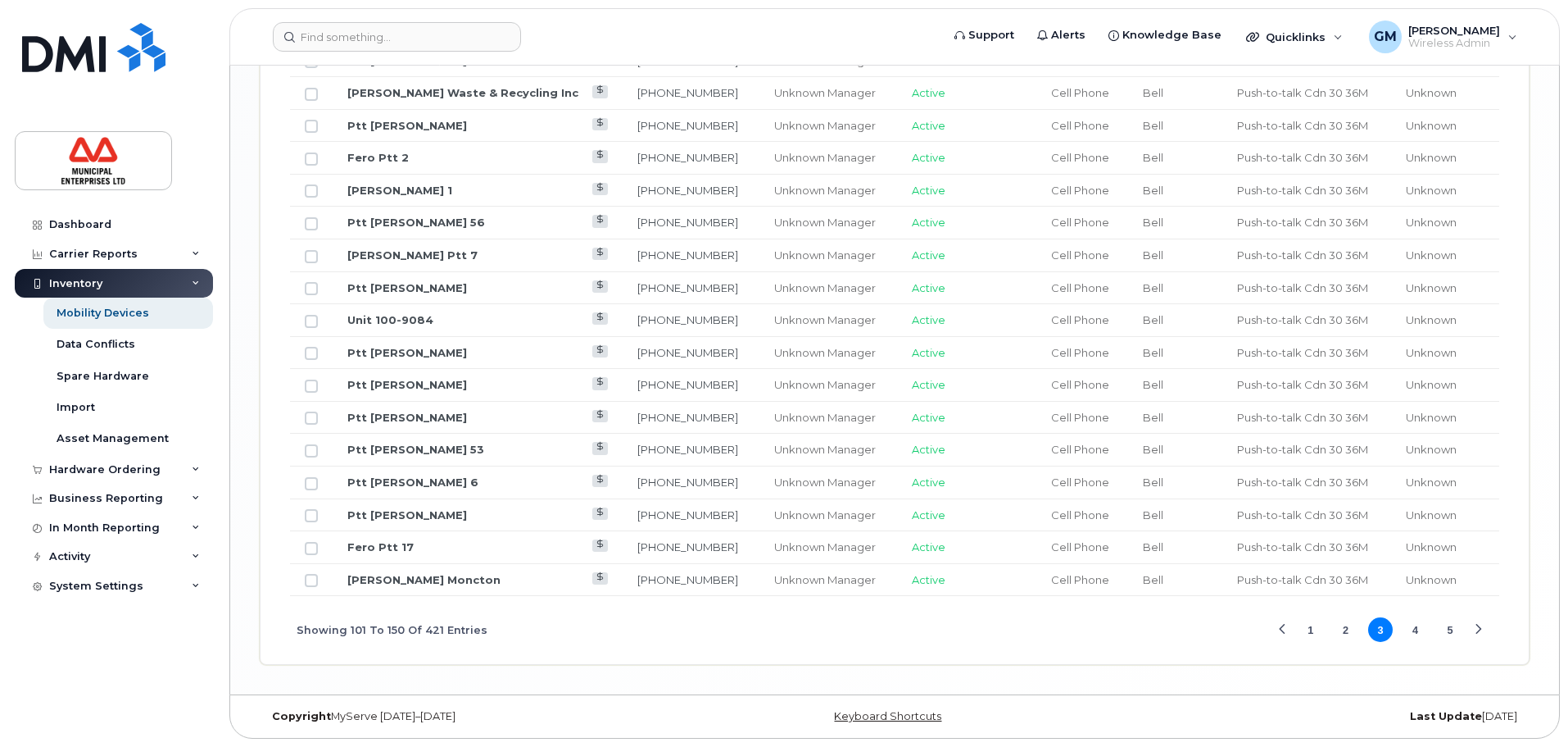
click at [1284, 632] on div "Previous Page" at bounding box center [1282, 630] width 11 height 11
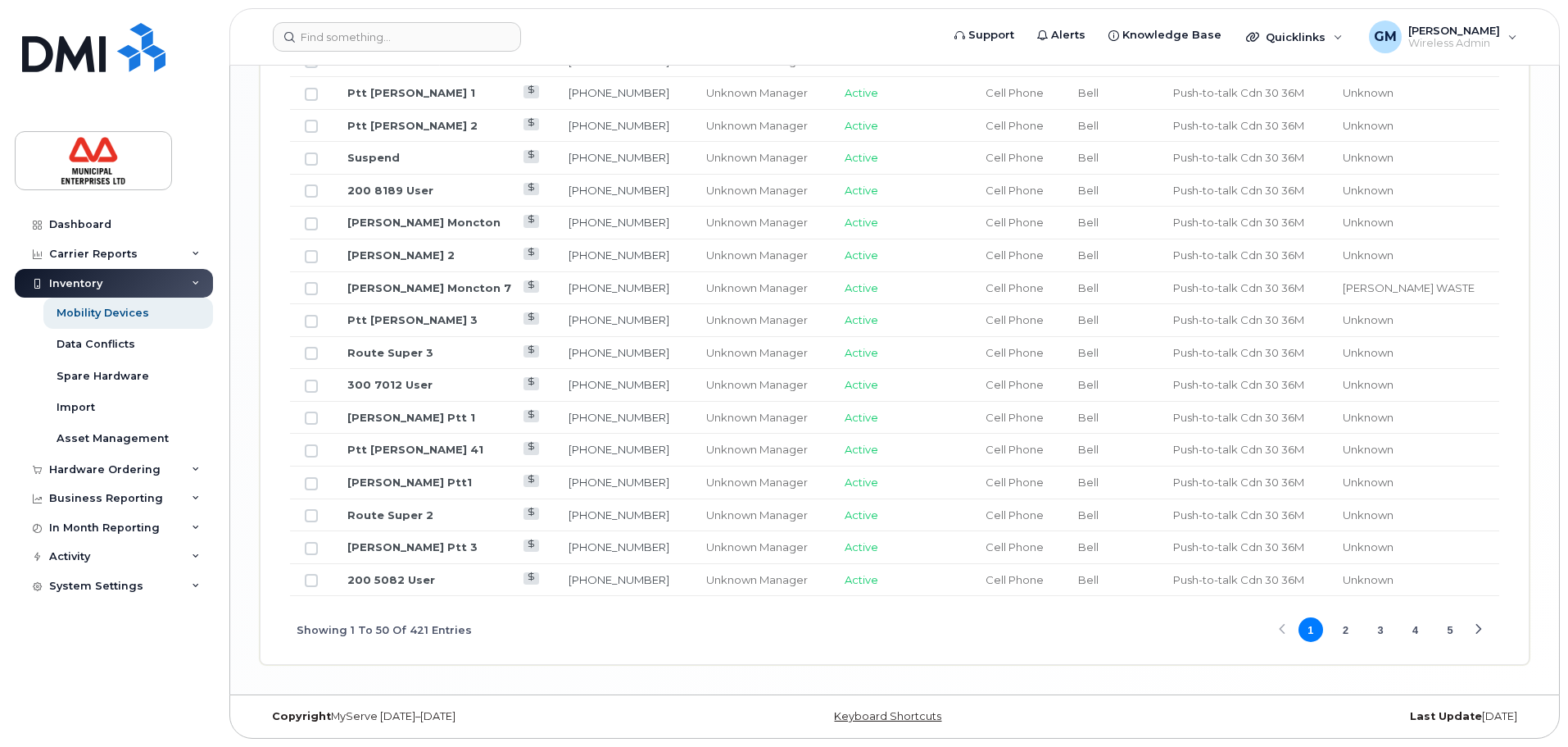
click at [1348, 629] on button "2" at bounding box center [1345, 629] width 25 height 25
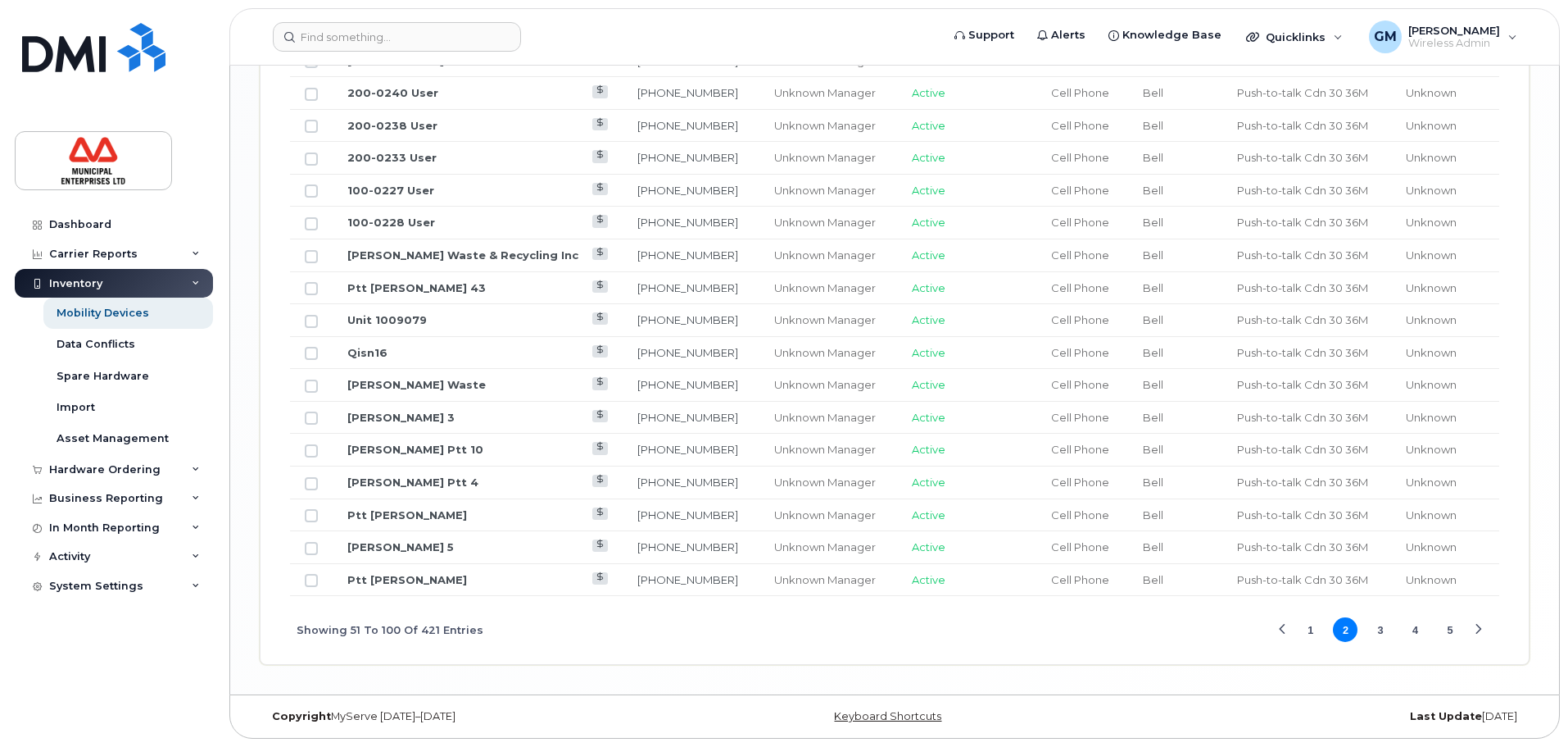
click at [1384, 632] on button "3" at bounding box center [1380, 629] width 25 height 25
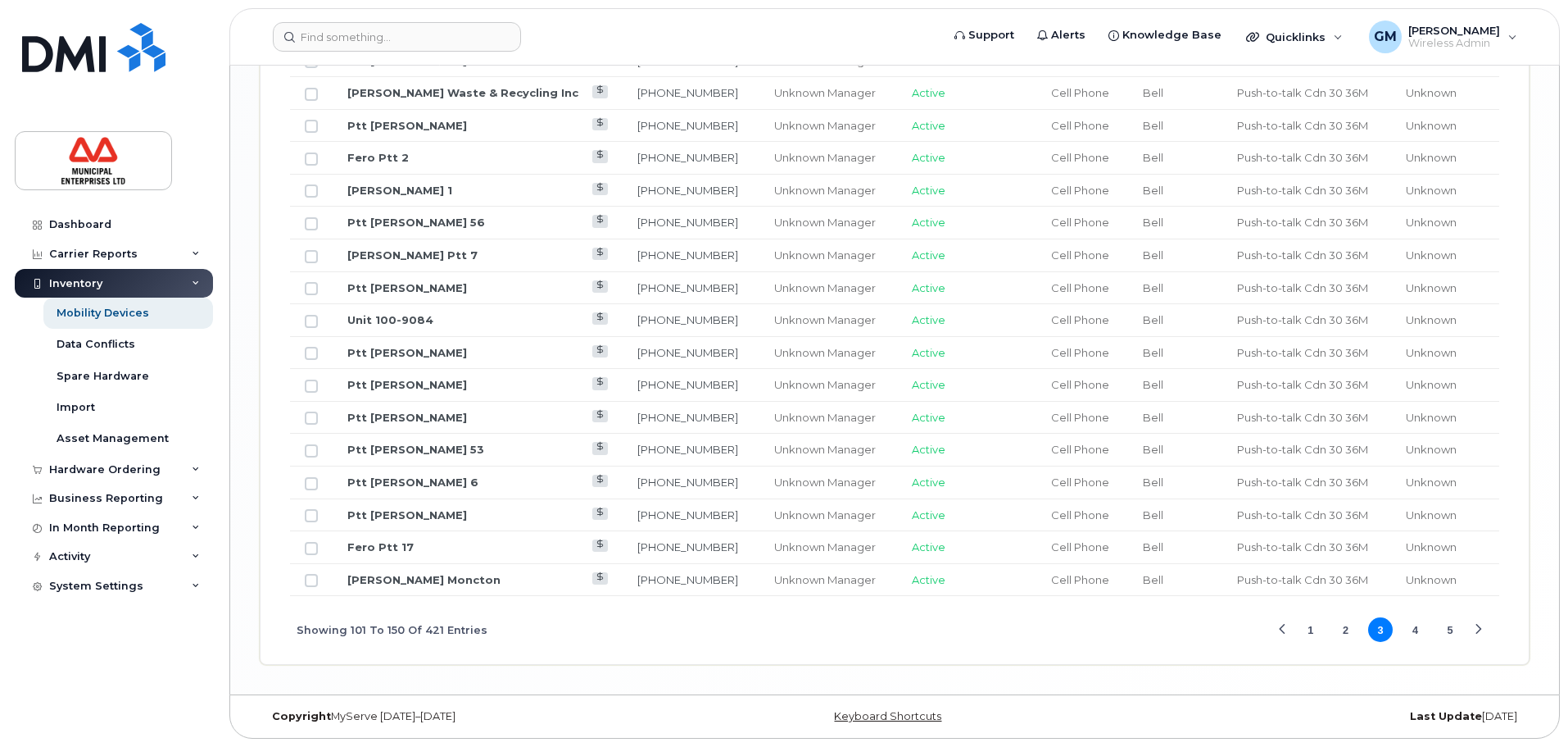
click at [1421, 641] on button "4" at bounding box center [1415, 629] width 25 height 25
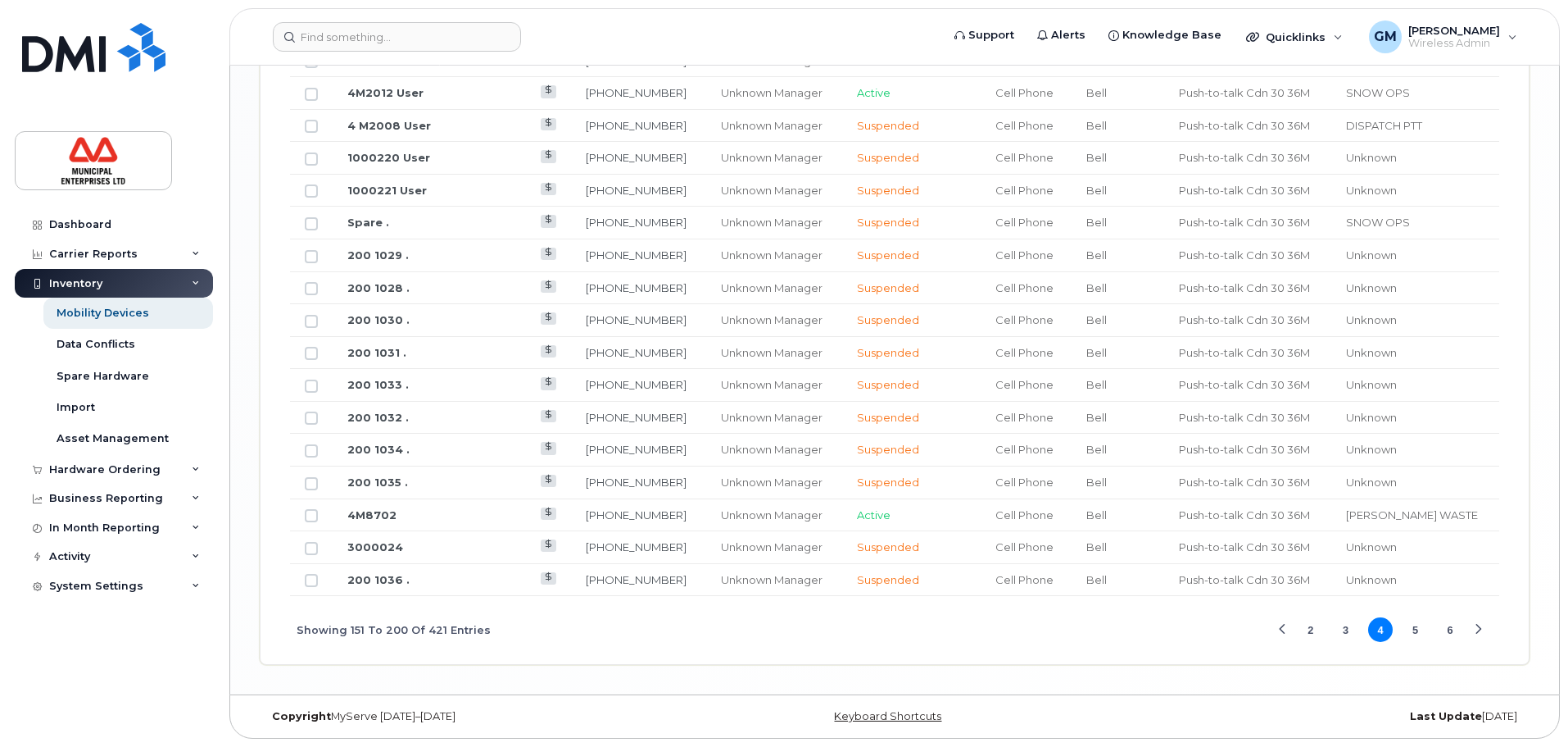
click at [1281, 619] on button "Previous Page" at bounding box center [1281, 629] width 25 height 25
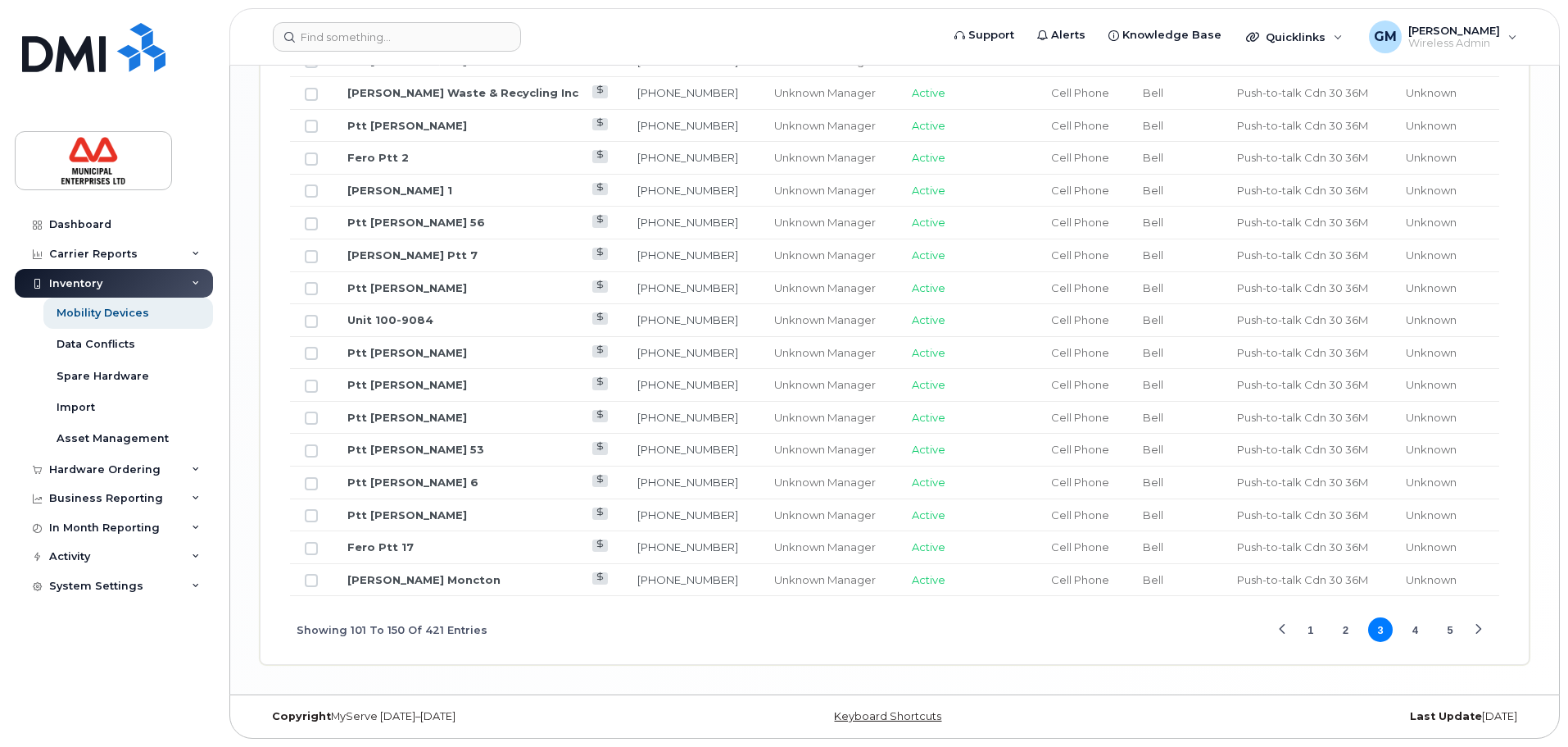
click at [1310, 635] on button "1" at bounding box center [1310, 629] width 25 height 25
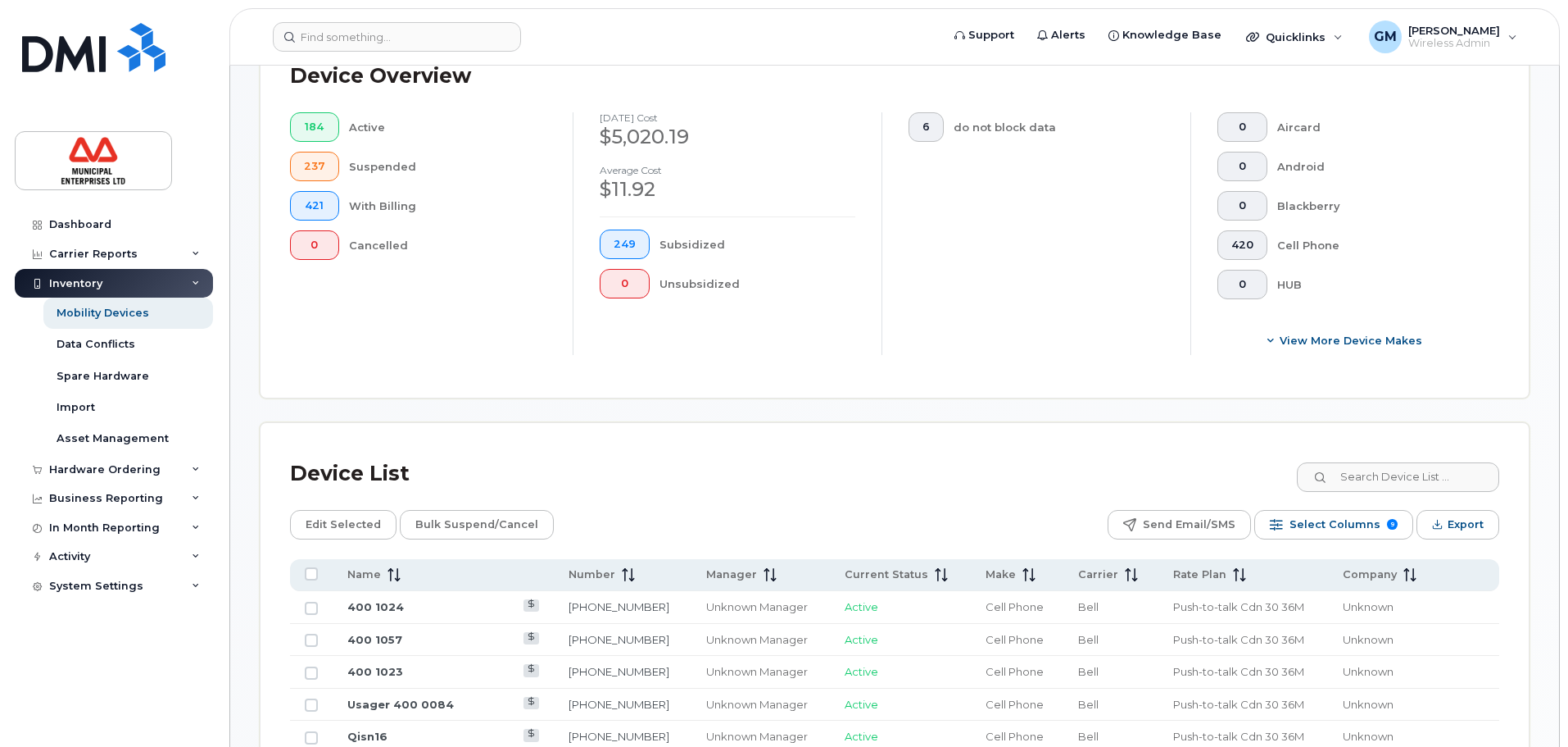
scroll to position [404, 0]
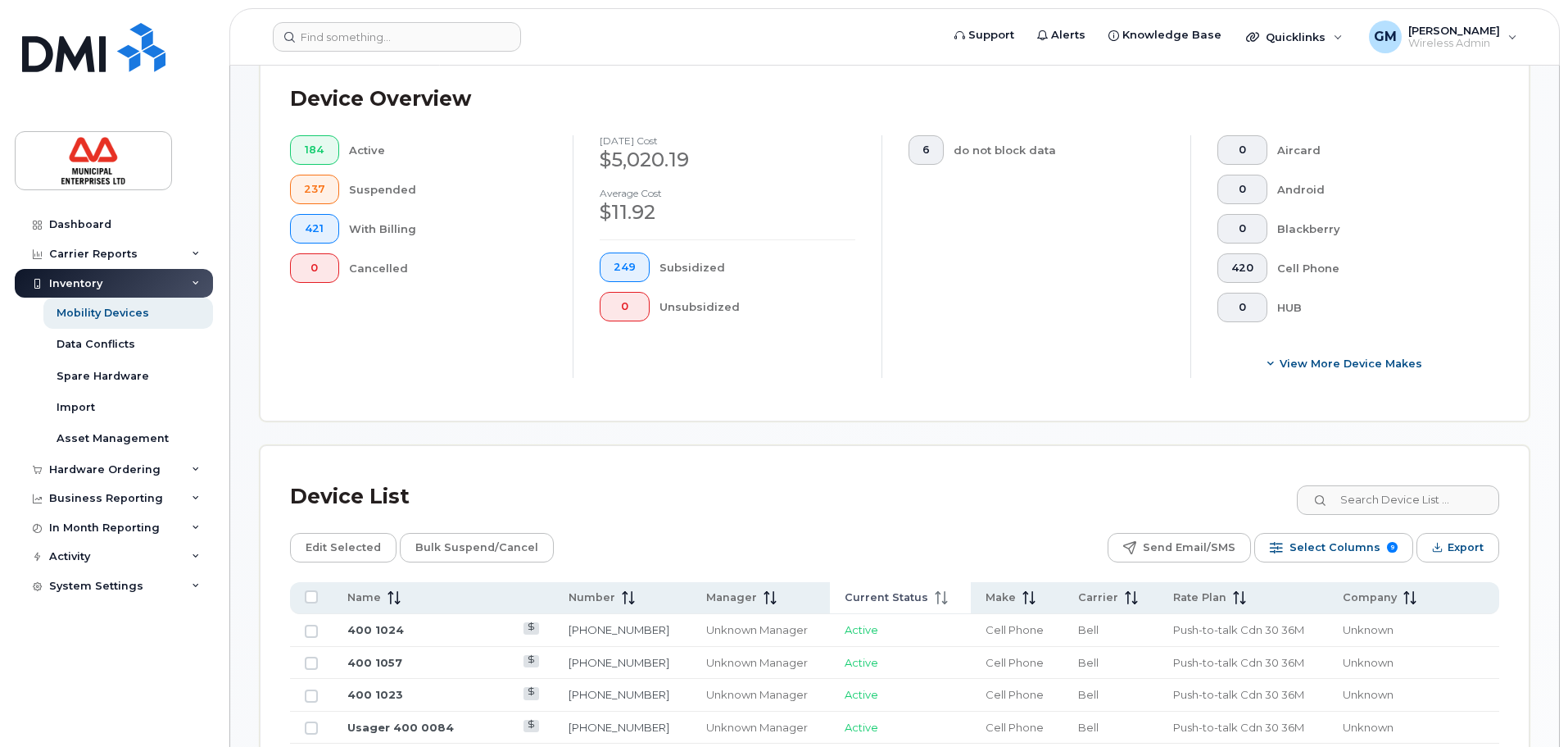
click at [845, 604] on span "Current Status" at bounding box center [886, 598] width 83 height 15
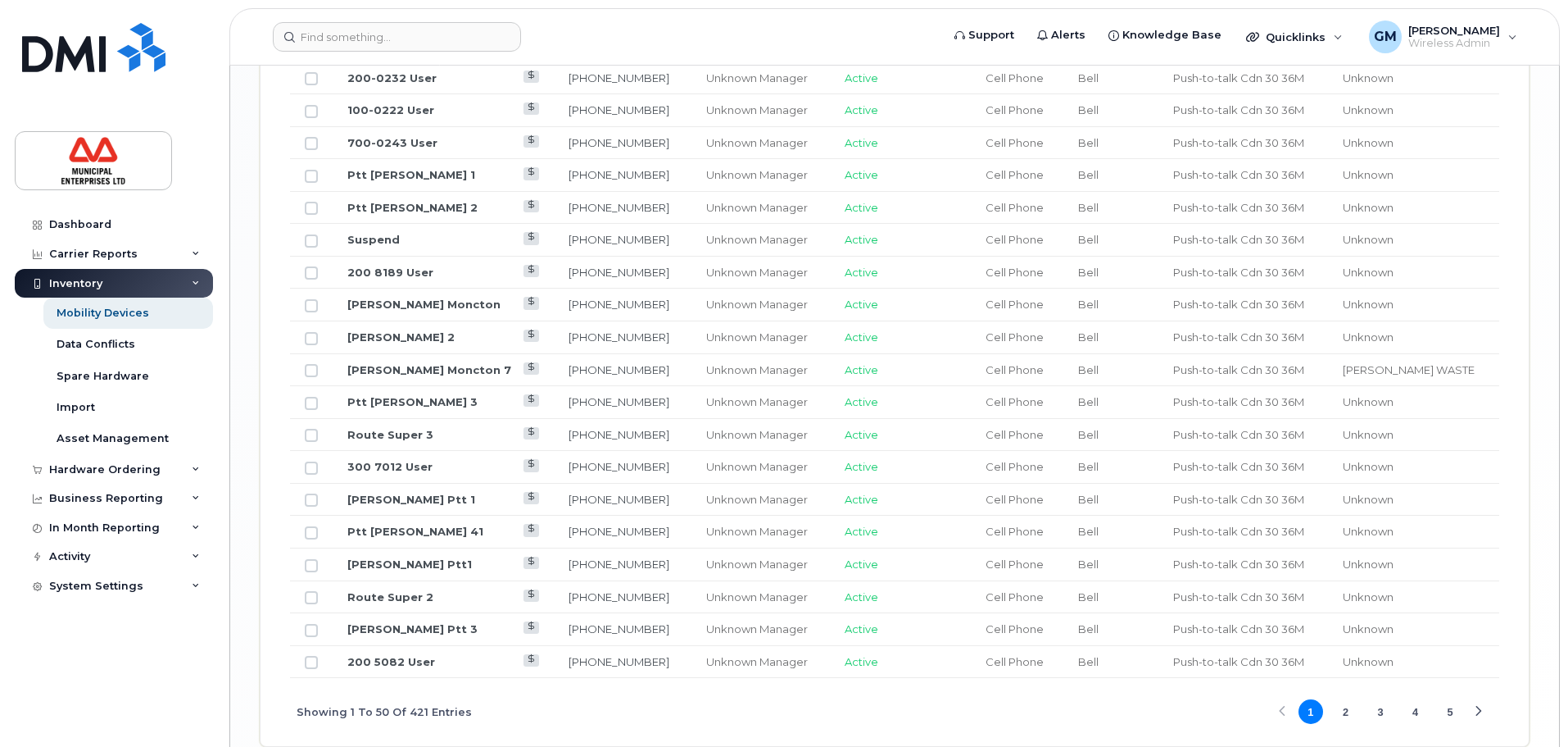
scroll to position [2043, 0]
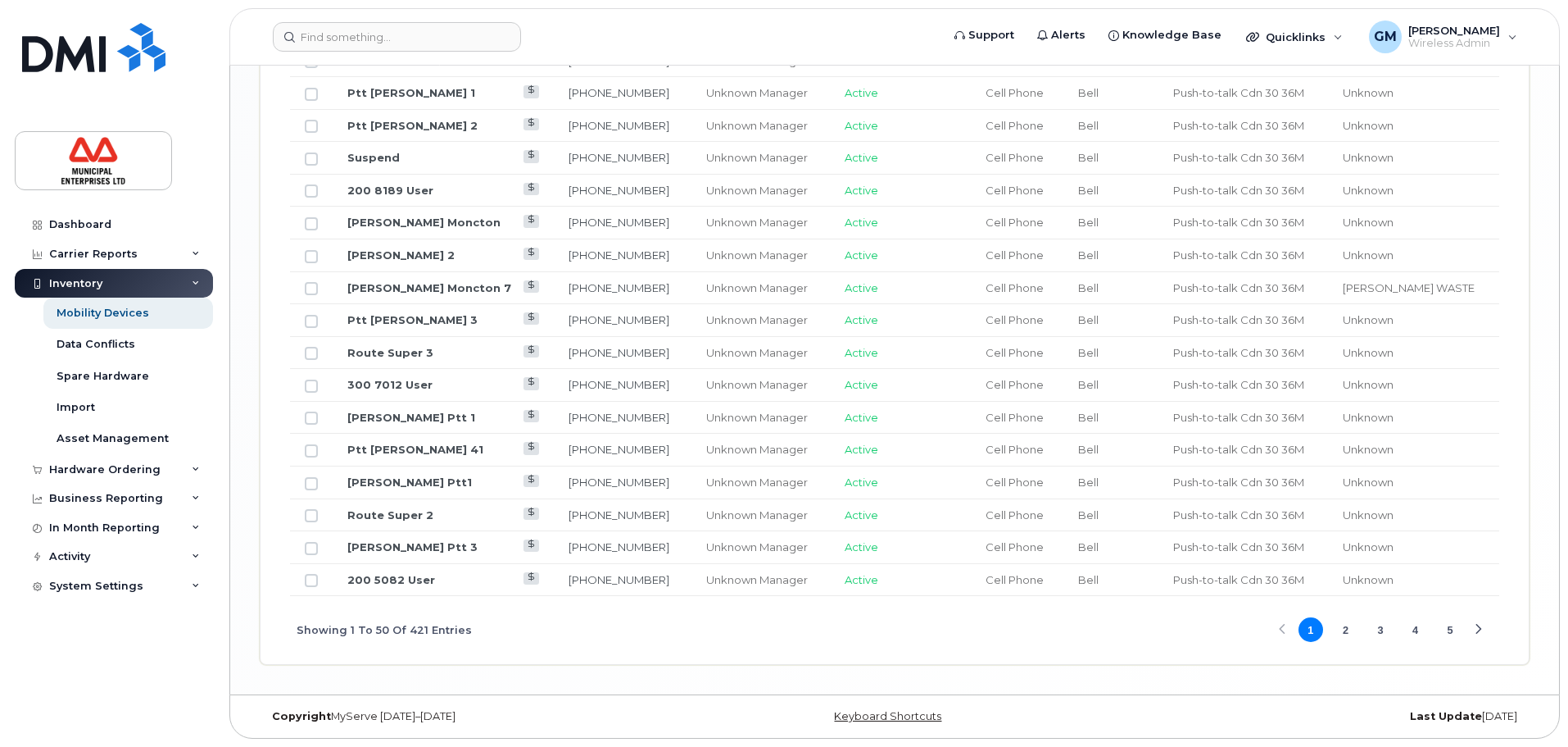
click at [1343, 628] on button "2" at bounding box center [1345, 629] width 25 height 25
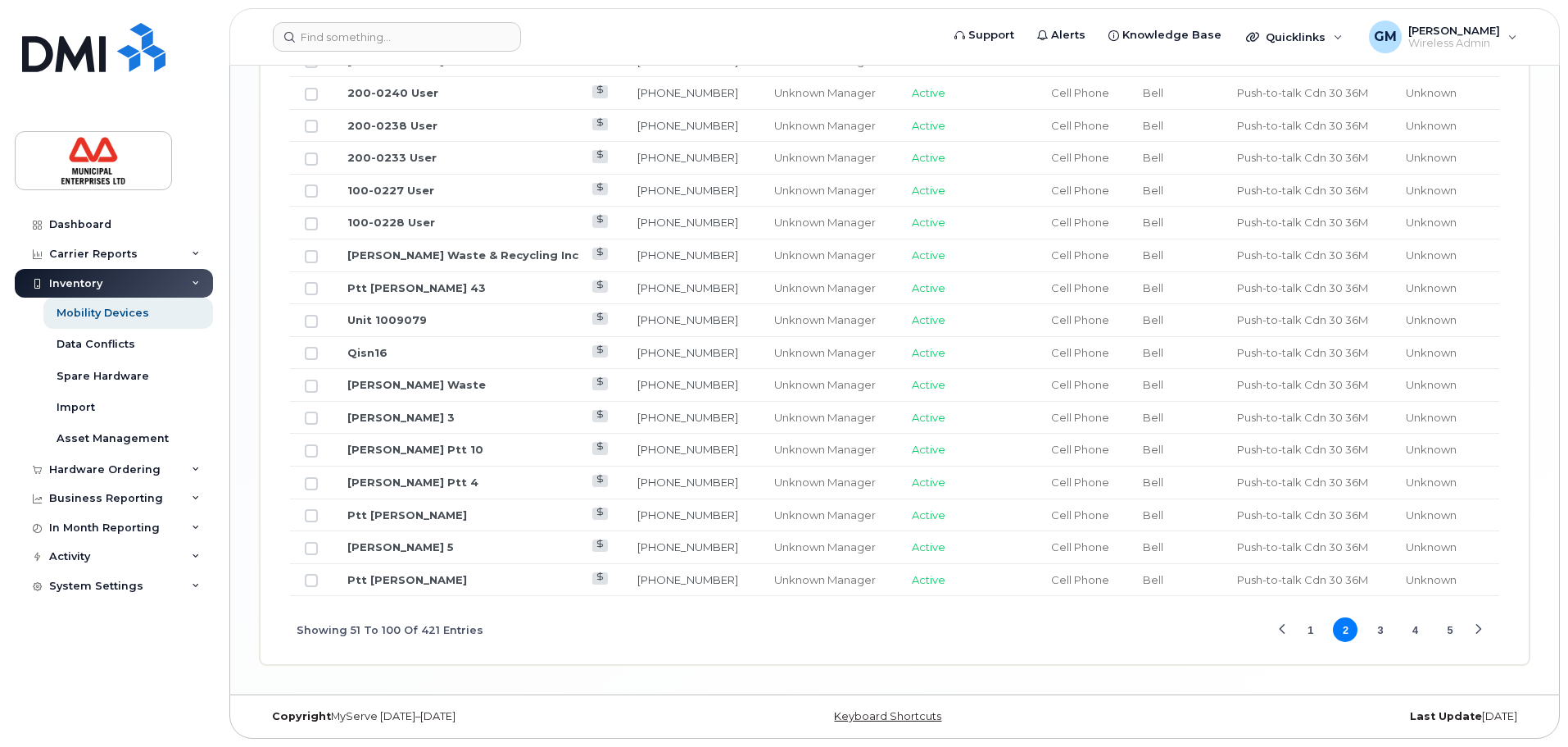
click at [1379, 635] on button "3" at bounding box center [1380, 629] width 25 height 25
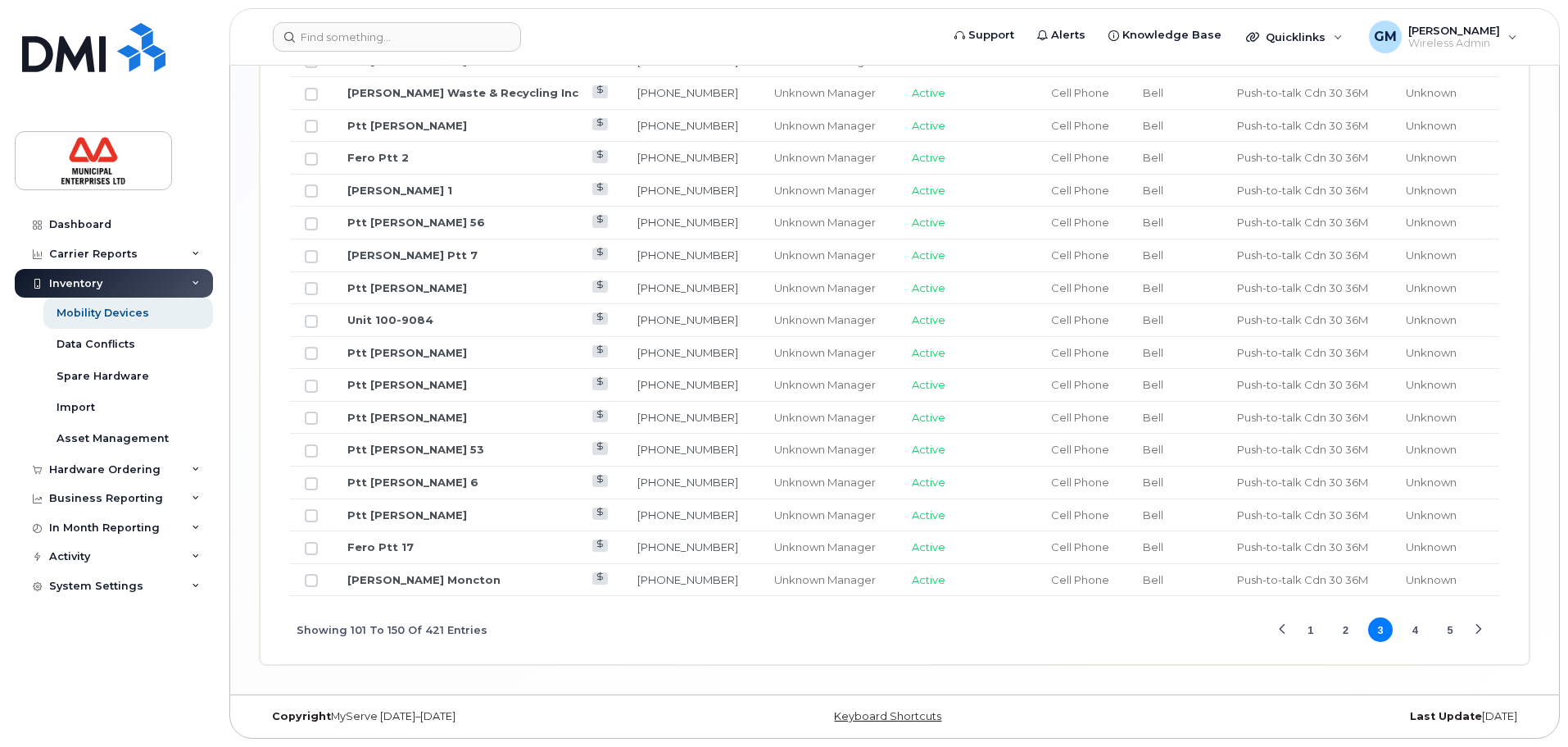
click at [1414, 634] on button "4" at bounding box center [1415, 629] width 25 height 25
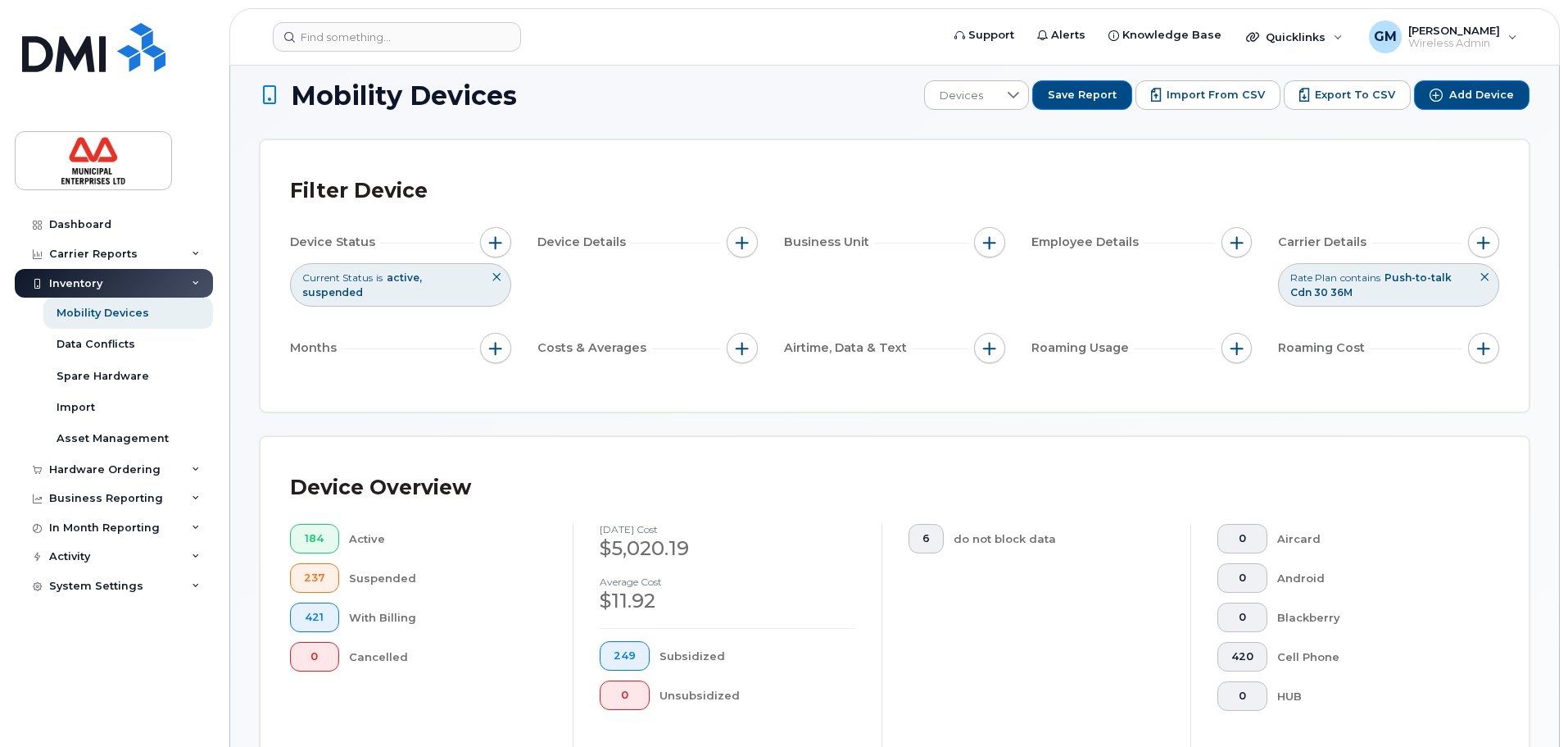
scroll to position [0, 0]
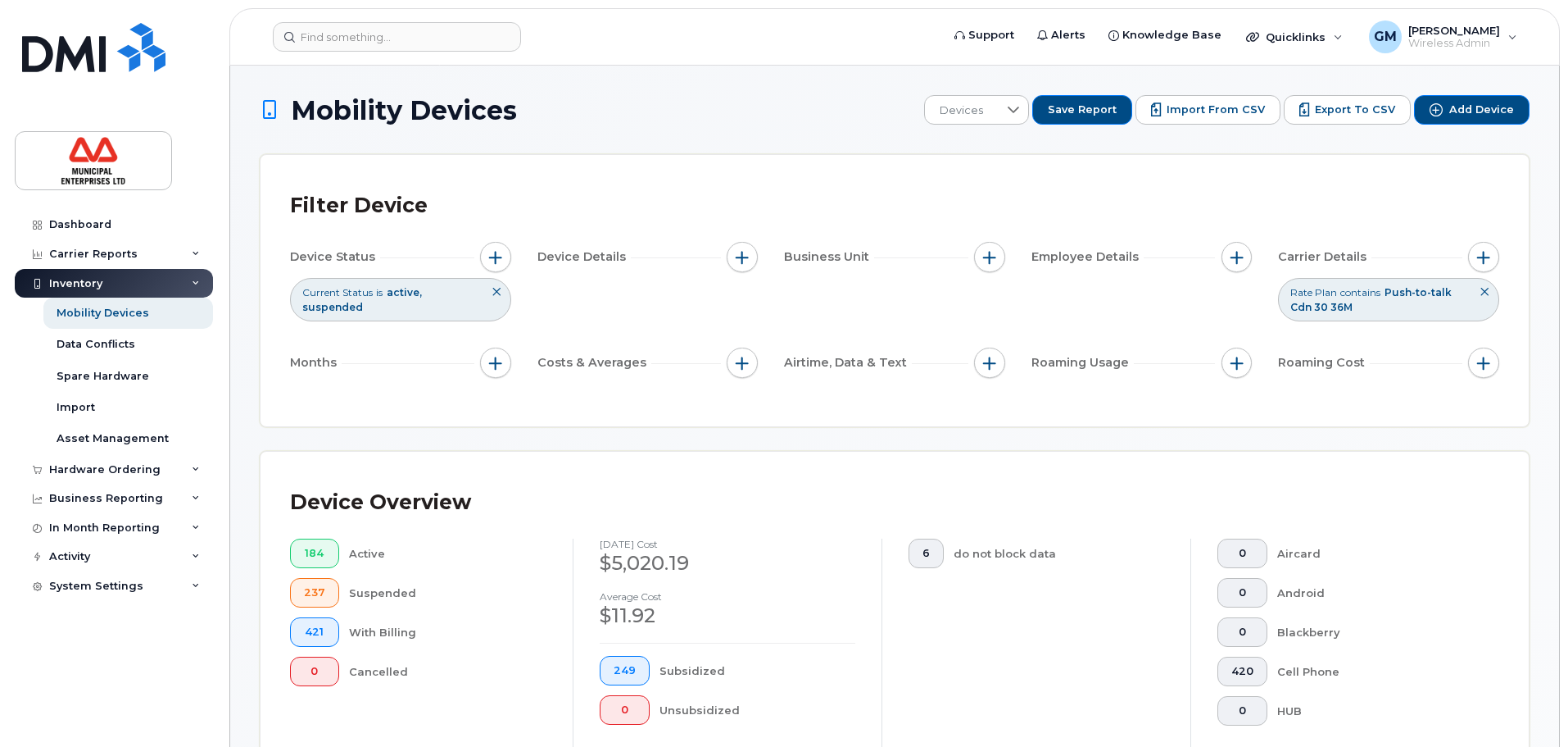
click at [401, 292] on span "active" at bounding box center [404, 292] width 35 height 12
click at [496, 256] on span "button" at bounding box center [496, 257] width 13 height 13
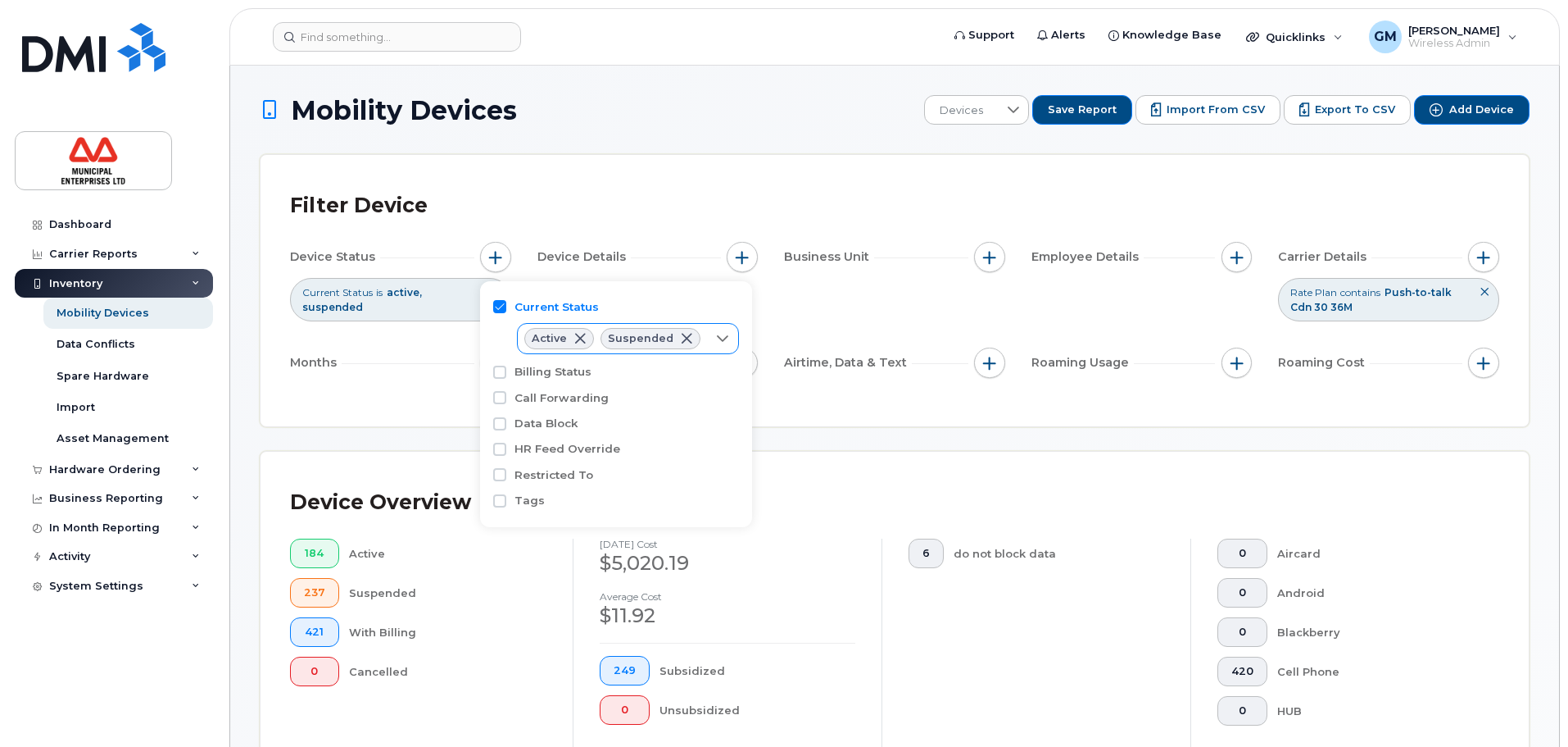
click at [680, 339] on span at bounding box center [686, 339] width 13 height 13
click at [353, 389] on div "Filter Device Device Status Current Status is active Device Details Business Un…" at bounding box center [894, 290] width 1209 height 212
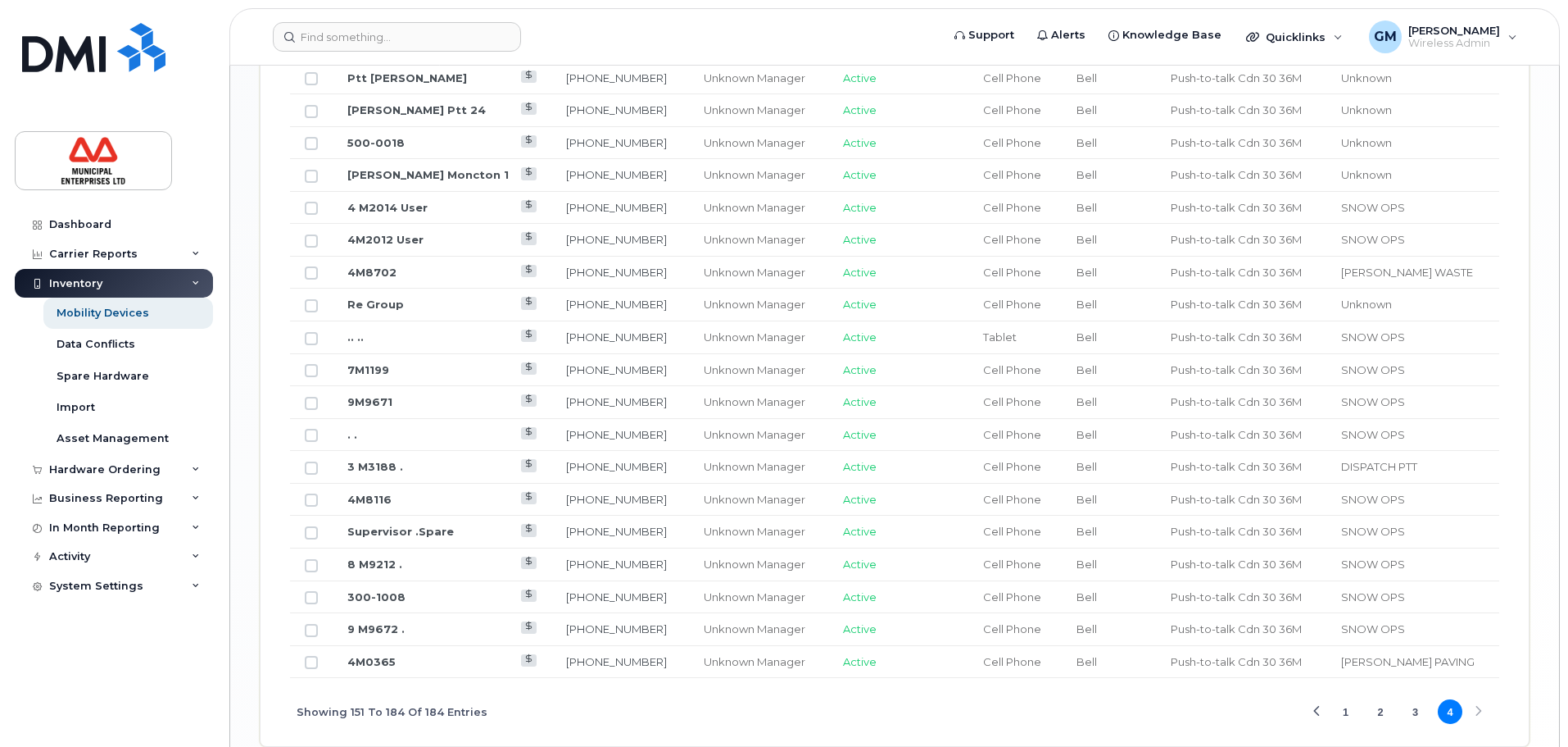
scroll to position [1524, 0]
